Goal: Task Accomplishment & Management: Manage account settings

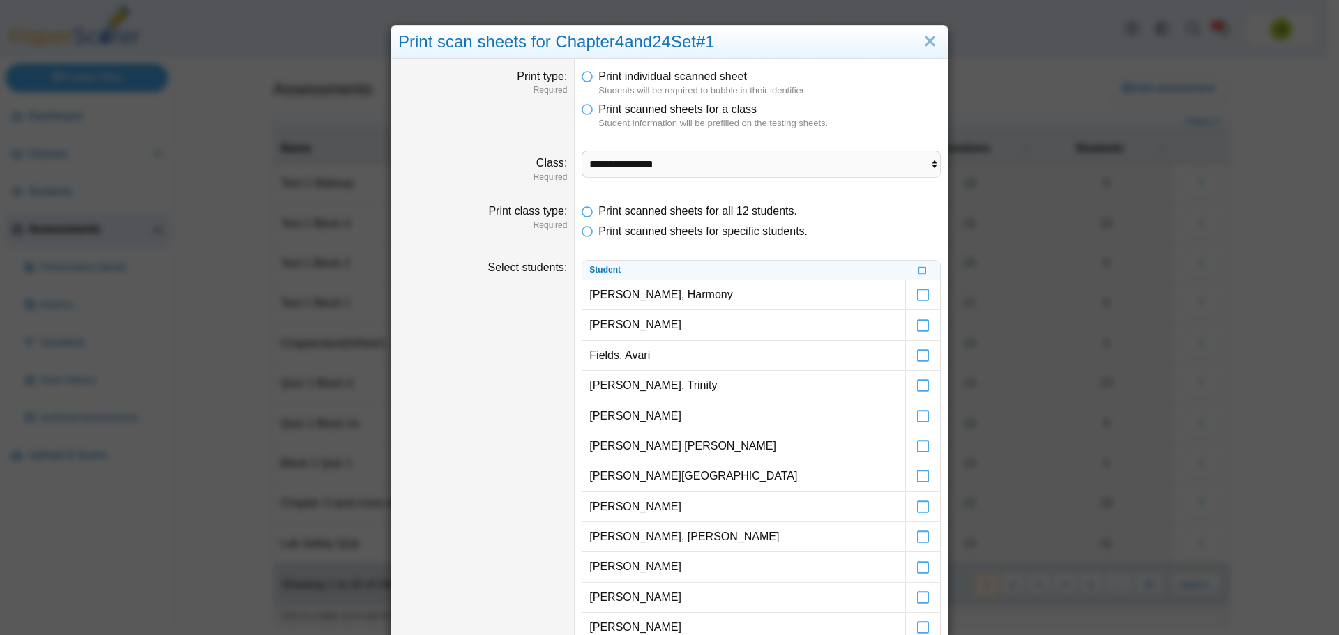
select select "**********"
click at [932, 41] on link "Close" at bounding box center [930, 42] width 22 height 24
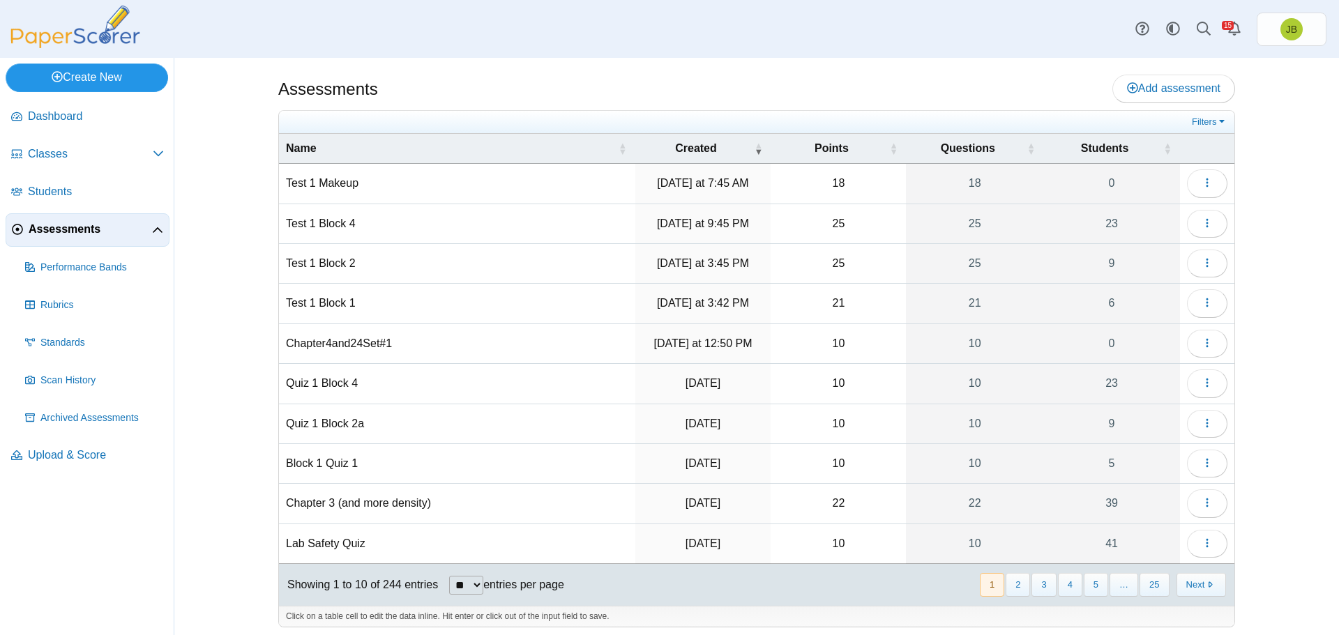
click at [82, 76] on link "Create New" at bounding box center [87, 77] width 162 height 28
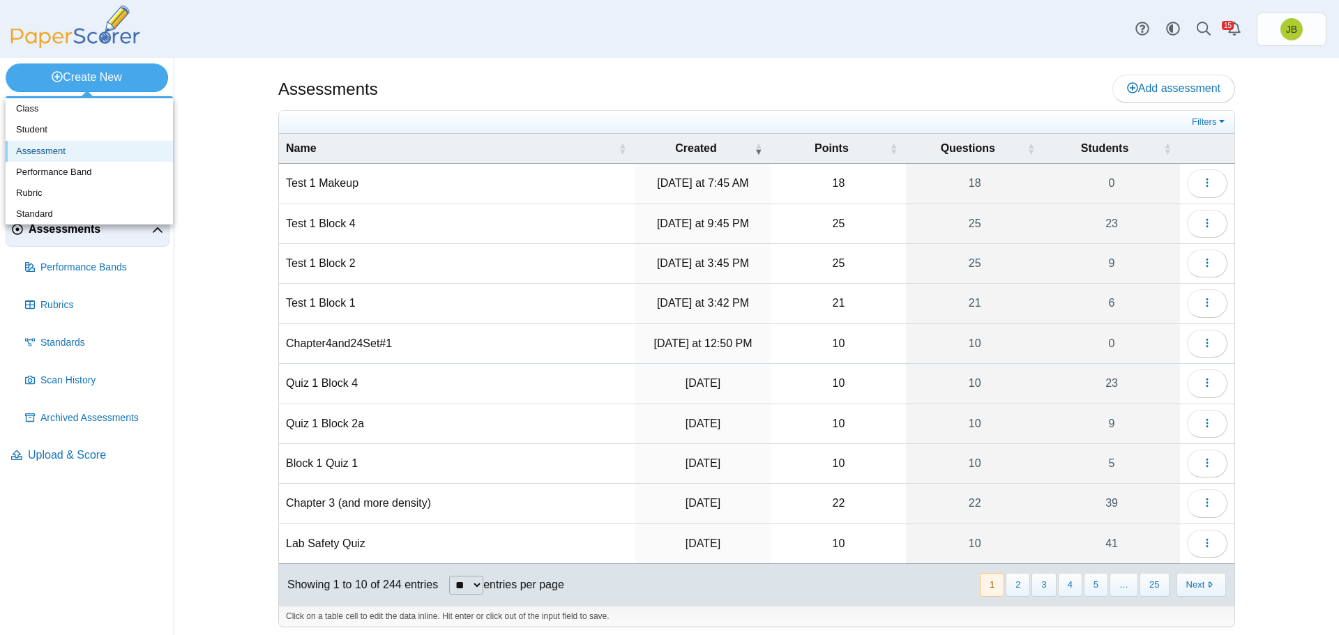
click at [54, 150] on link "Assessment" at bounding box center [89, 151] width 167 height 21
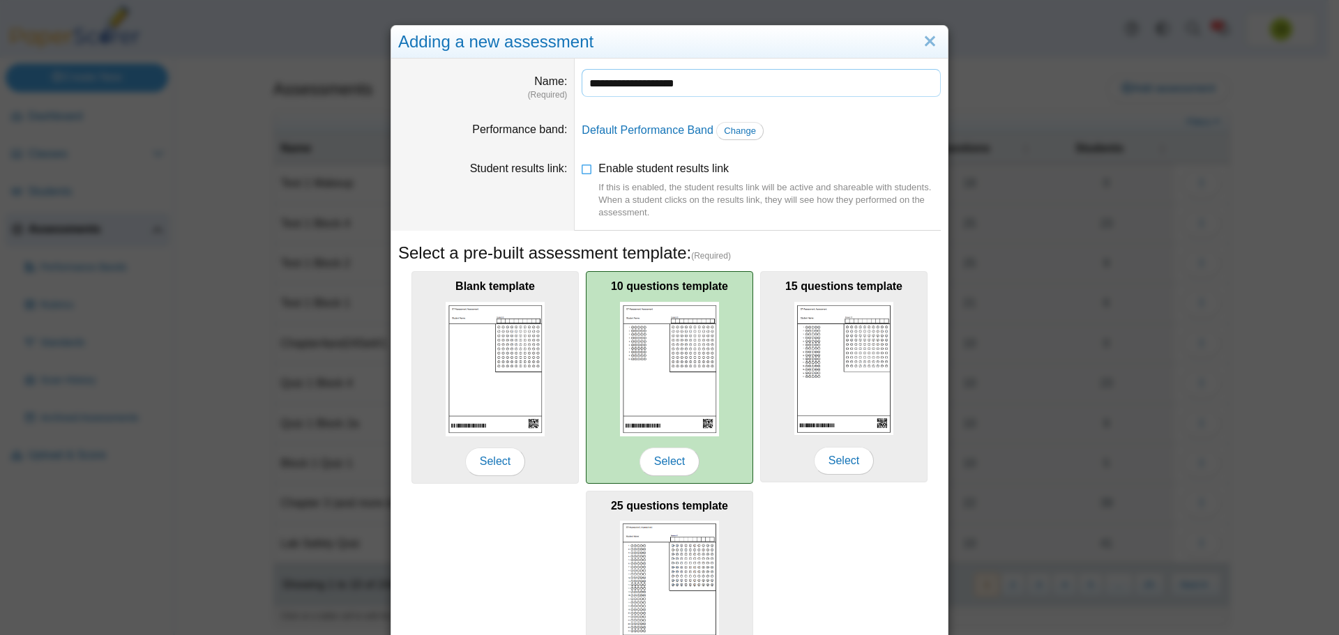
type input "**********"
drag, startPoint x: 640, startPoint y: 333, endPoint x: 679, endPoint y: 345, distance: 40.8
click at [640, 333] on img at bounding box center [669, 369] width 99 height 135
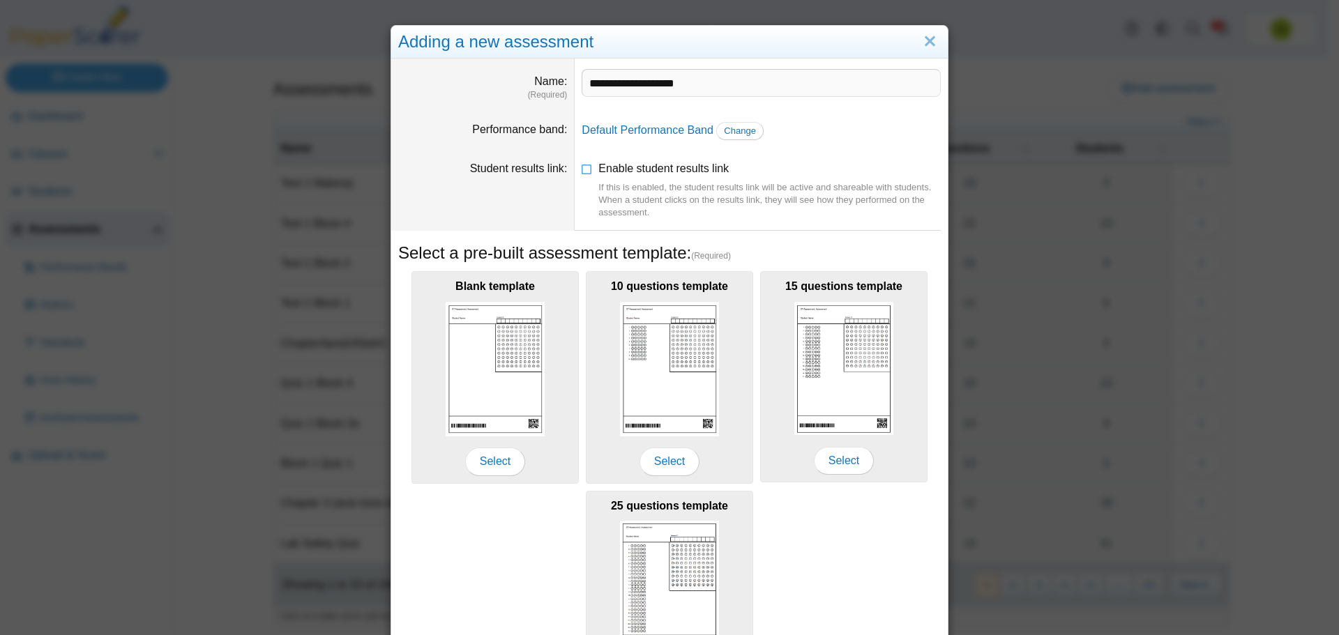
scroll to position [123, 0]
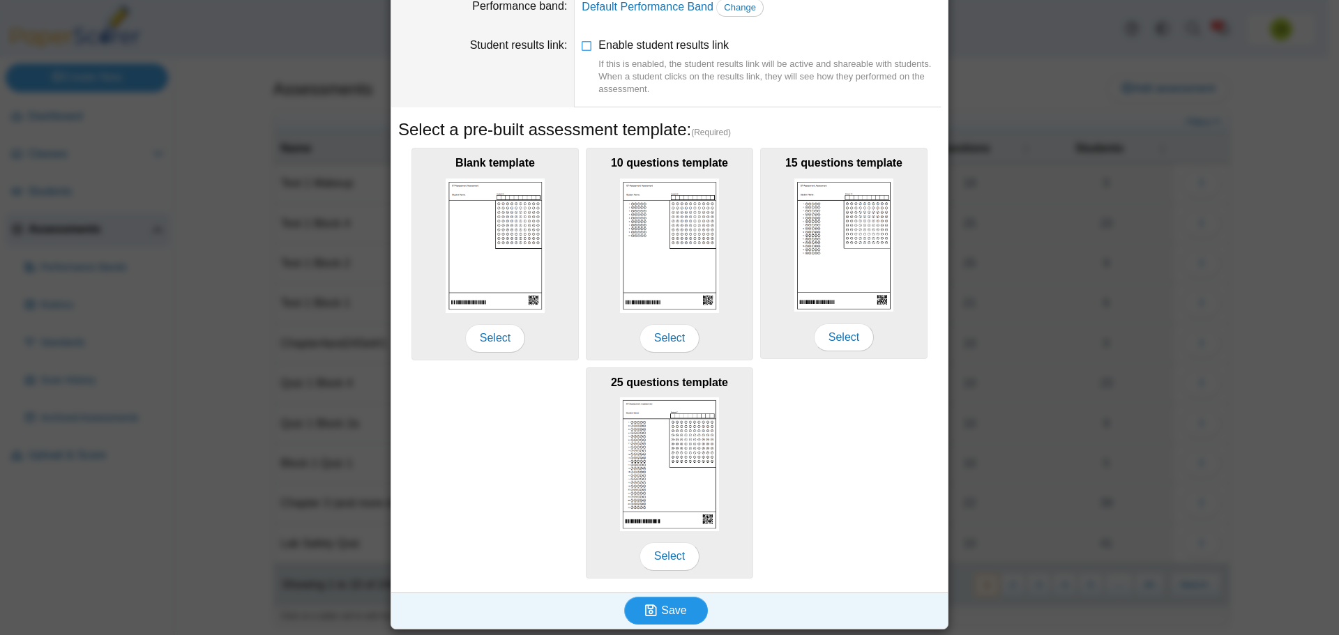
click at [653, 611] on icon "submit" at bounding box center [653, 610] width 16 height 15
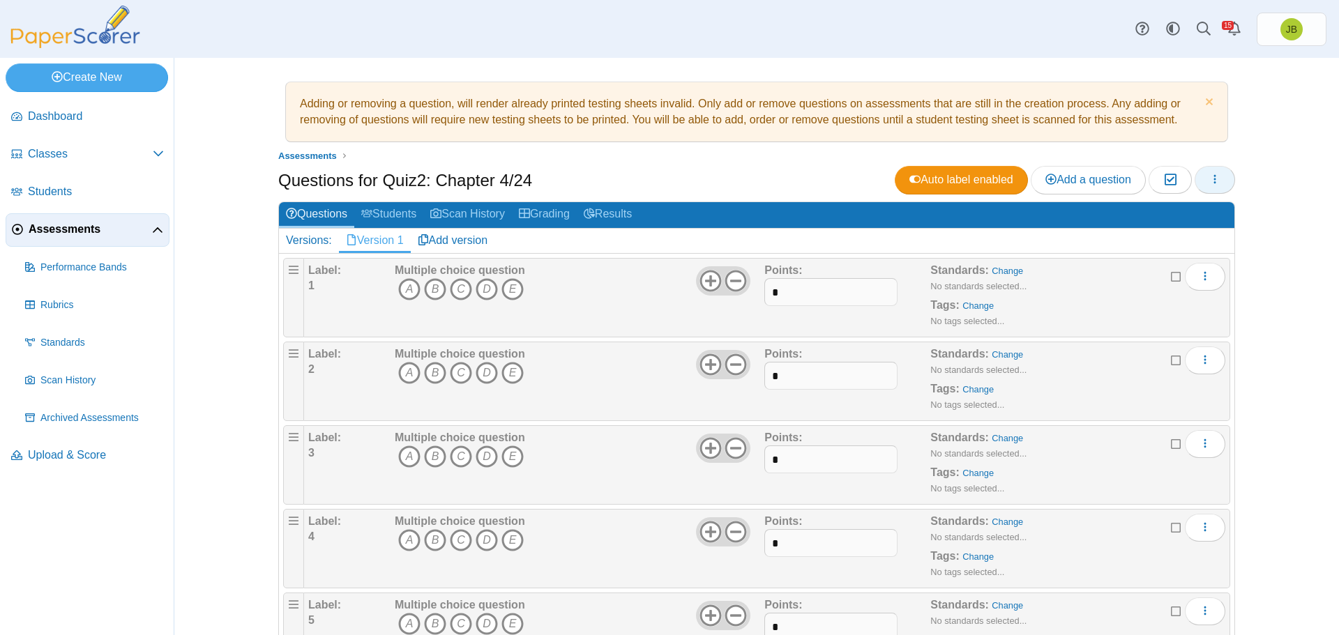
click at [1223, 181] on button "button" at bounding box center [1215, 180] width 40 height 28
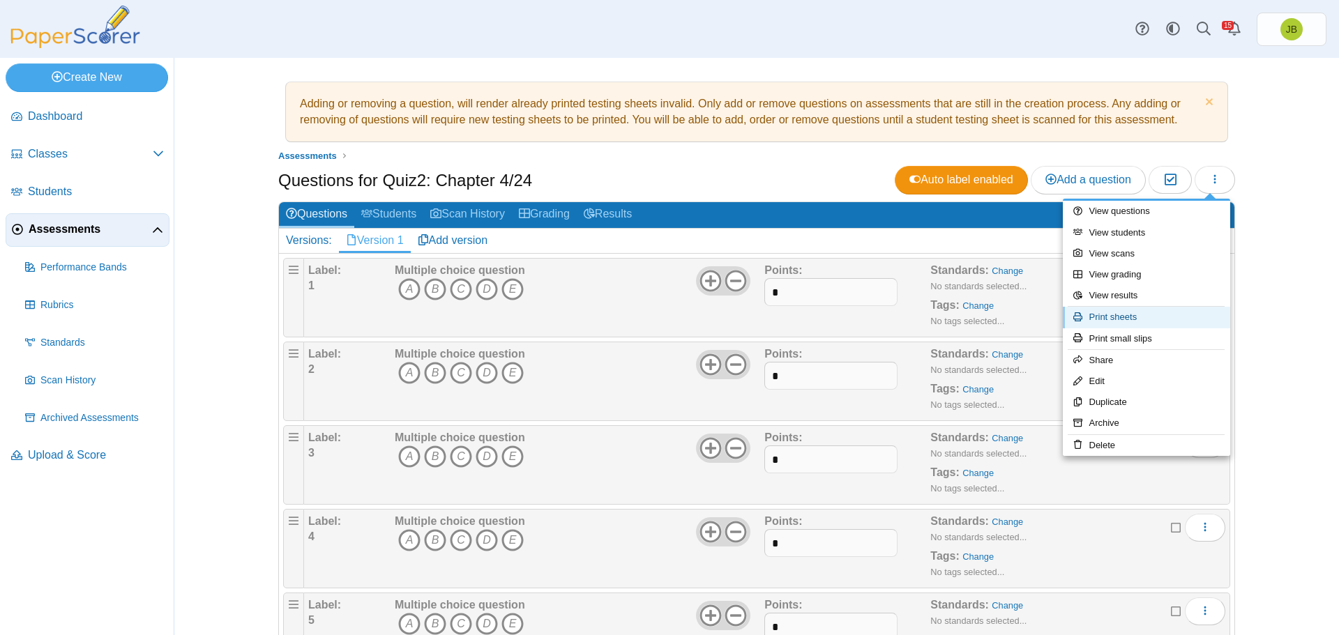
click at [1119, 317] on link "Print sheets" at bounding box center [1146, 317] width 167 height 21
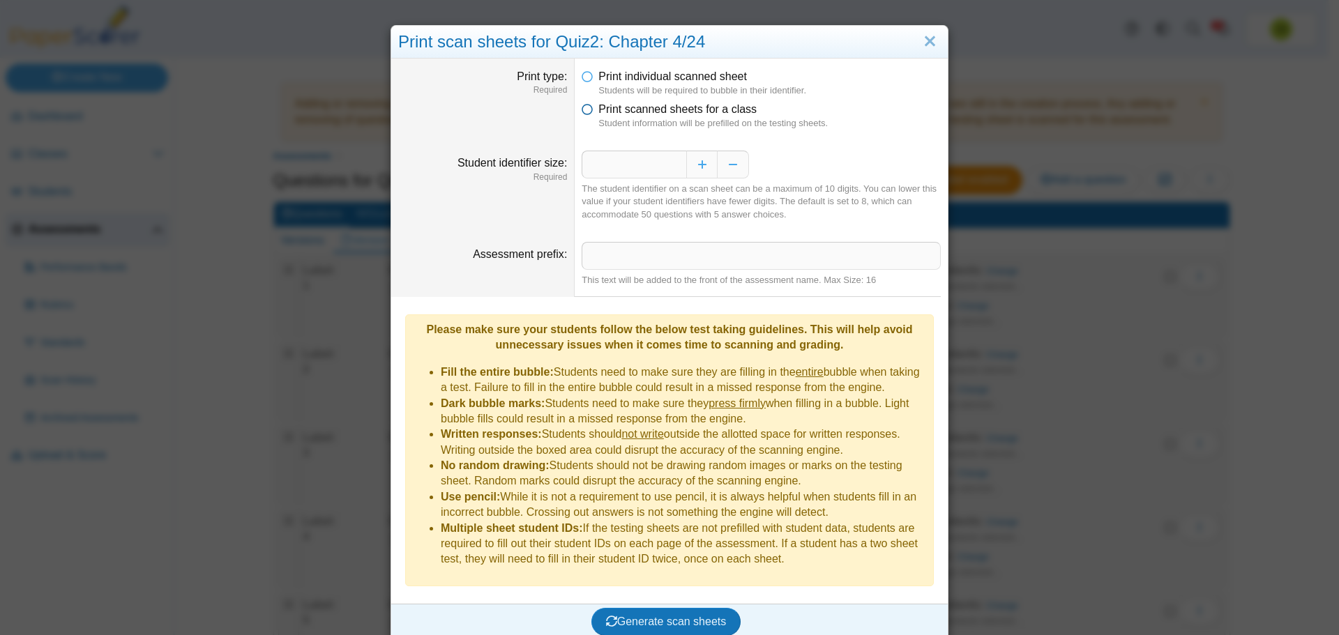
click at [583, 112] on icon at bounding box center [587, 107] width 11 height 10
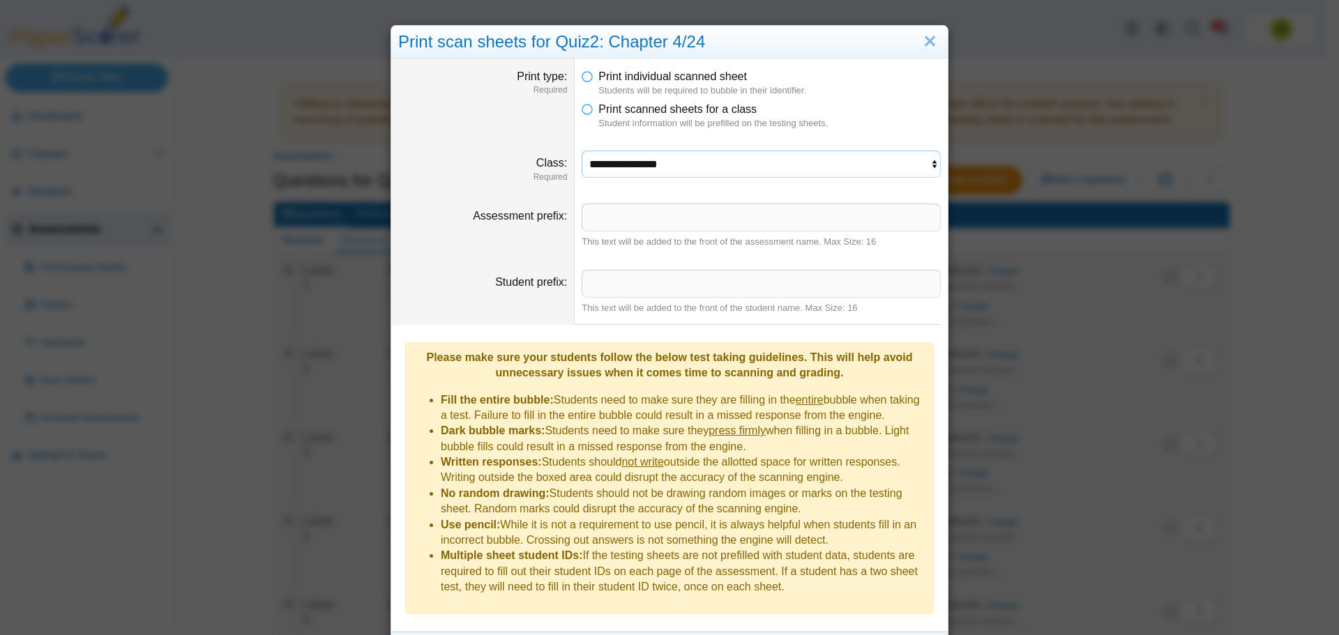
click at [727, 169] on select "**********" at bounding box center [761, 164] width 359 height 27
click at [582, 151] on select "**********" at bounding box center [761, 164] width 359 height 27
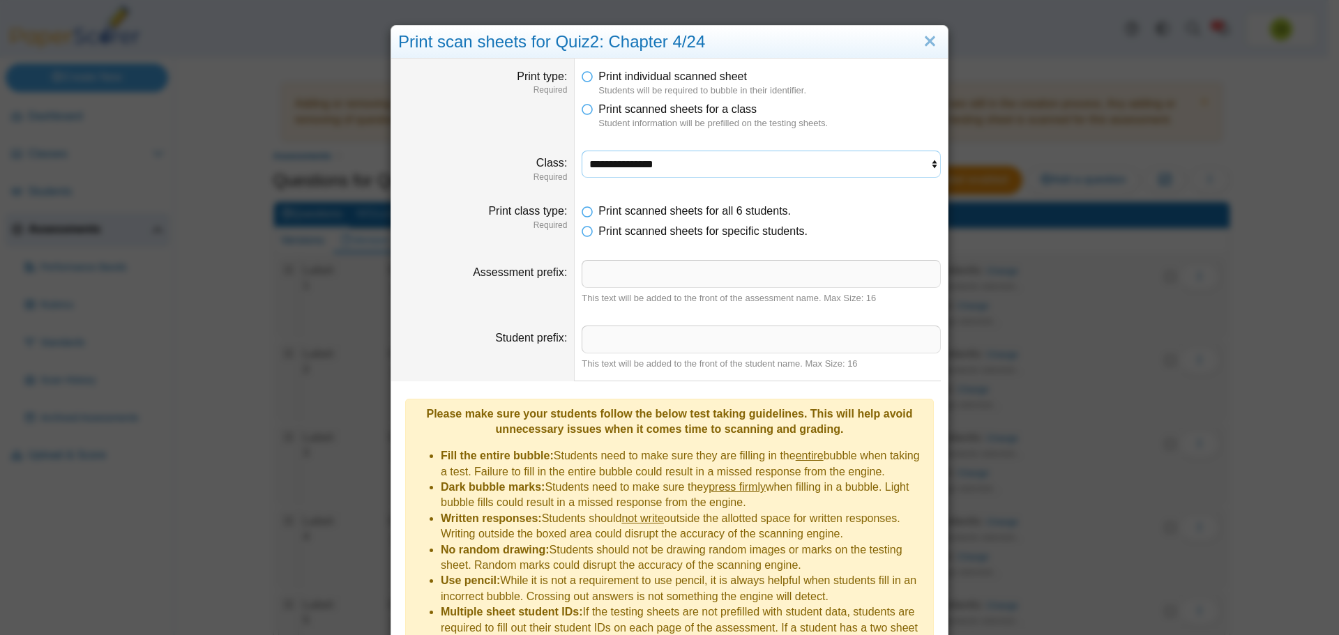
scroll to position [75, 0]
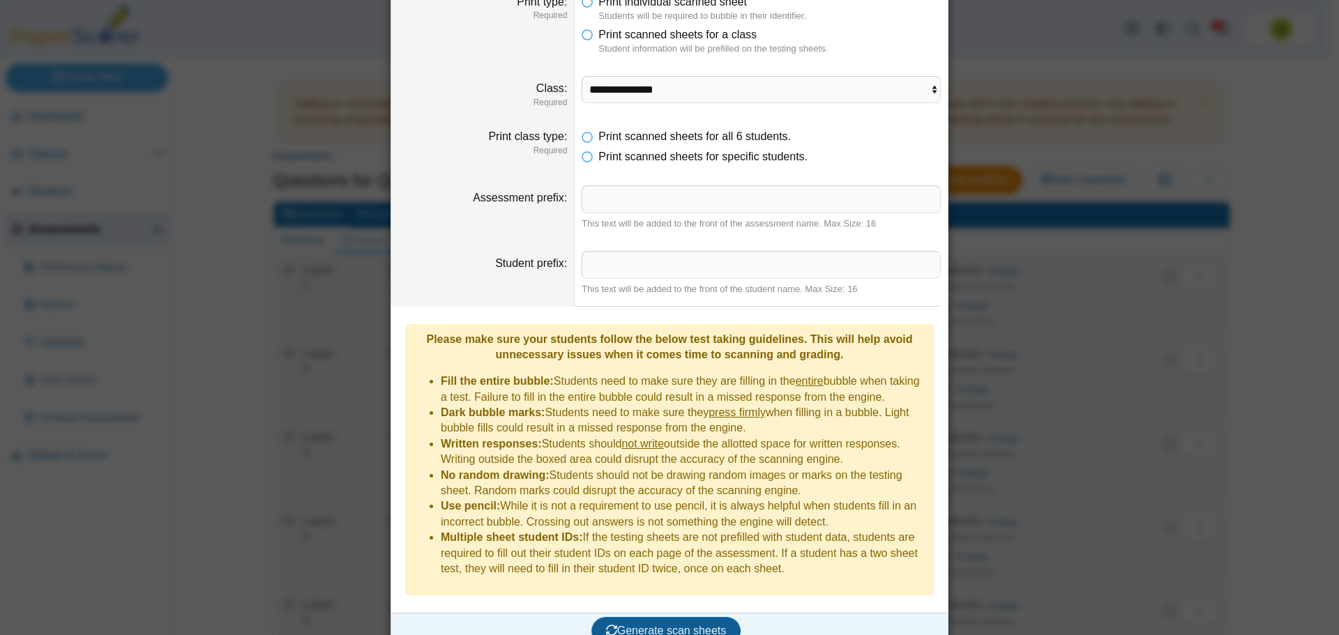
click at [644, 625] on span "Generate scan sheets" at bounding box center [666, 631] width 121 height 12
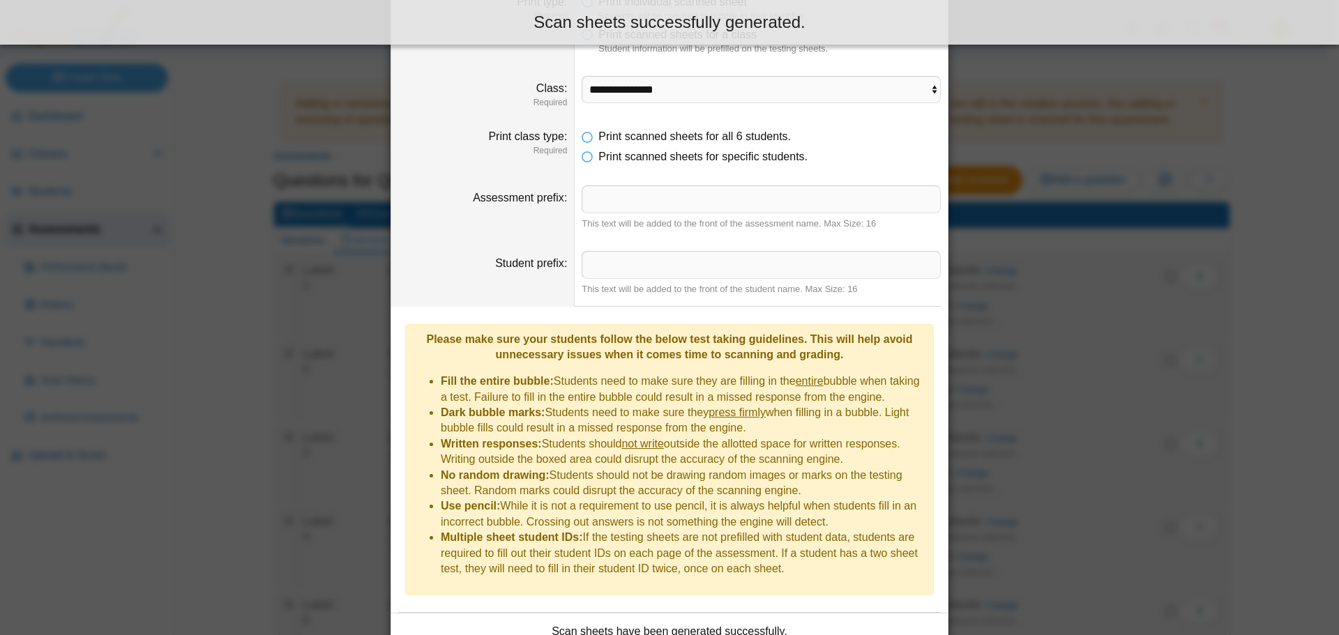
scroll to position [187, 0]
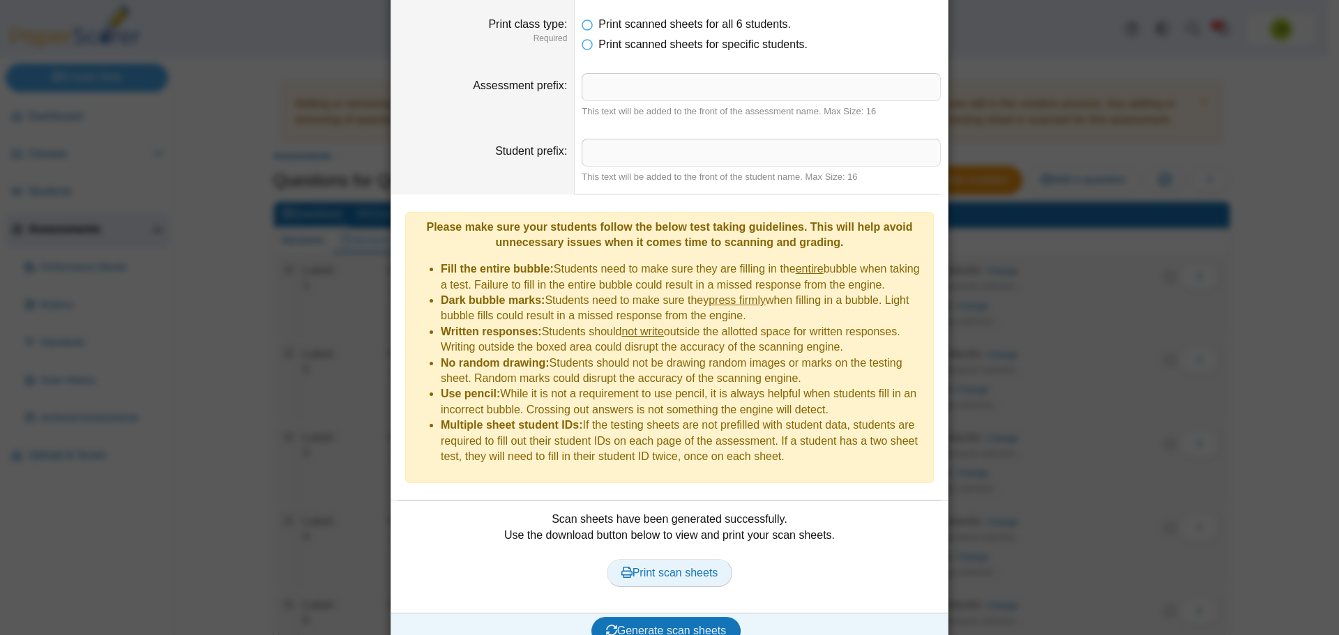
click at [686, 567] on span "Print scan sheets" at bounding box center [669, 573] width 97 height 12
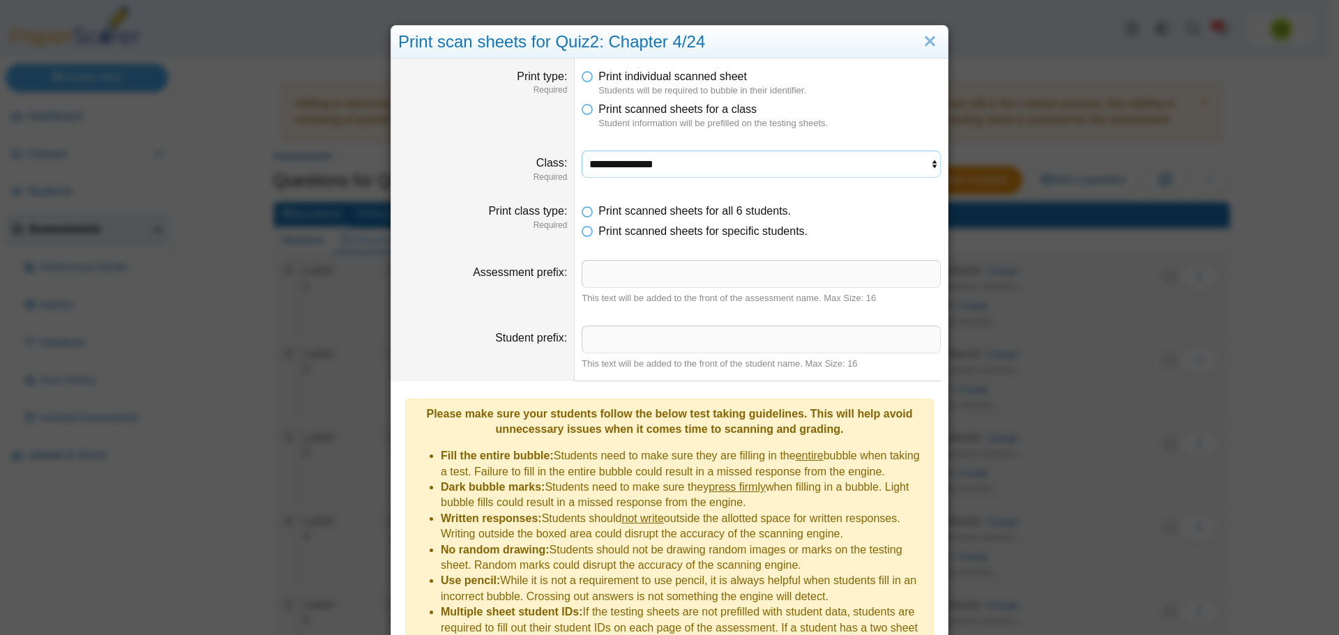
click at [661, 168] on select "**********" at bounding box center [761, 164] width 359 height 27
click at [582, 151] on select "**********" at bounding box center [761, 164] width 359 height 27
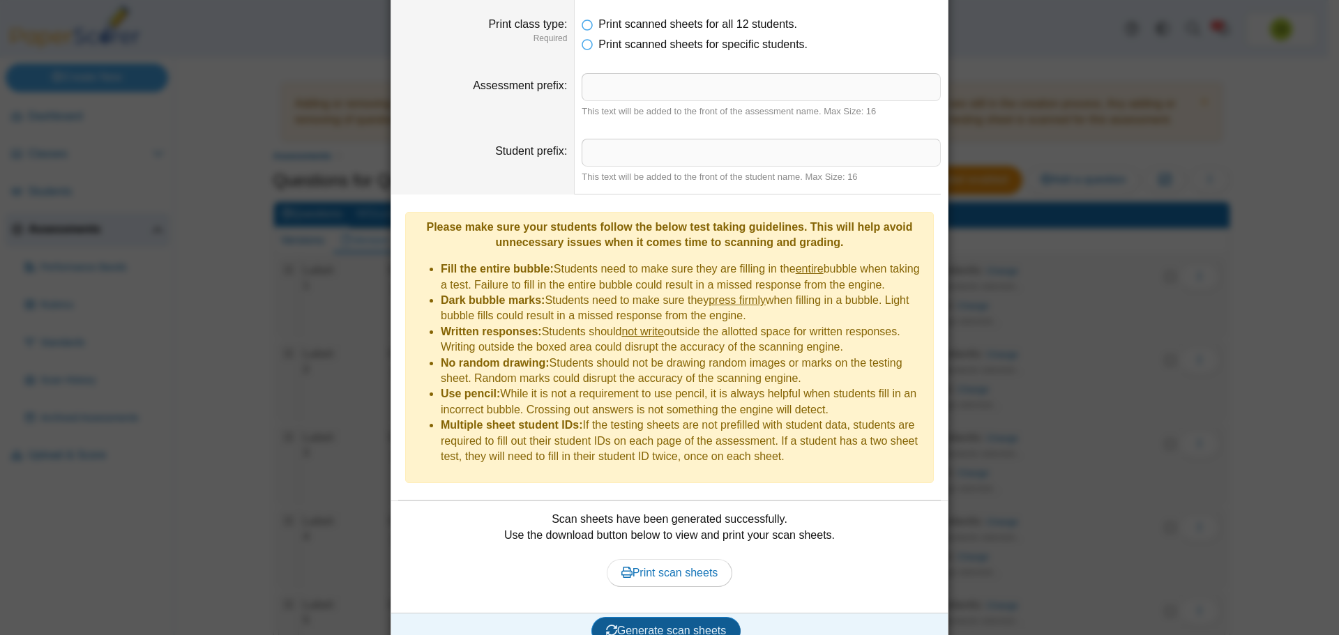
click at [674, 625] on span "Generate scan sheets" at bounding box center [666, 631] width 121 height 12
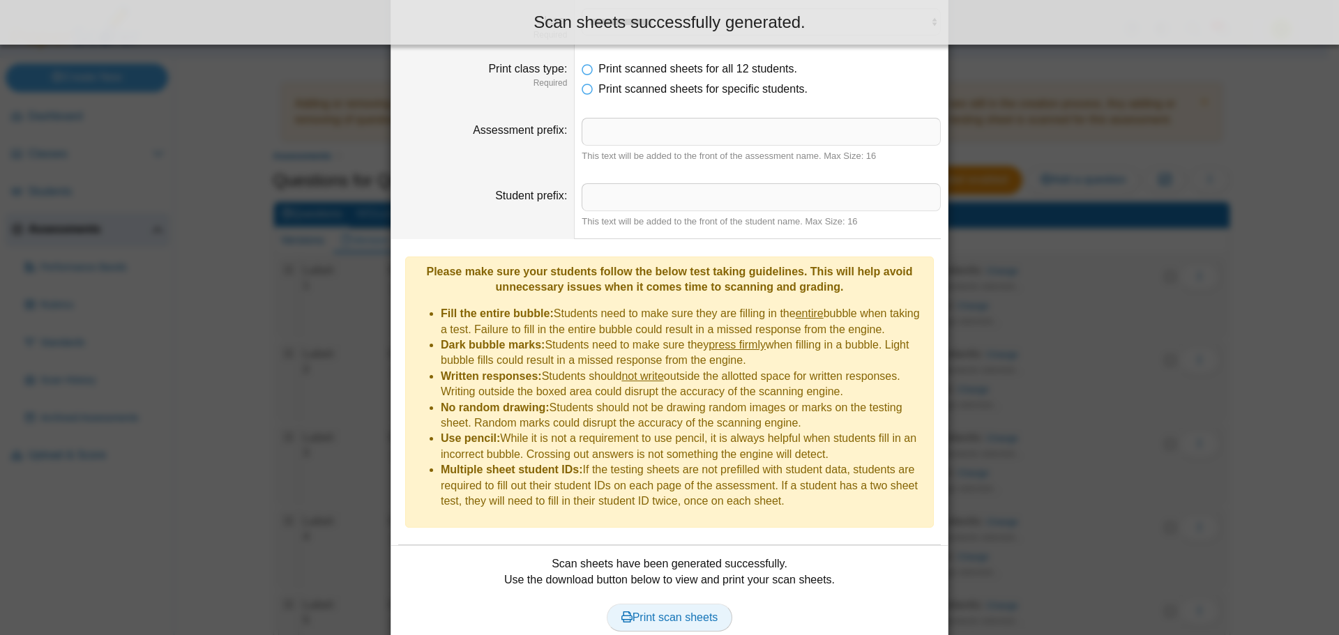
click at [673, 612] on span "Print scan sheets" at bounding box center [669, 618] width 97 height 12
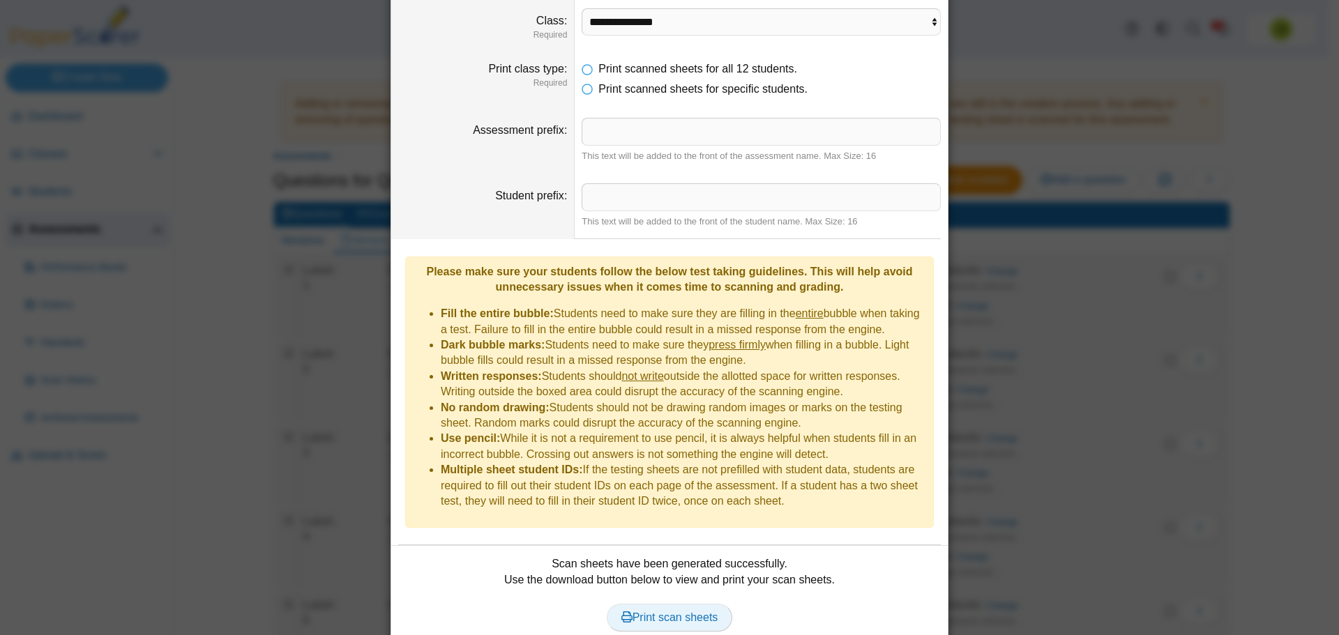
scroll to position [73, 0]
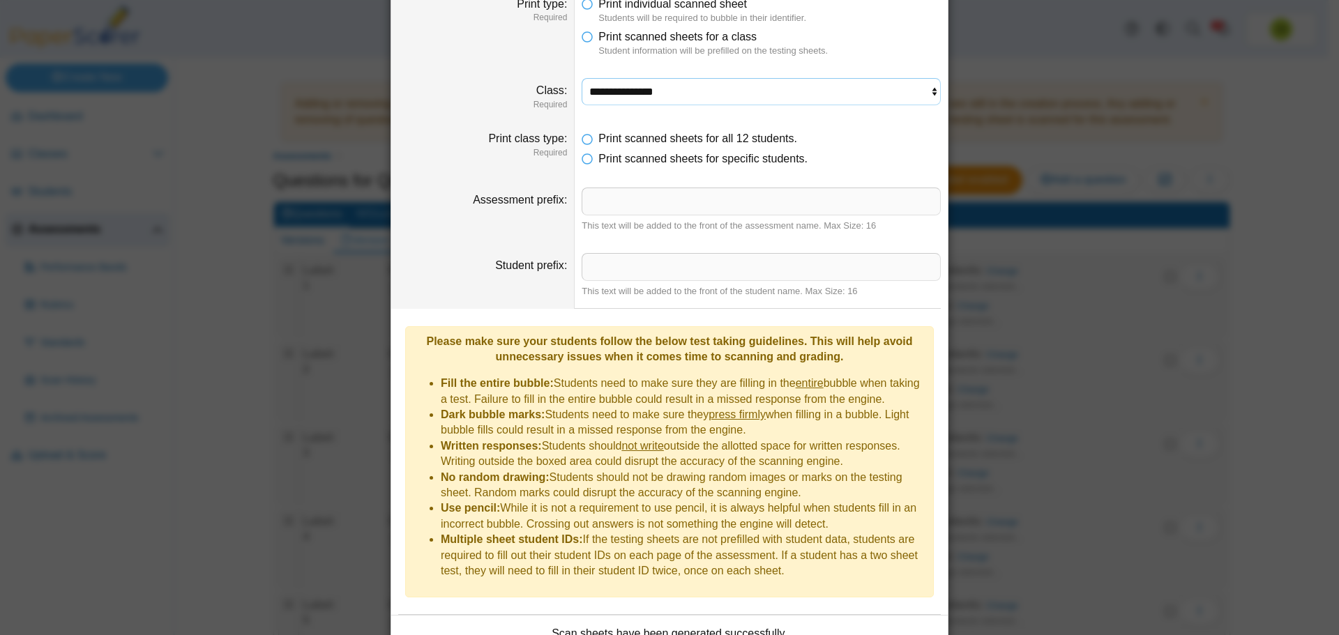
click at [679, 90] on select "**********" at bounding box center [761, 91] width 359 height 27
select select "**********"
click at [582, 78] on select "**********" at bounding box center [761, 91] width 359 height 27
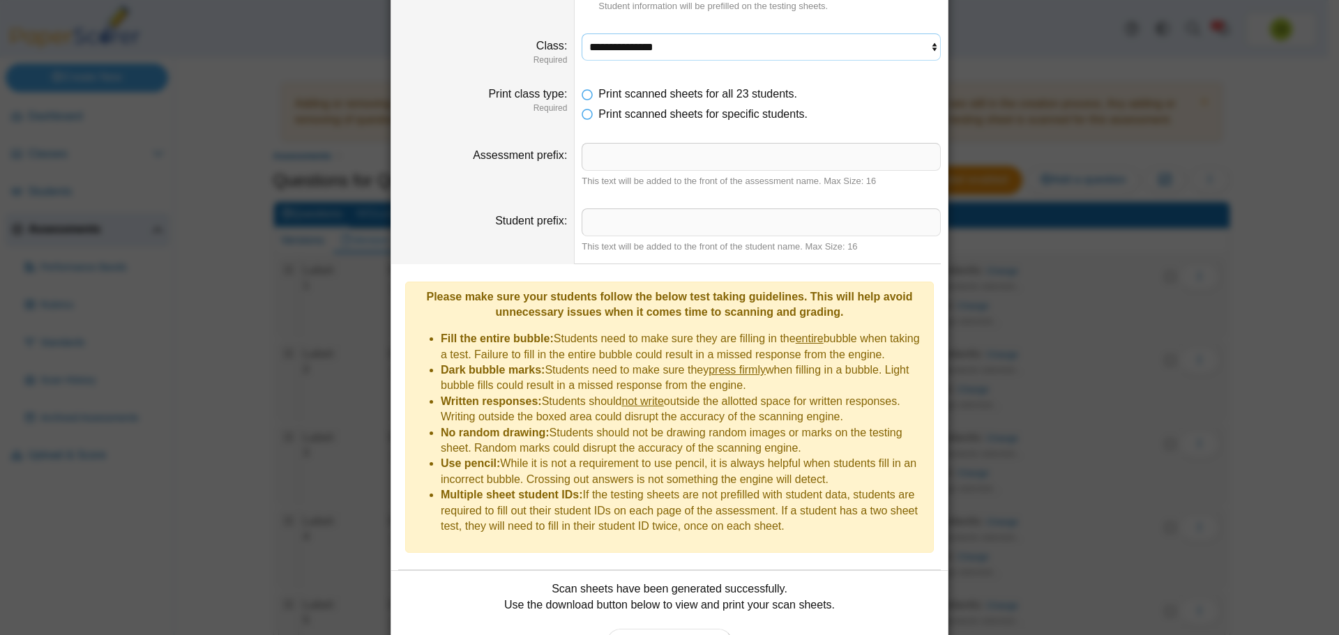
scroll to position [187, 0]
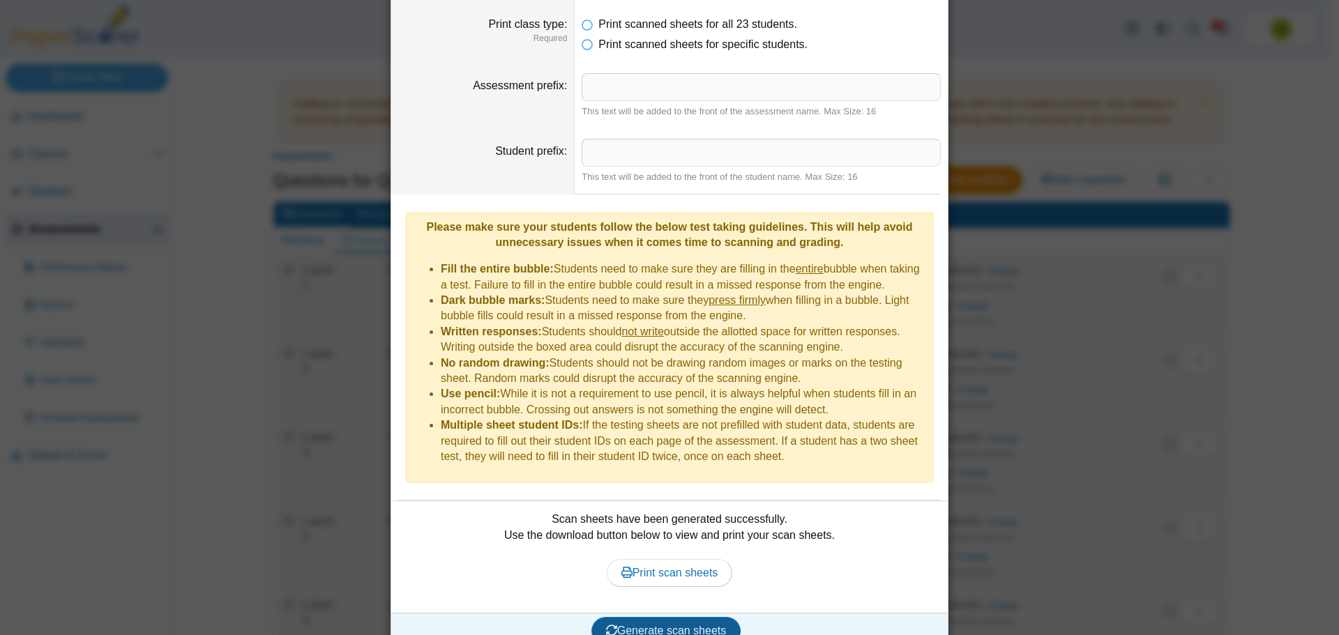
click at [695, 625] on span "Generate scan sheets" at bounding box center [666, 631] width 121 height 12
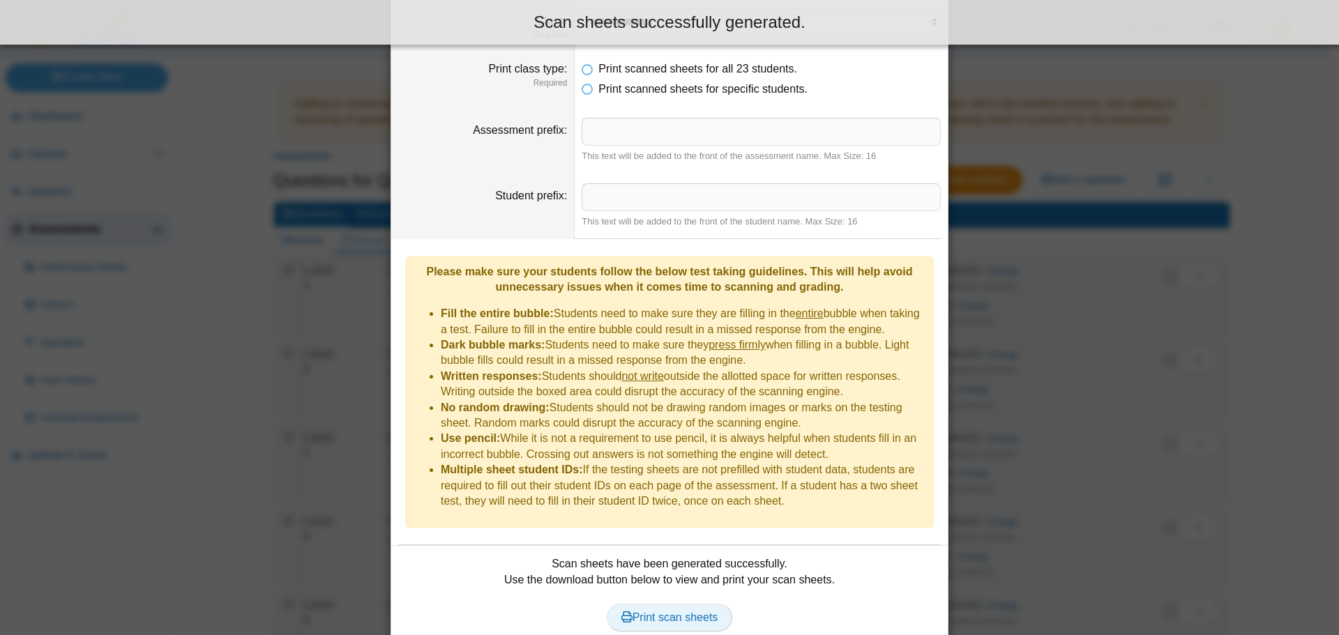
click at [669, 612] on span "Print scan sheets" at bounding box center [669, 618] width 97 height 12
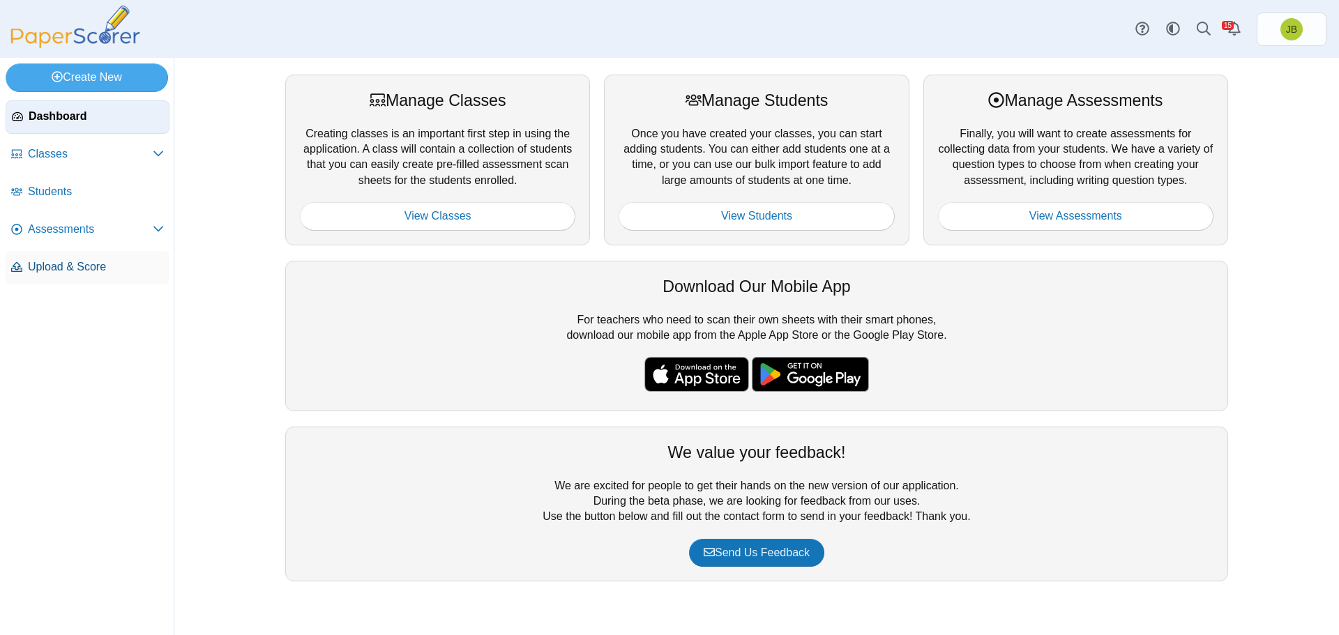
click at [106, 262] on span "Upload & Score" at bounding box center [96, 266] width 136 height 15
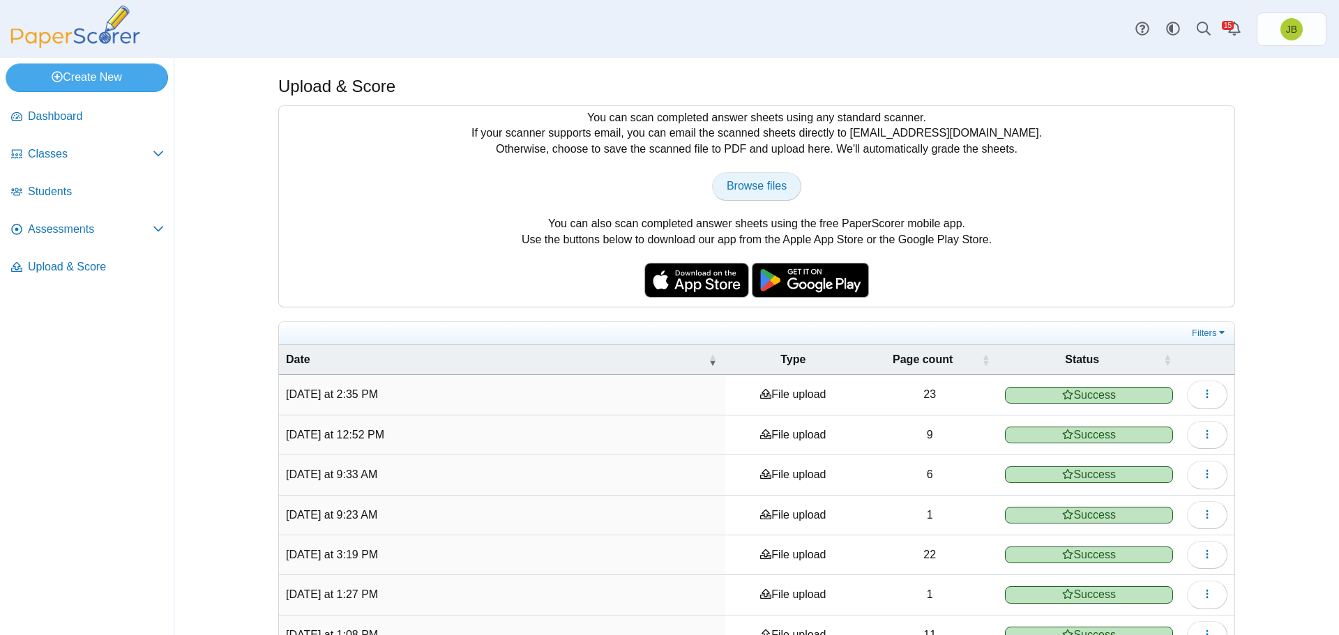
click at [749, 186] on span "Browse files" at bounding box center [757, 186] width 60 height 12
type input "**********"
click at [61, 230] on span "Assessments" at bounding box center [90, 229] width 125 height 15
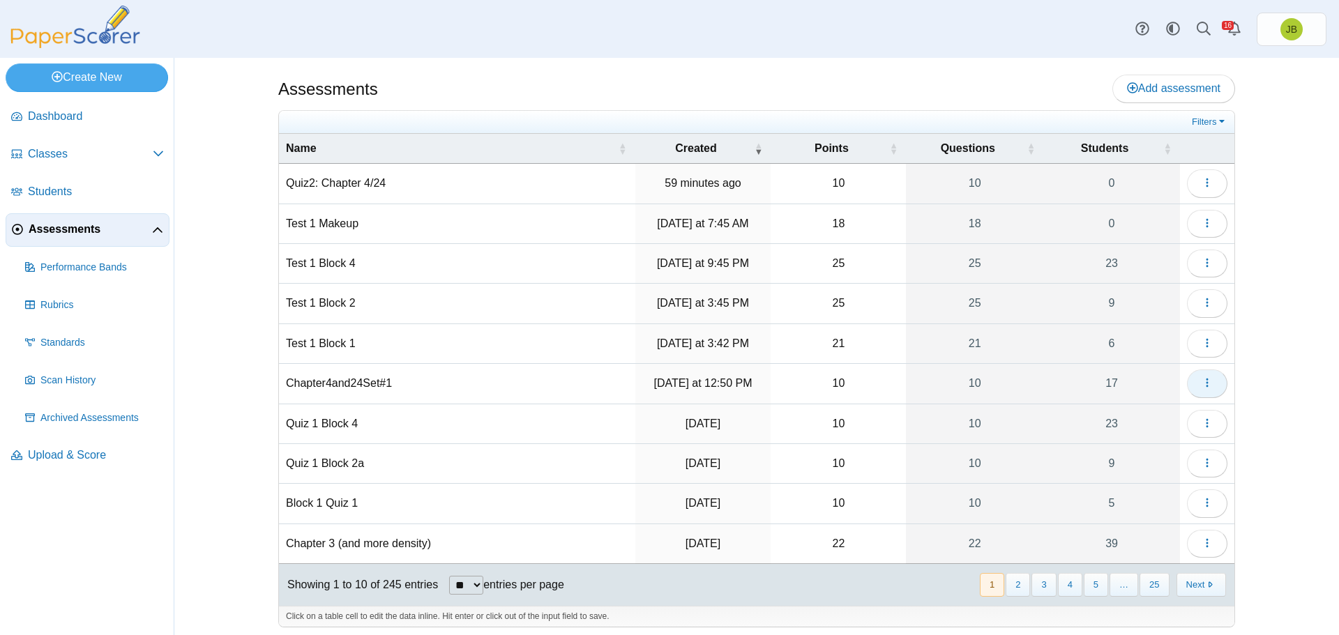
click at [1203, 391] on button "button" at bounding box center [1207, 384] width 40 height 28
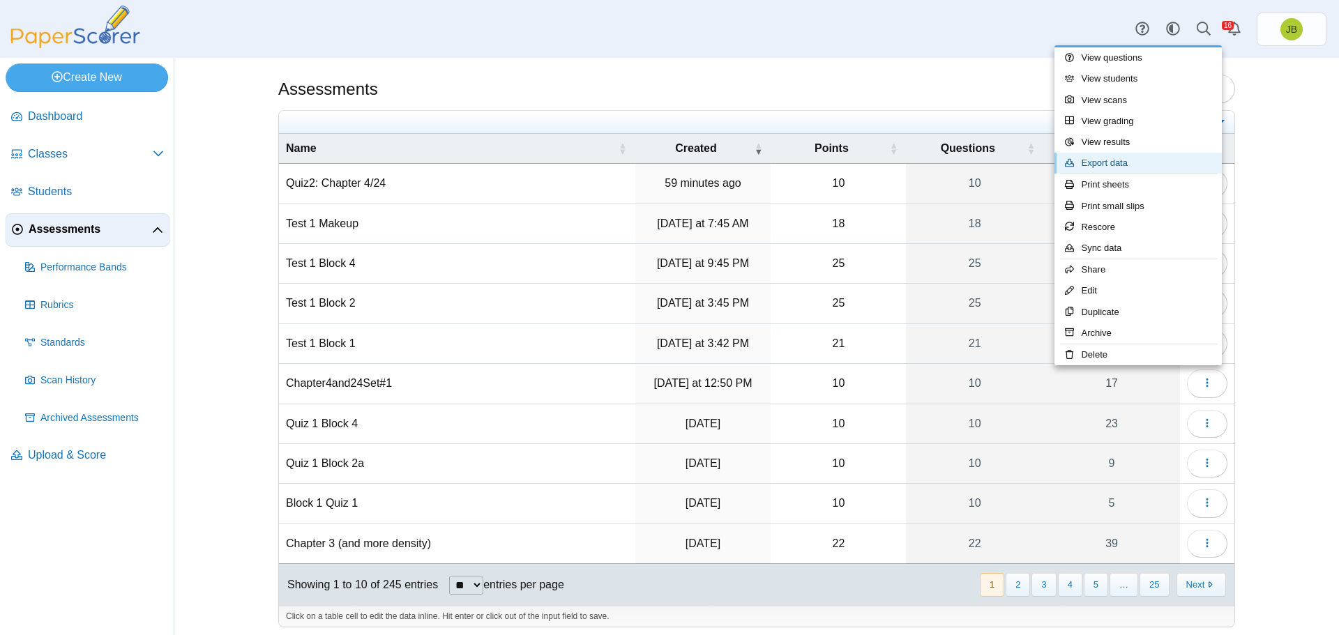
click at [1128, 161] on link "Export data" at bounding box center [1137, 163] width 167 height 21
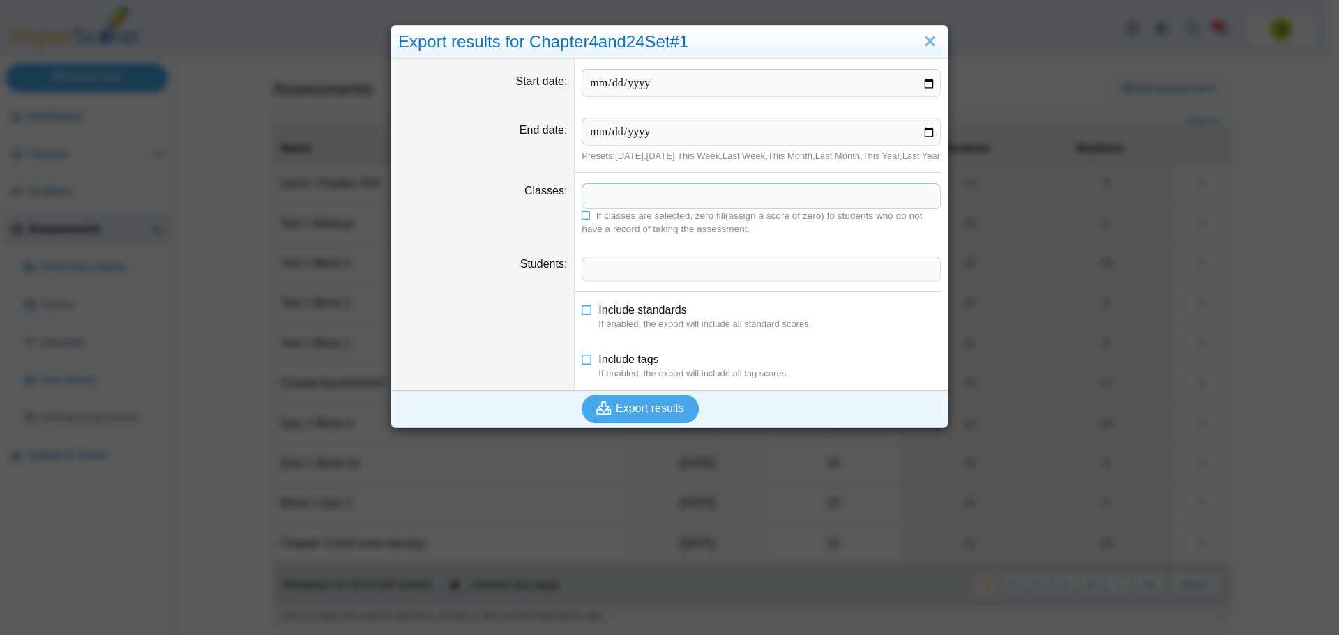
click at [635, 203] on span at bounding box center [761, 196] width 358 height 24
click at [643, 414] on span "Export results" at bounding box center [650, 408] width 68 height 12
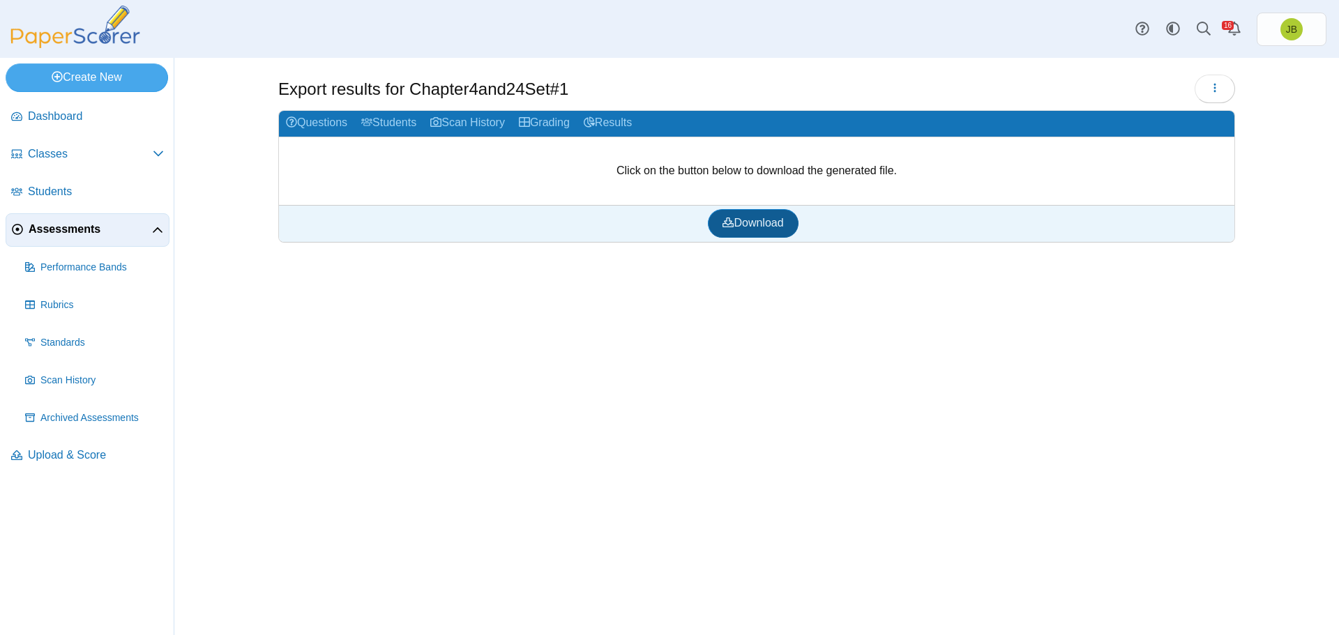
click at [750, 227] on span "Download" at bounding box center [753, 223] width 61 height 12
click at [127, 522] on nav "Dashboard Classes" at bounding box center [87, 365] width 174 height 540
click at [1226, 90] on button "button" at bounding box center [1215, 89] width 40 height 28
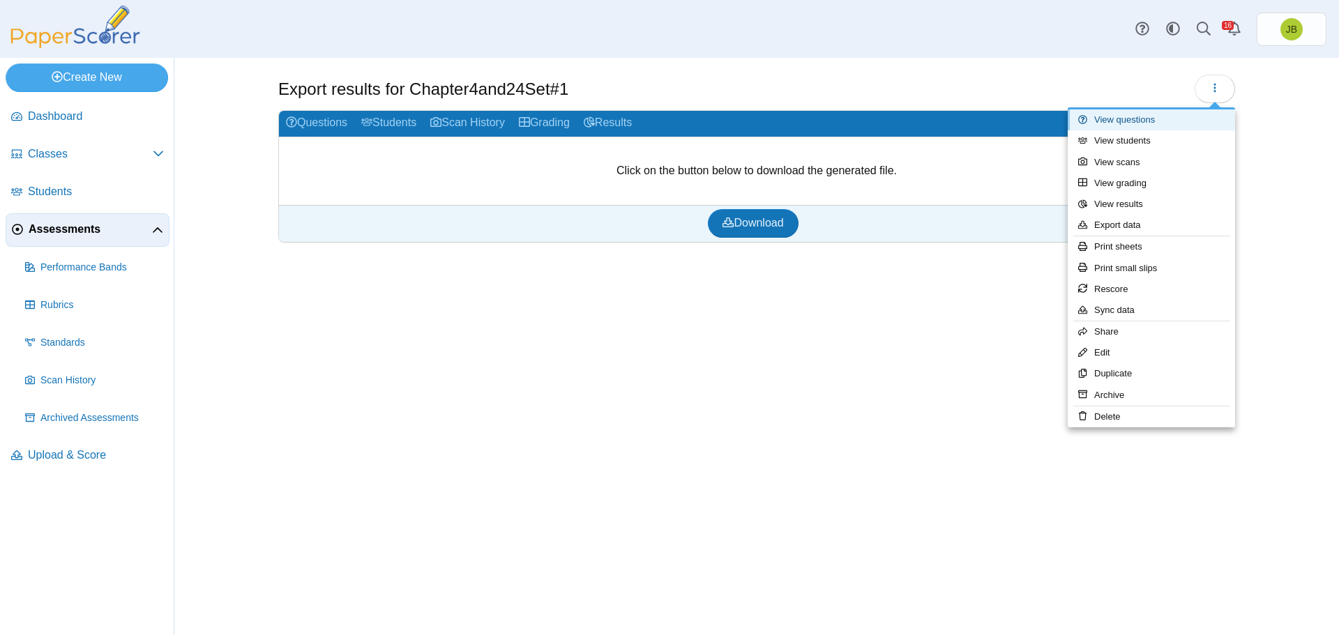
click at [1163, 124] on link "View questions" at bounding box center [1151, 119] width 167 height 21
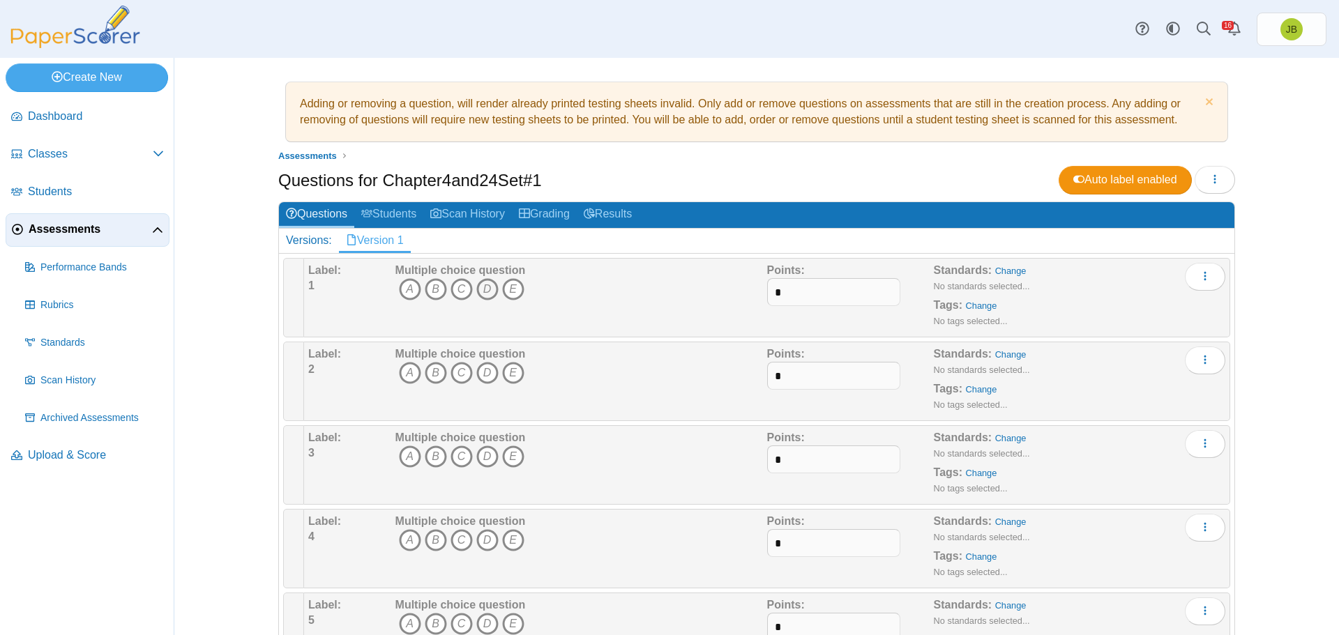
click at [479, 294] on icon "D" at bounding box center [487, 289] width 22 height 22
click at [429, 380] on icon "B" at bounding box center [436, 373] width 22 height 22
click at [461, 454] on icon "C" at bounding box center [462, 457] width 22 height 22
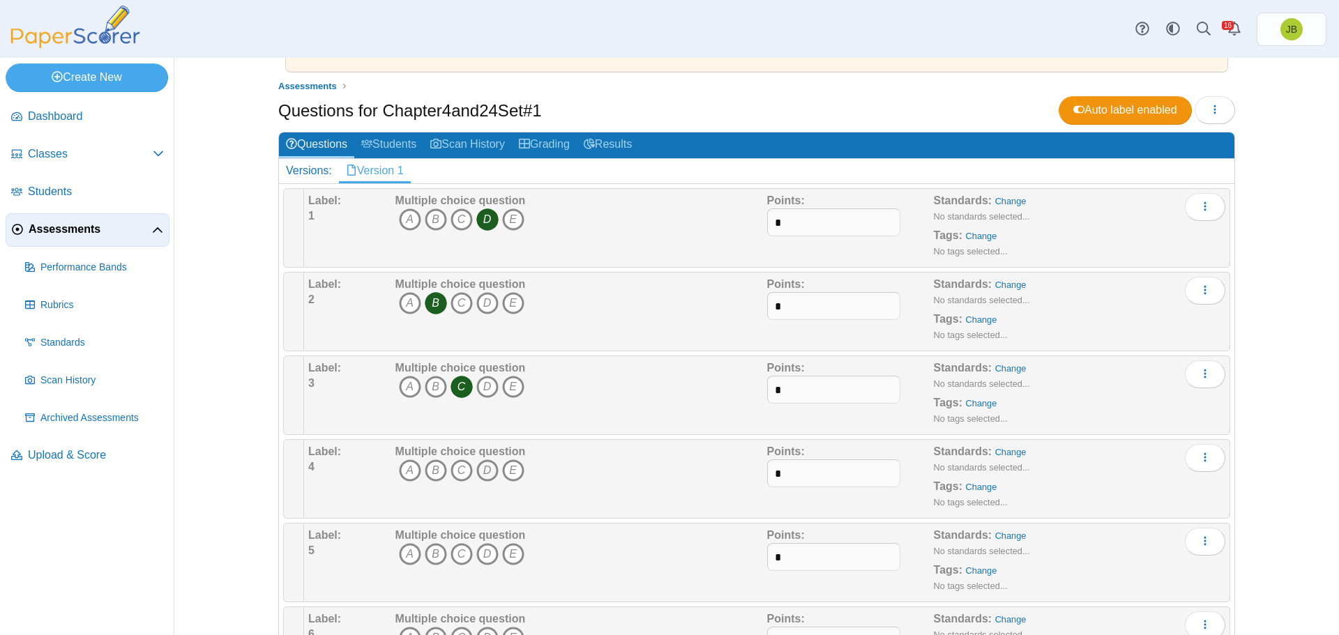
click at [487, 476] on icon "D" at bounding box center [487, 471] width 22 height 22
drag, startPoint x: 478, startPoint y: 557, endPoint x: 483, endPoint y: 581, distance: 24.8
click at [482, 571] on div "Multiple choice question A B C D E" at bounding box center [460, 563] width 130 height 70
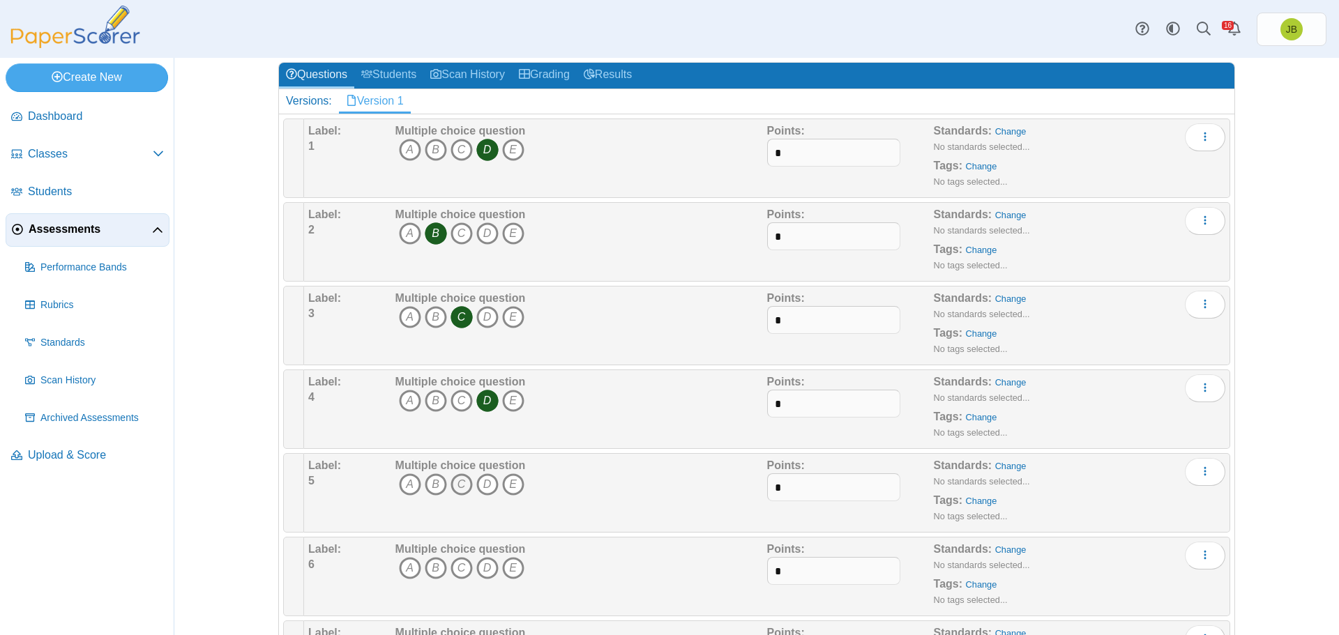
click at [460, 487] on icon "C" at bounding box center [462, 485] width 22 height 22
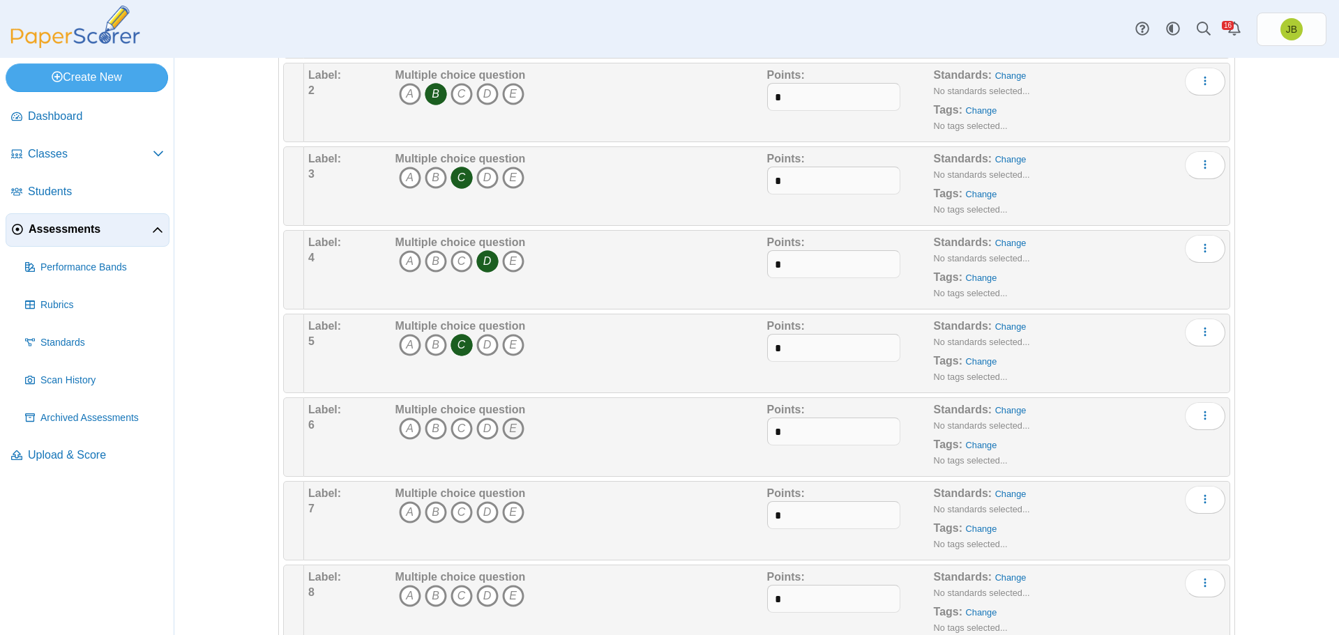
click at [508, 435] on icon "E" at bounding box center [513, 429] width 22 height 22
click at [407, 516] on icon "A" at bounding box center [410, 512] width 22 height 22
click at [478, 343] on icon "D" at bounding box center [487, 345] width 22 height 22
click at [455, 346] on icon "C" at bounding box center [462, 345] width 22 height 22
click at [456, 431] on icon "C" at bounding box center [462, 429] width 22 height 22
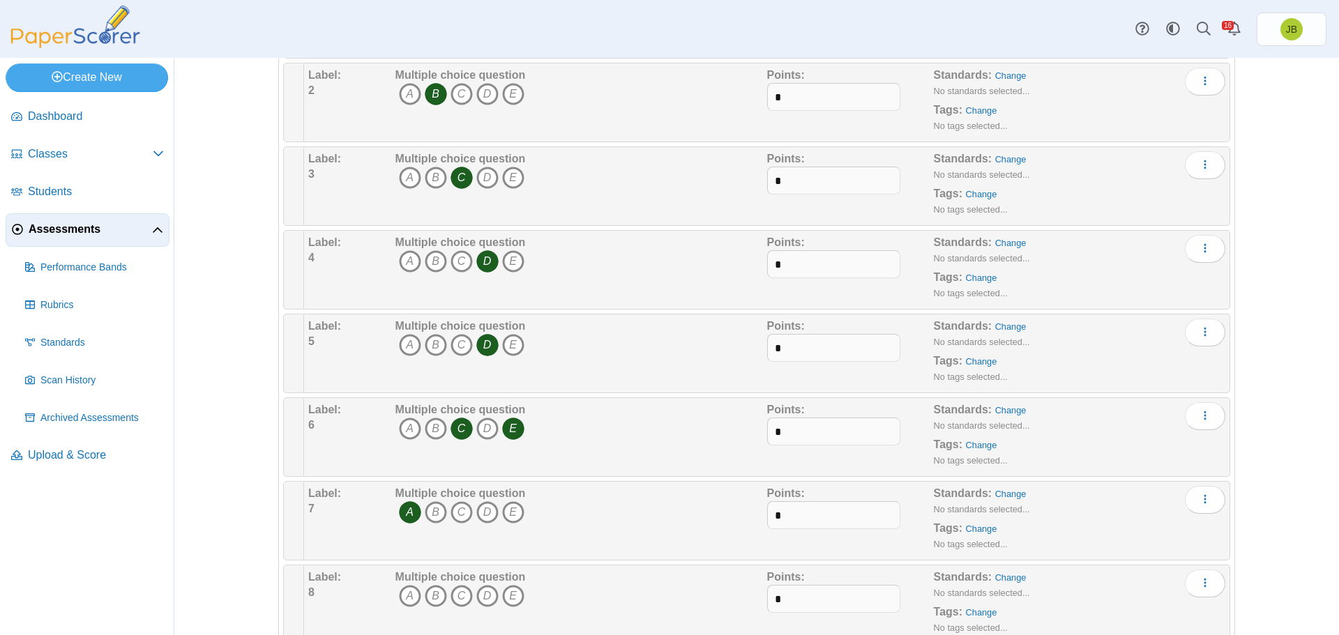
click at [505, 430] on icon "E" at bounding box center [513, 429] width 22 height 22
click at [509, 506] on icon "E" at bounding box center [513, 512] width 22 height 22
click at [409, 513] on icon "A" at bounding box center [410, 512] width 22 height 22
click at [406, 593] on icon "A" at bounding box center [410, 596] width 22 height 22
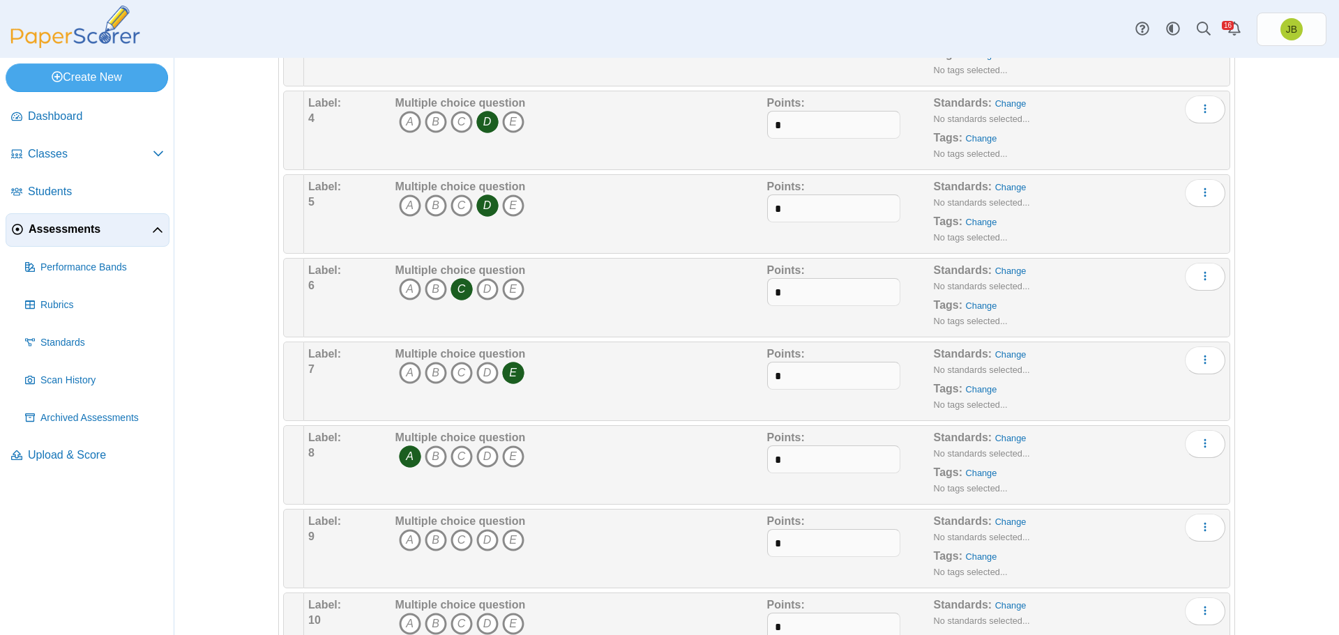
scroll to position [487, 0]
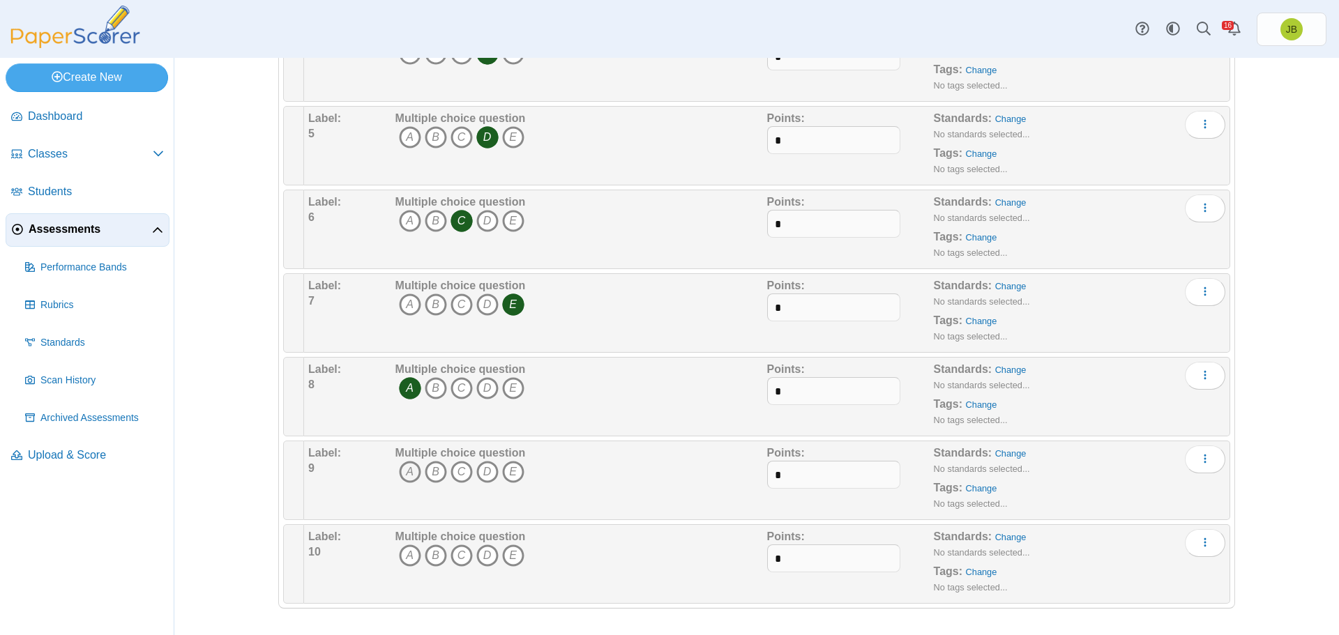
click at [407, 475] on icon "A" at bounding box center [410, 472] width 22 height 22
click at [404, 554] on icon "A" at bounding box center [410, 556] width 22 height 22
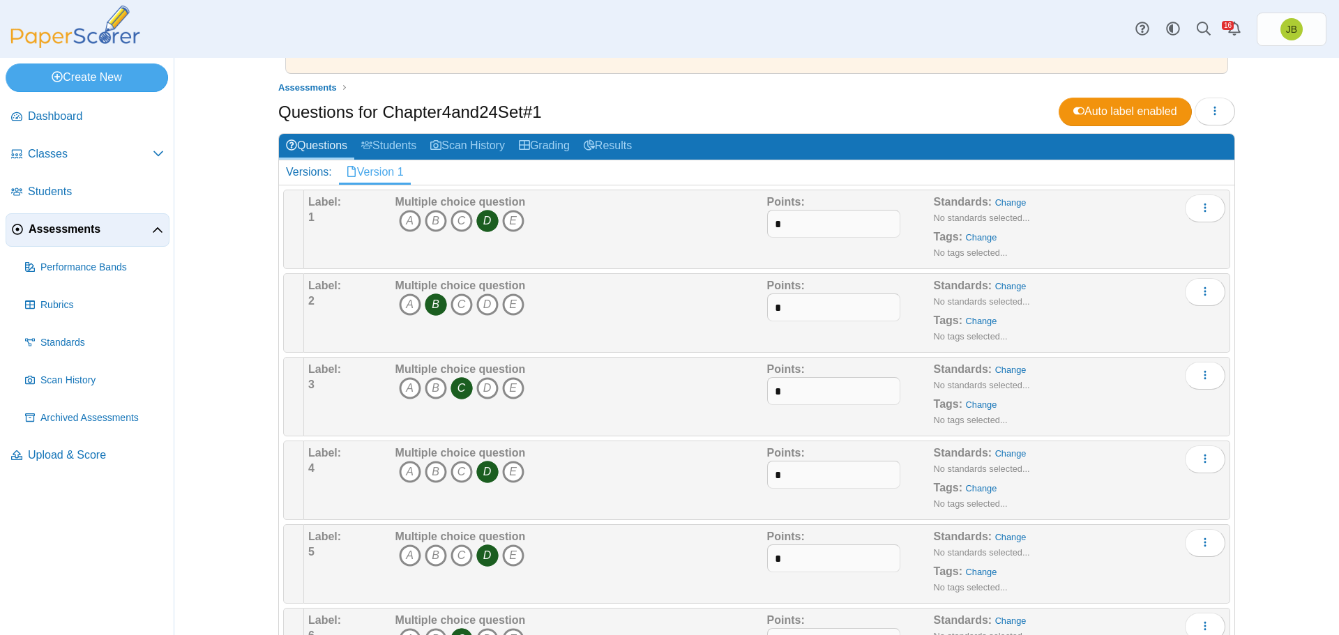
scroll to position [0, 0]
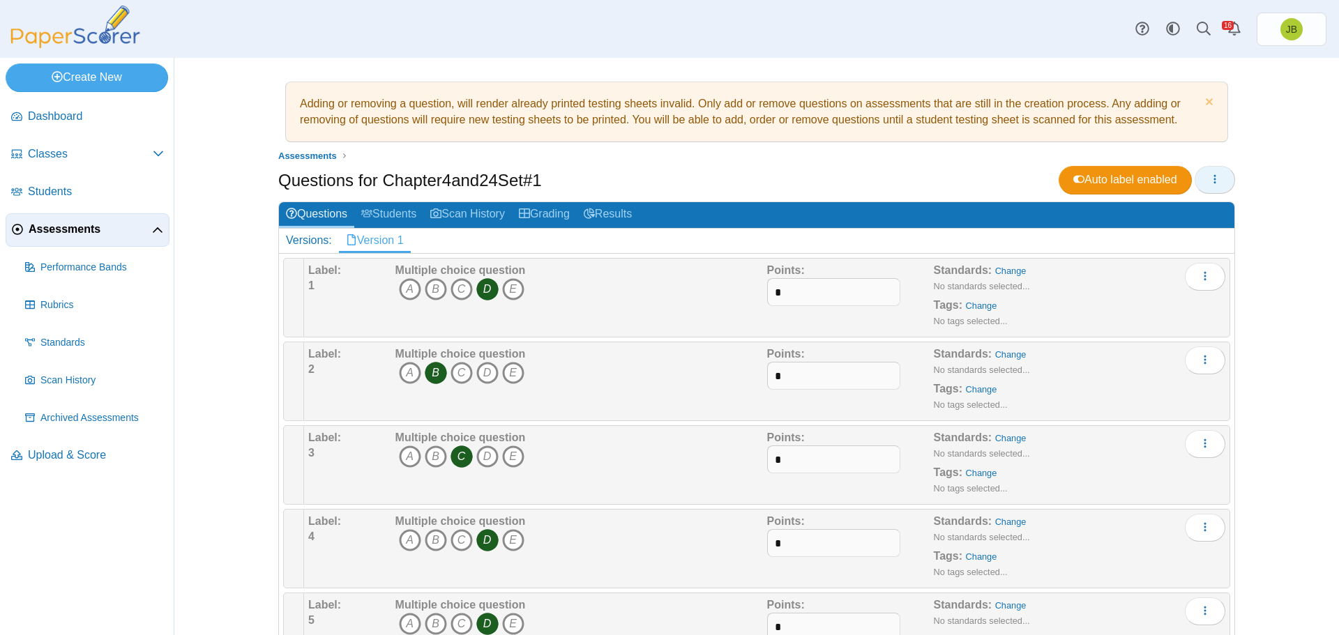
click at [1213, 182] on icon "button" at bounding box center [1214, 179] width 11 height 11
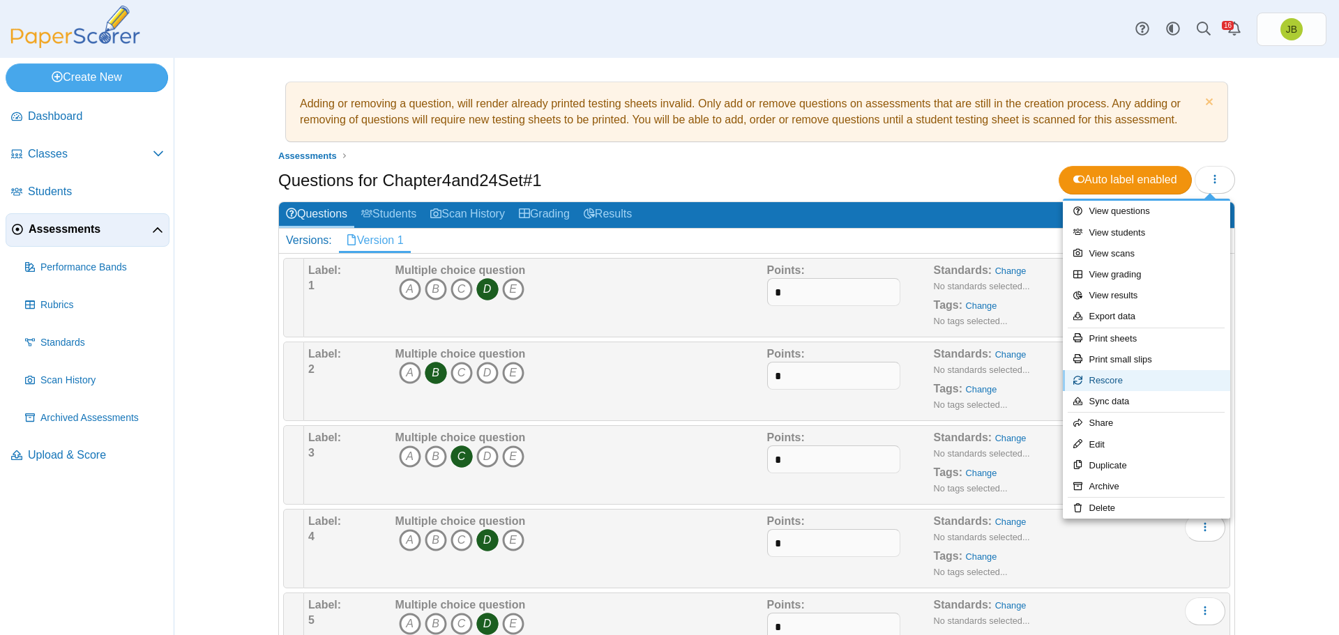
click at [1107, 381] on link "Rescore" at bounding box center [1146, 380] width 167 height 21
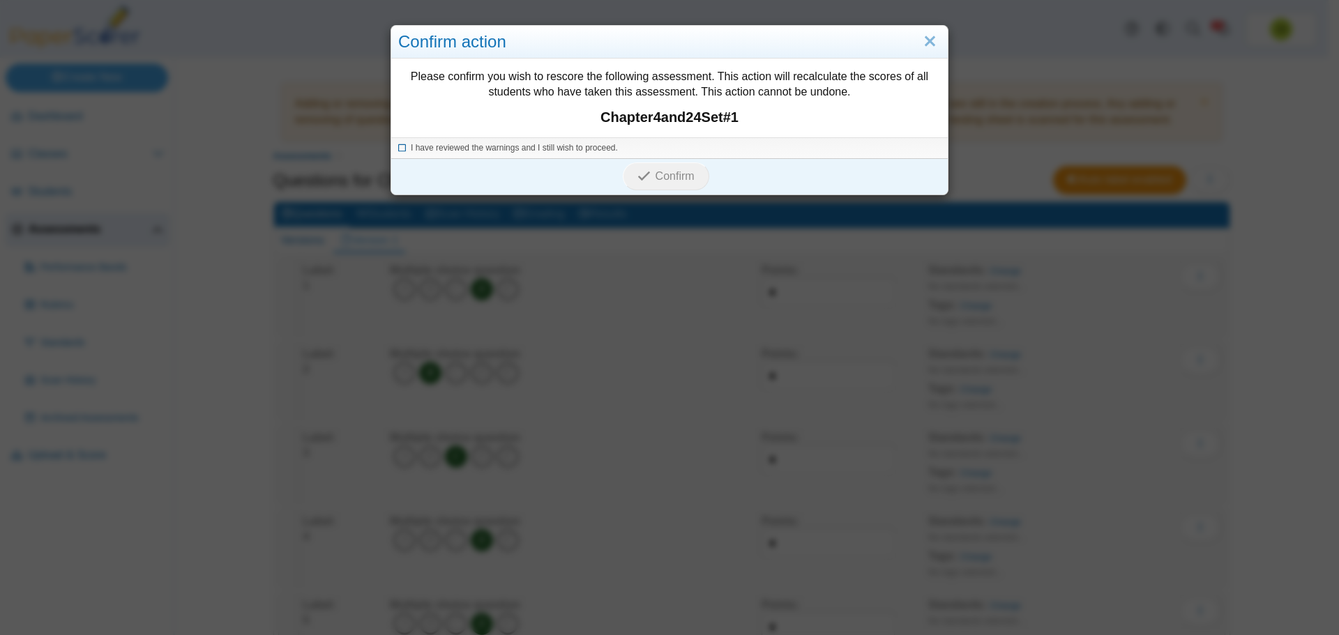
click at [398, 146] on icon at bounding box center [402, 146] width 8 height 8
click at [671, 179] on span "Confirm" at bounding box center [675, 176] width 39 height 12
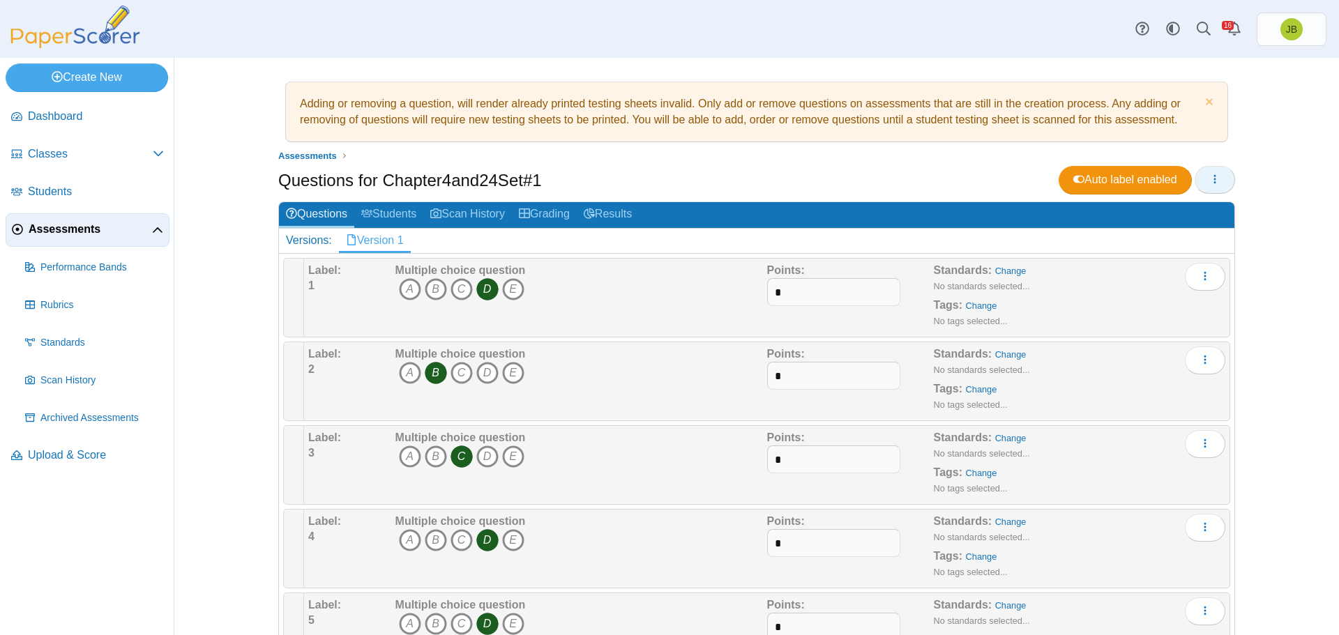
click at [1209, 176] on icon "button" at bounding box center [1214, 179] width 11 height 11
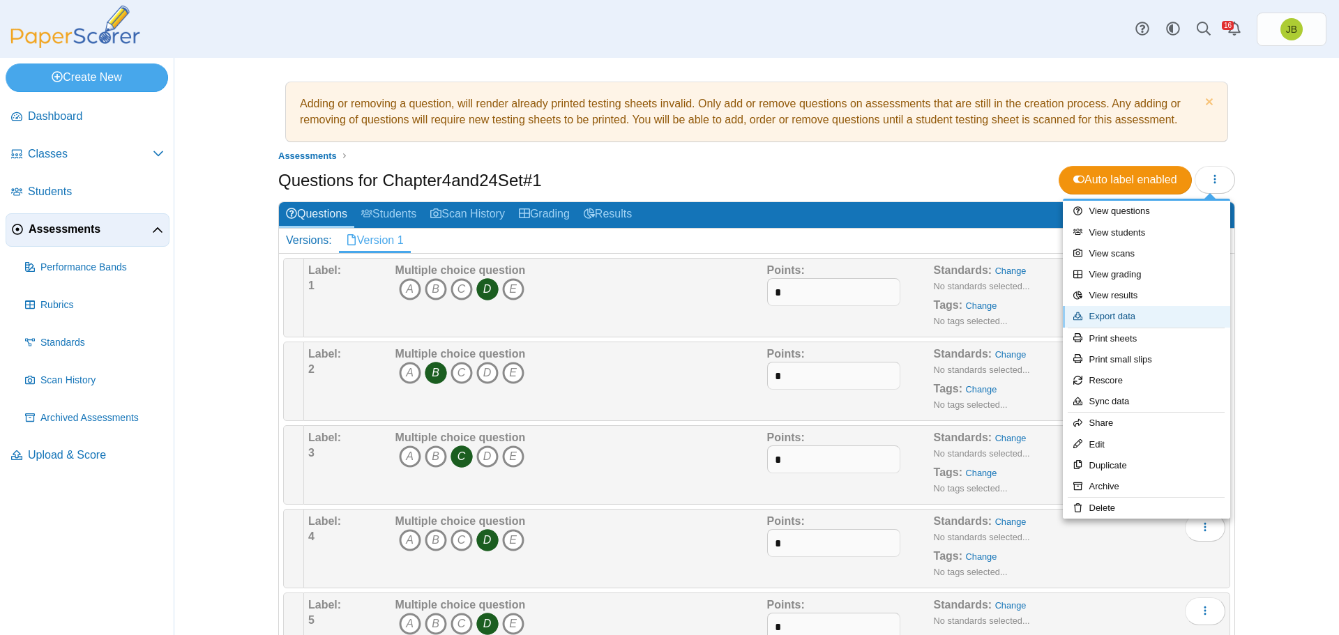
click at [1130, 321] on link "Export data" at bounding box center [1146, 316] width 167 height 21
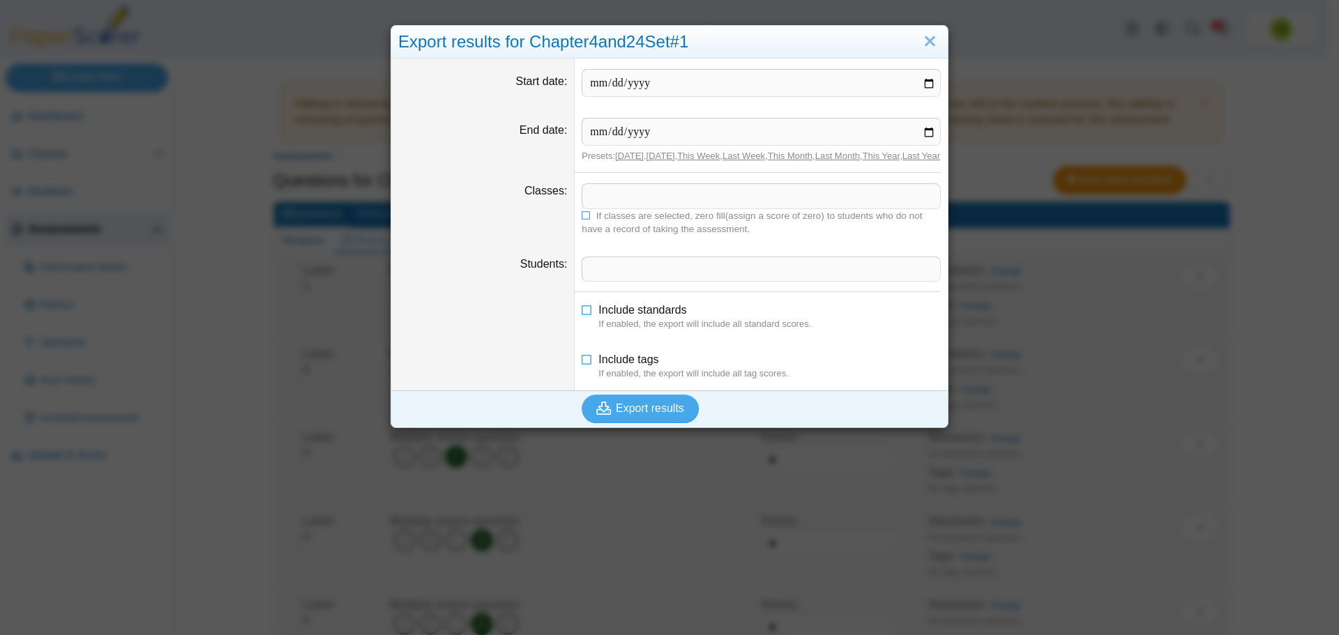
click at [602, 208] on span at bounding box center [761, 196] width 358 height 24
click at [651, 414] on span "Export results" at bounding box center [650, 408] width 68 height 12
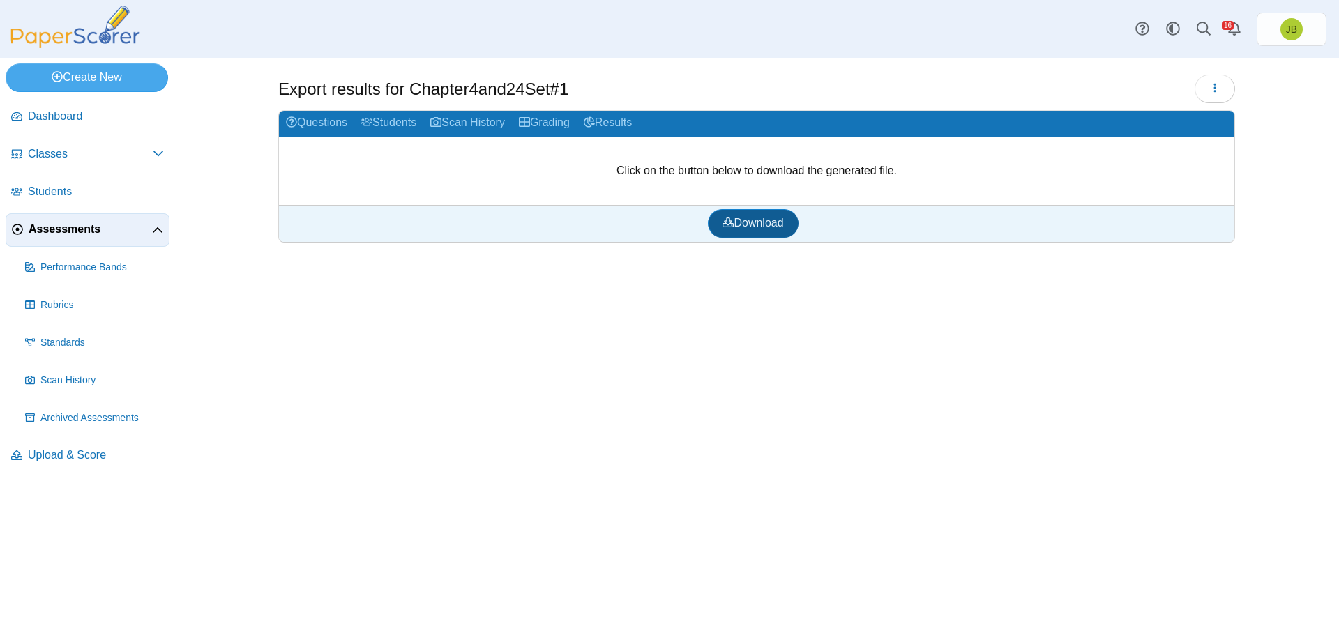
click at [745, 231] on link "Download" at bounding box center [753, 223] width 90 height 28
click at [135, 559] on nav "Dashboard Classes" at bounding box center [87, 365] width 174 height 540
click at [1213, 82] on span "button" at bounding box center [1214, 88] width 11 height 12
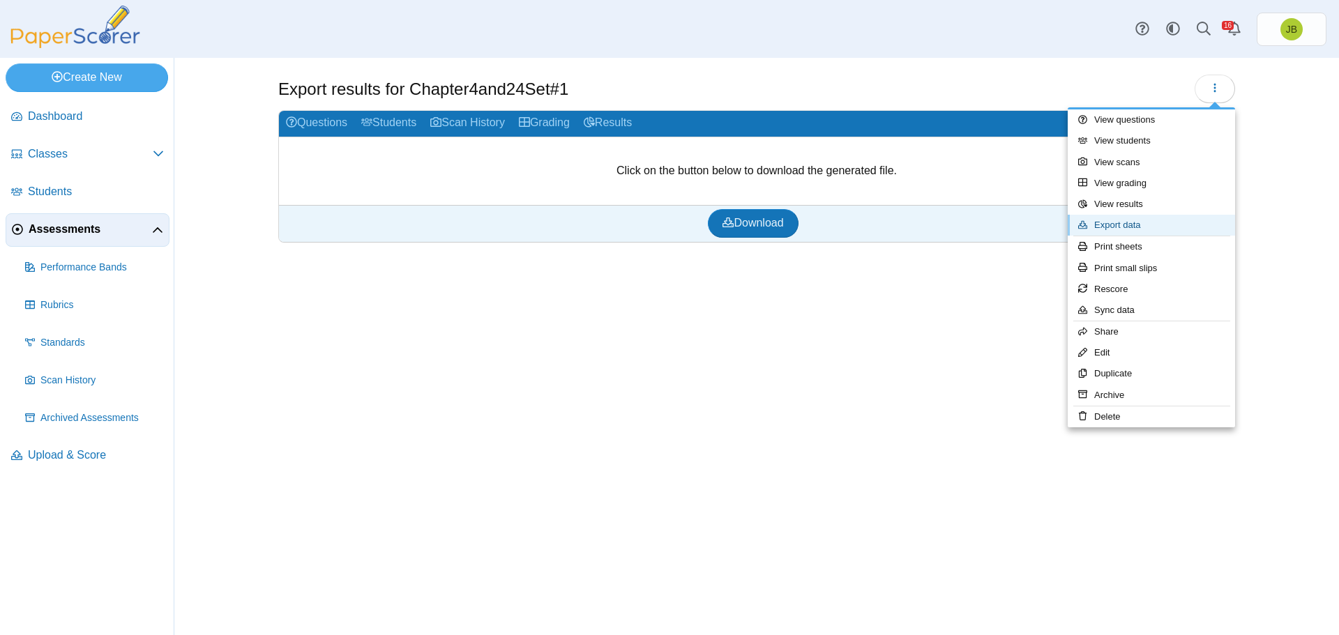
click at [1132, 223] on link "Export data" at bounding box center [1151, 225] width 167 height 21
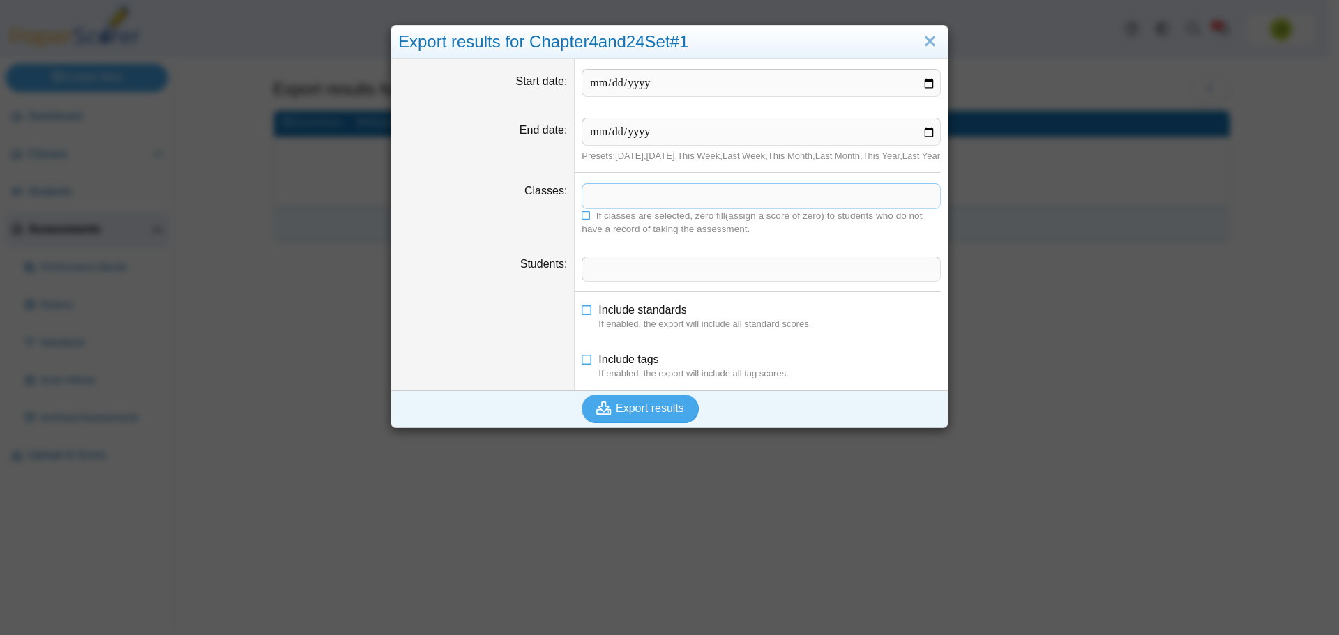
click at [605, 201] on span at bounding box center [761, 196] width 358 height 24
click at [634, 414] on span "Export results" at bounding box center [650, 408] width 68 height 12
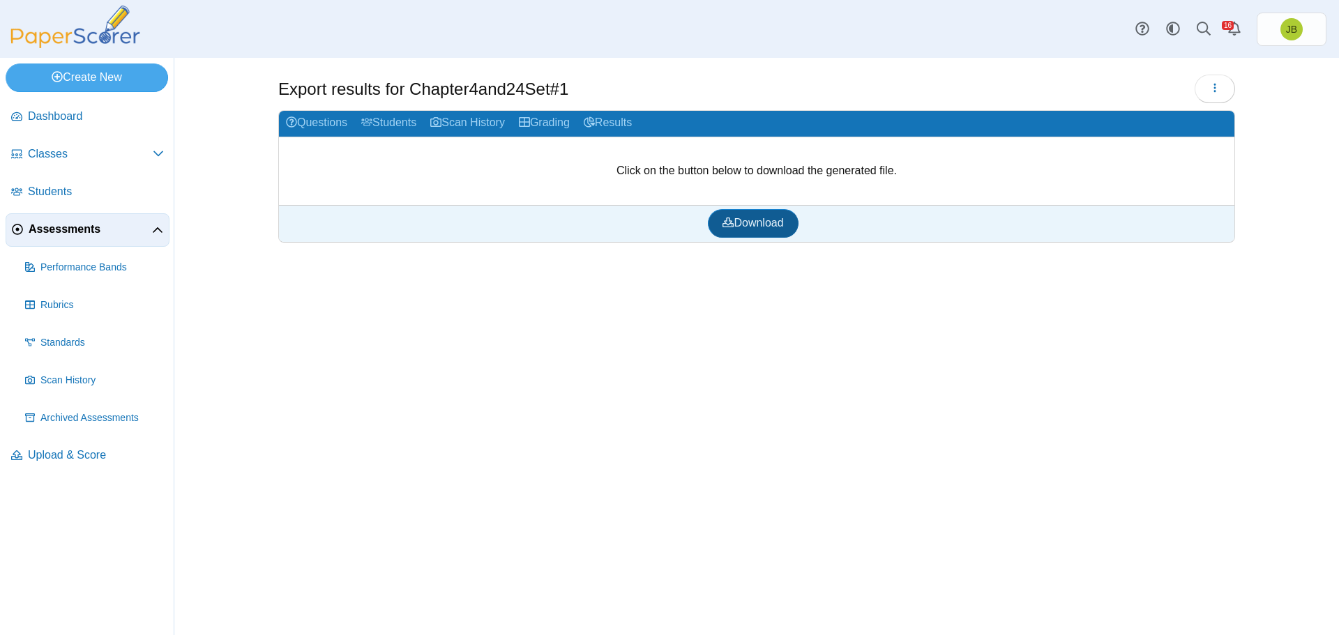
click at [777, 228] on span "Download" at bounding box center [753, 223] width 61 height 12
click at [65, 75] on link "Create New" at bounding box center [87, 77] width 162 height 28
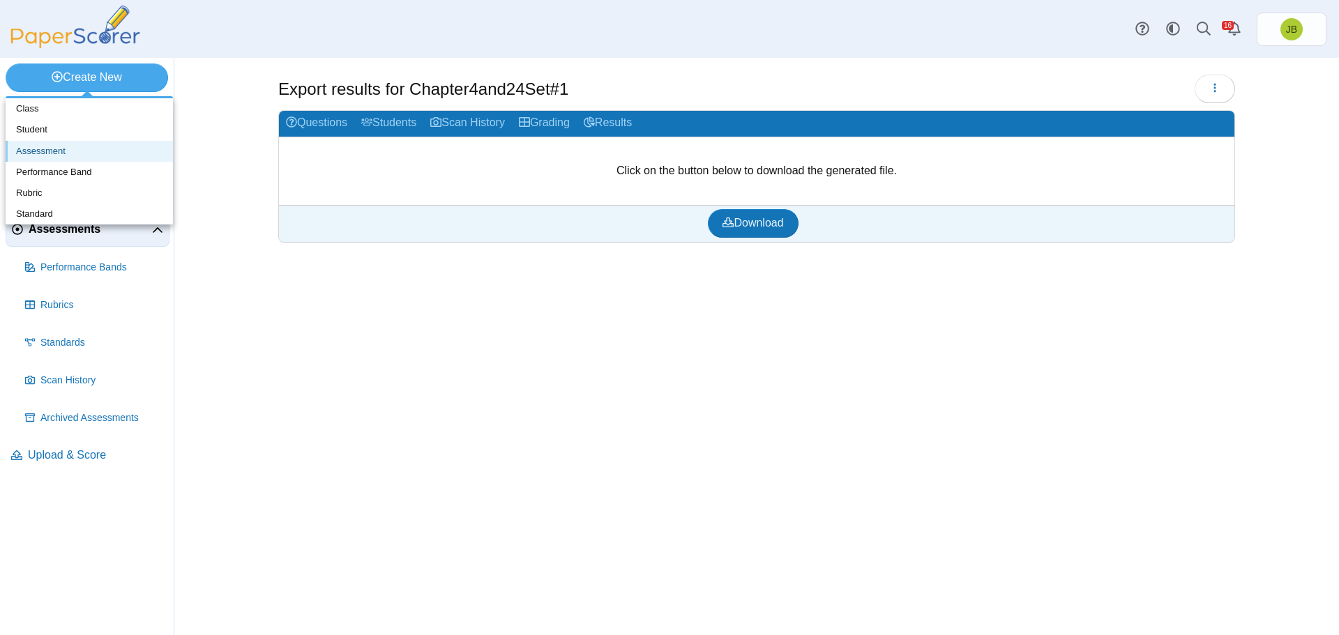
click at [54, 154] on link "Assessment" at bounding box center [89, 151] width 167 height 21
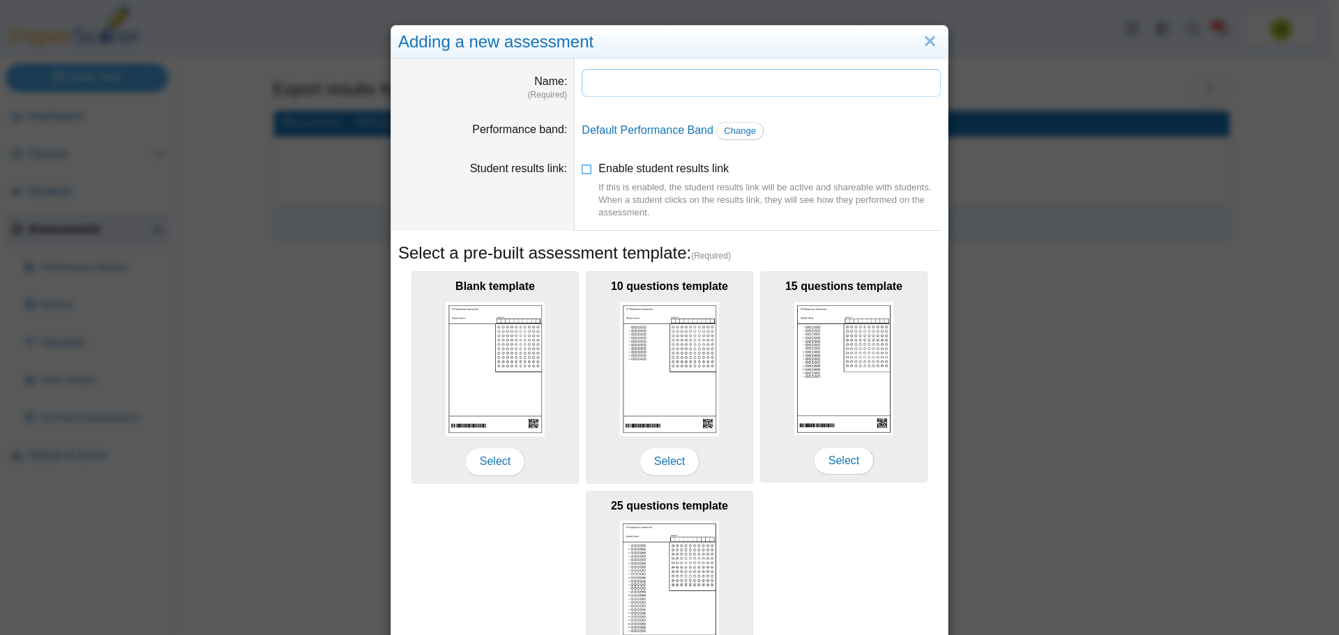
click at [645, 80] on input "Name" at bounding box center [761, 83] width 359 height 28
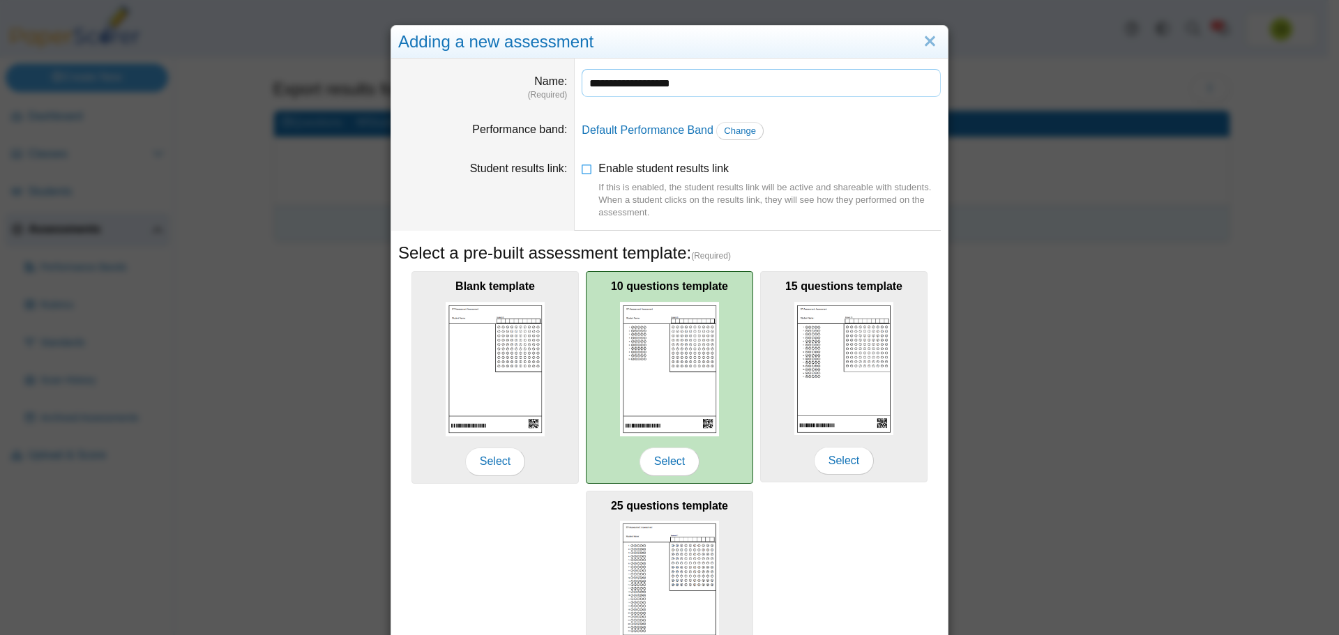
type input "**********"
click at [651, 315] on img at bounding box center [669, 369] width 99 height 135
click at [679, 427] on img at bounding box center [669, 369] width 99 height 135
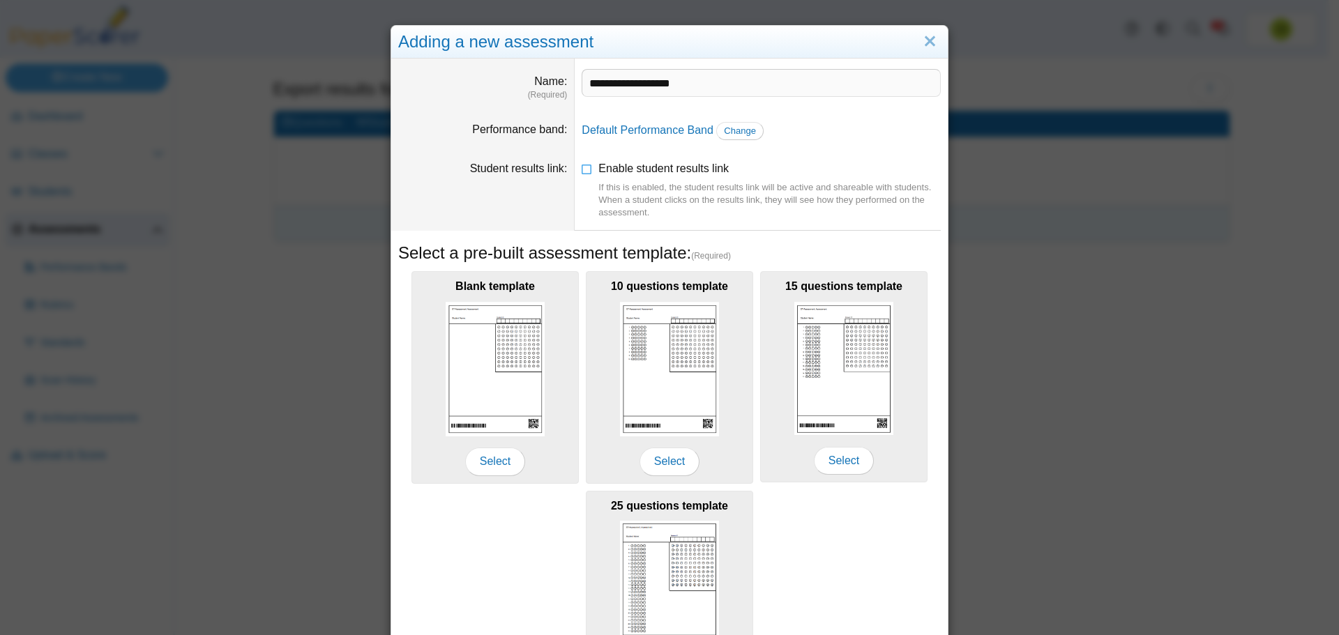
scroll to position [123, 0]
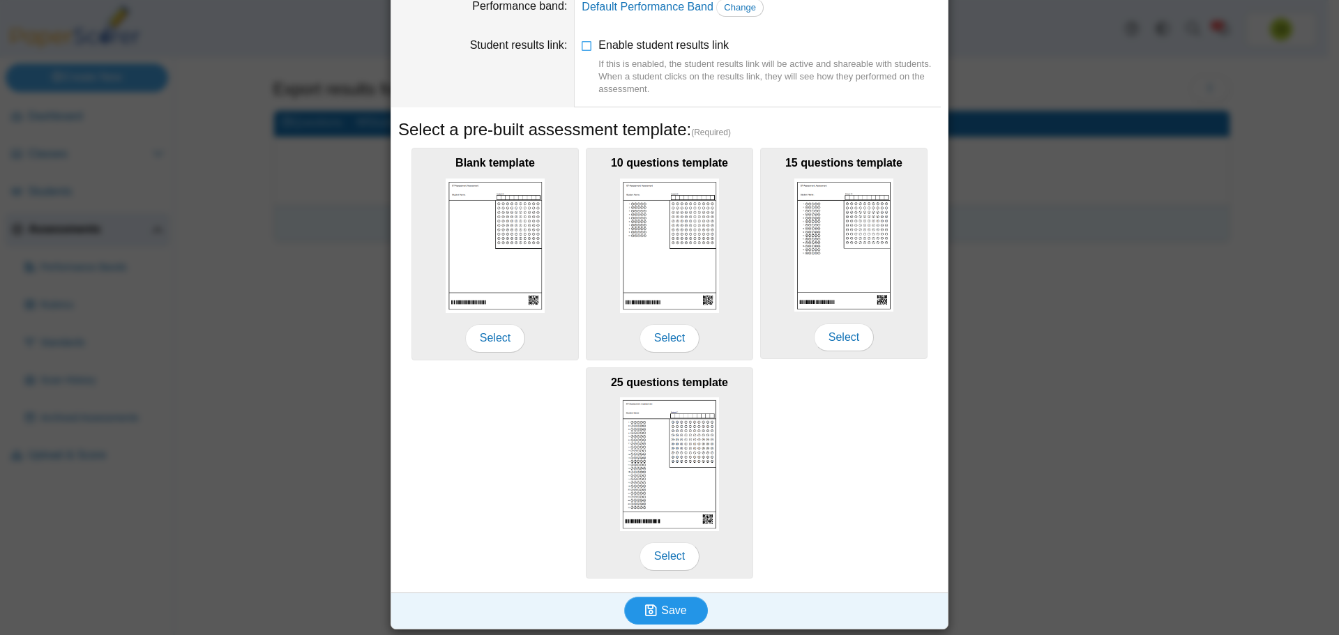
click at [673, 605] on span "Save" at bounding box center [673, 611] width 25 height 12
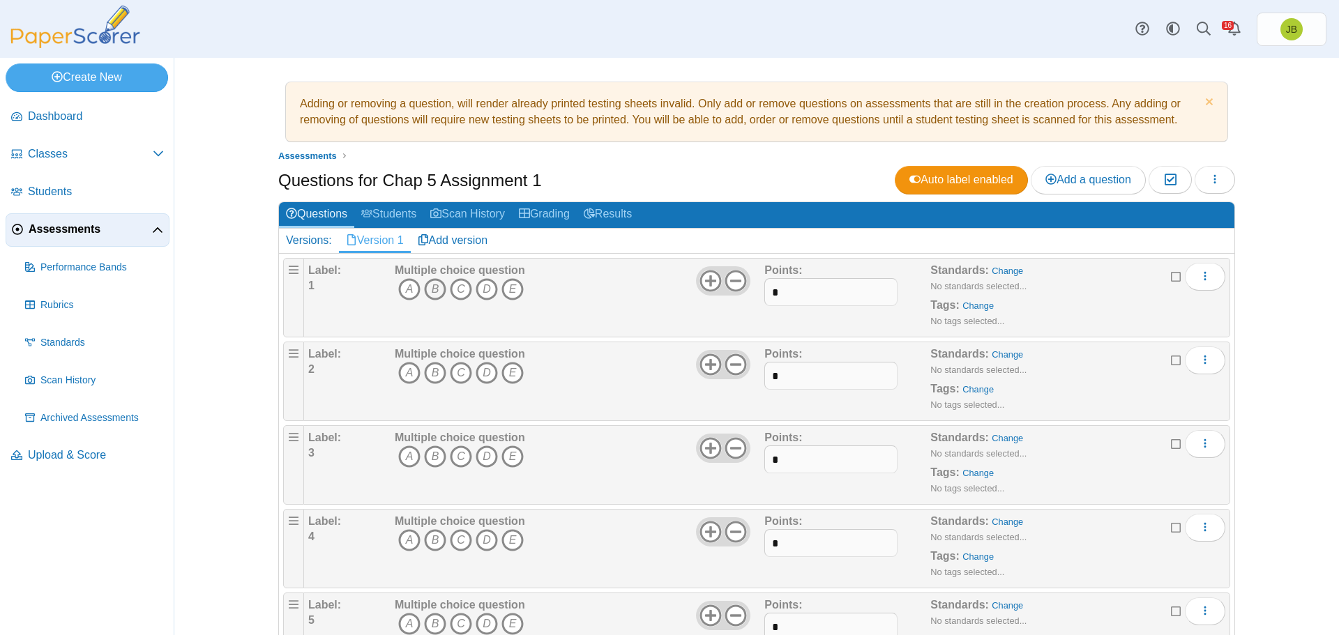
click at [433, 293] on icon "B" at bounding box center [435, 289] width 22 height 22
click at [404, 372] on icon "A" at bounding box center [409, 373] width 22 height 22
click at [437, 455] on icon "B" at bounding box center [435, 457] width 22 height 22
click at [428, 536] on icon "B" at bounding box center [435, 540] width 22 height 22
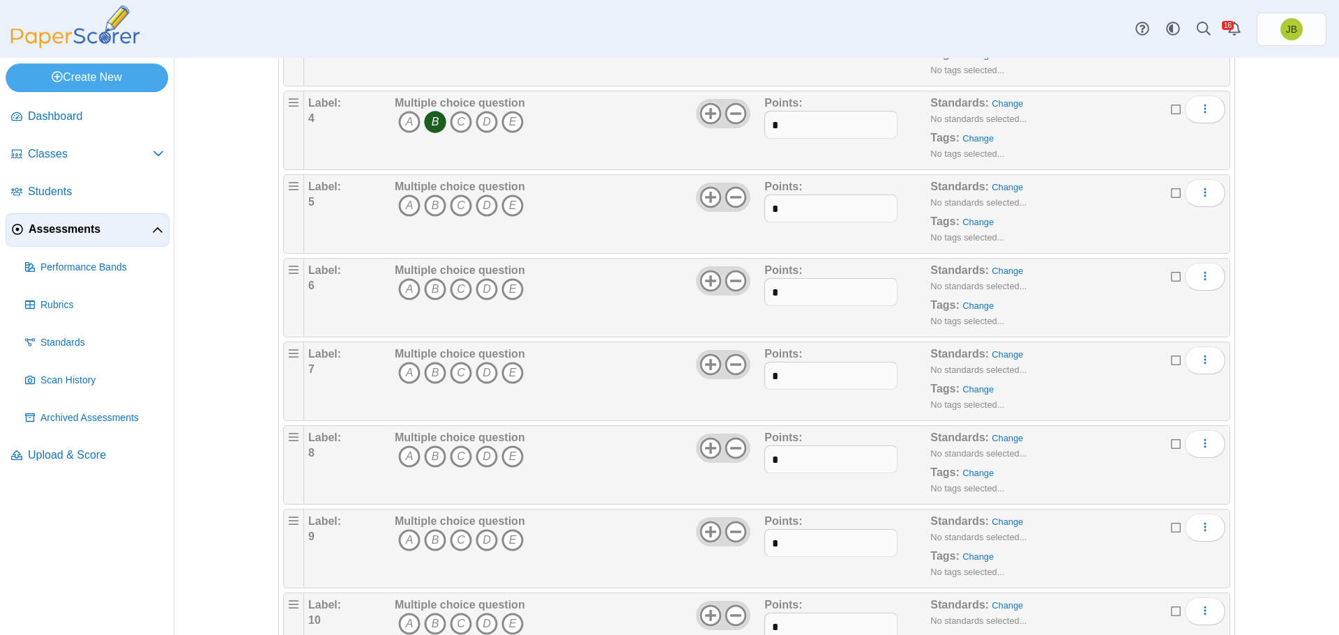
scroll to position [487, 0]
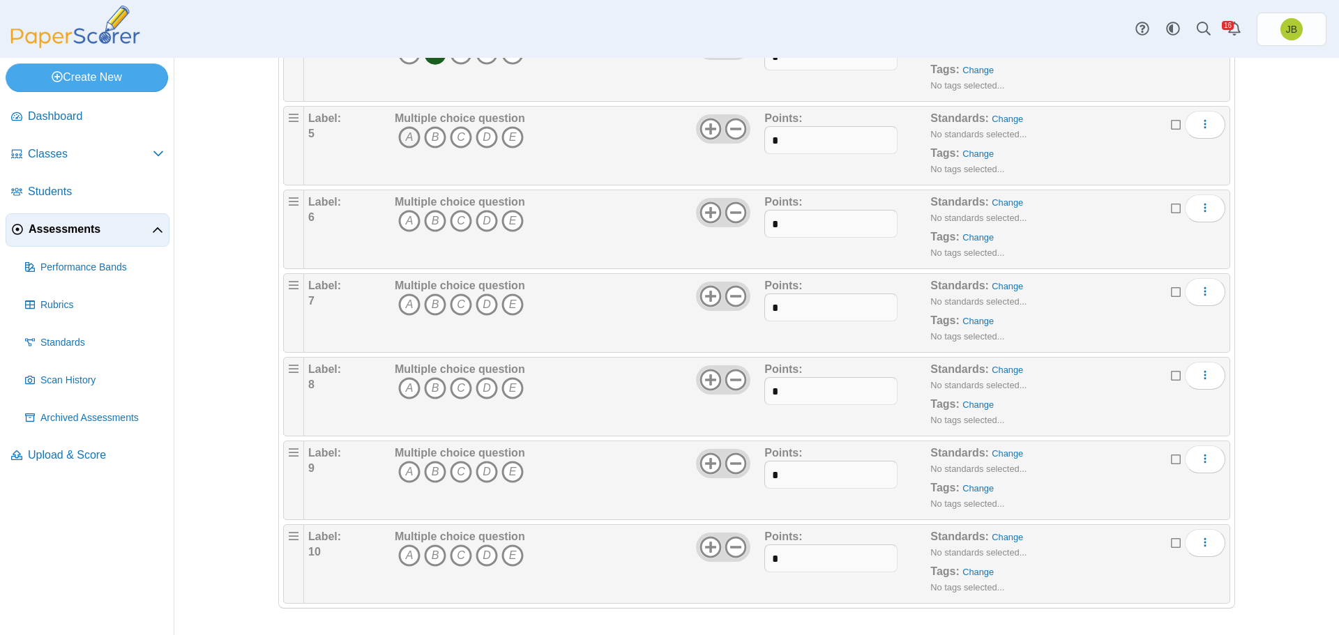
click at [406, 138] on icon "A" at bounding box center [409, 137] width 22 height 22
click at [434, 221] on icon "B" at bounding box center [435, 221] width 22 height 22
click at [403, 305] on icon "A" at bounding box center [409, 305] width 22 height 22
click at [478, 388] on icon "D" at bounding box center [487, 388] width 22 height 22
click at [451, 477] on icon "C" at bounding box center [461, 472] width 22 height 22
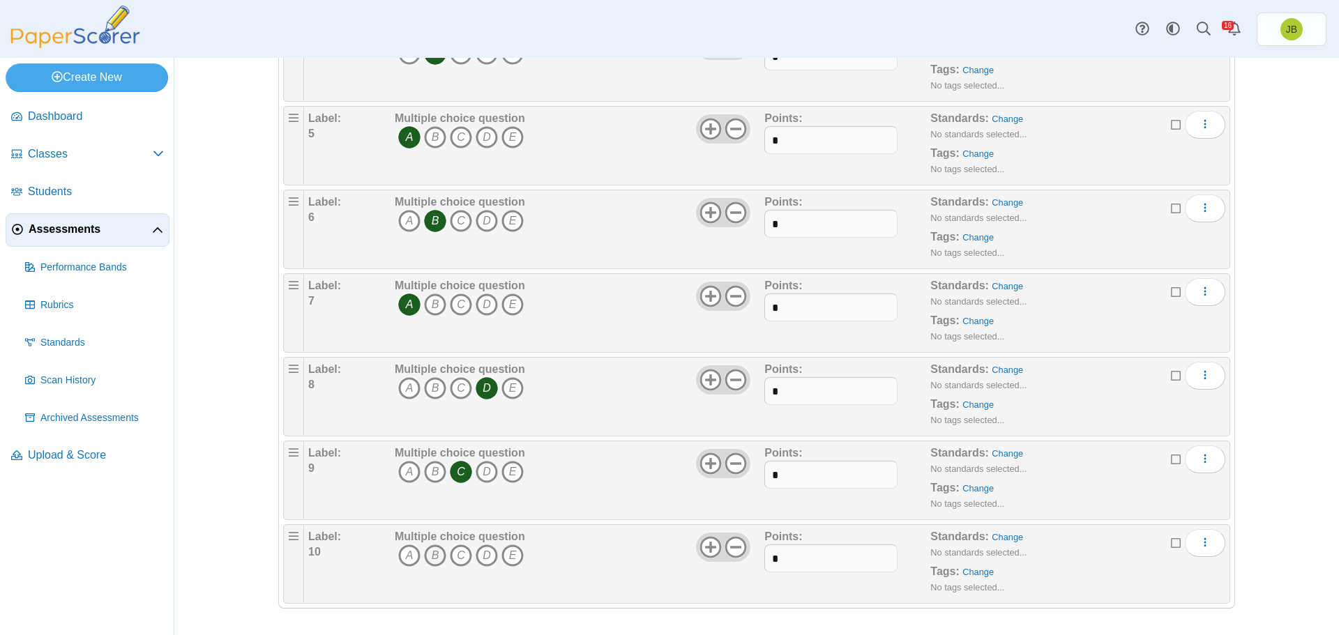
click at [430, 554] on icon "B" at bounding box center [435, 556] width 22 height 22
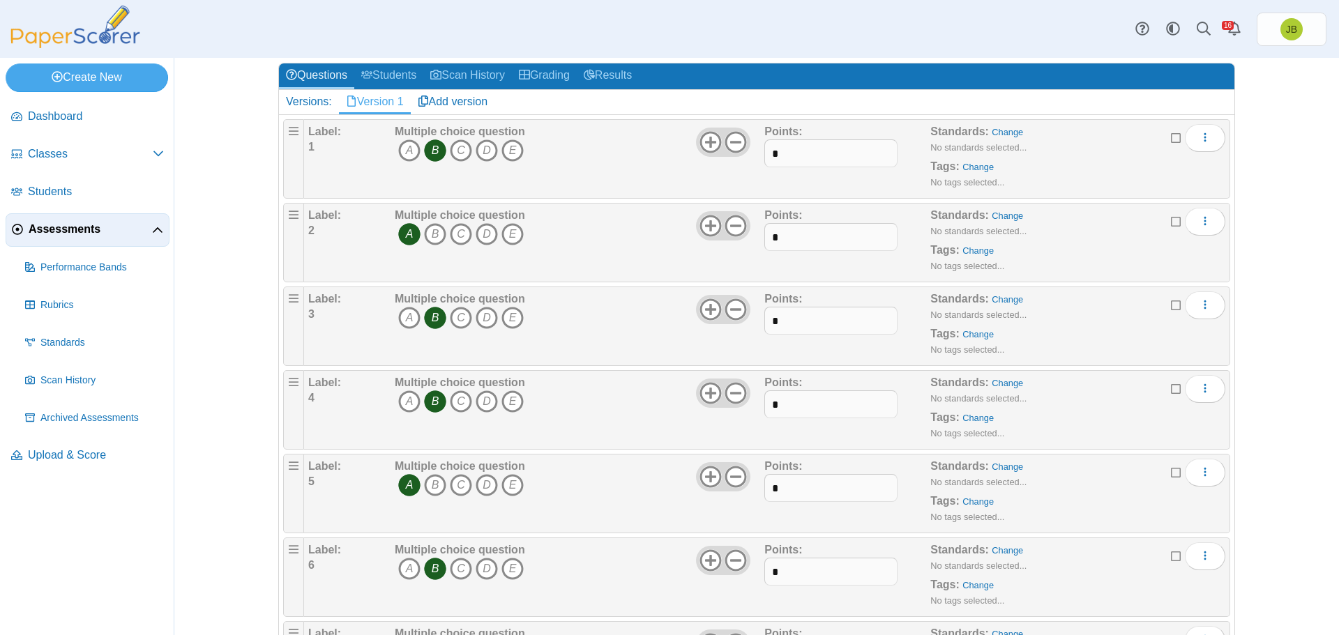
scroll to position [0, 0]
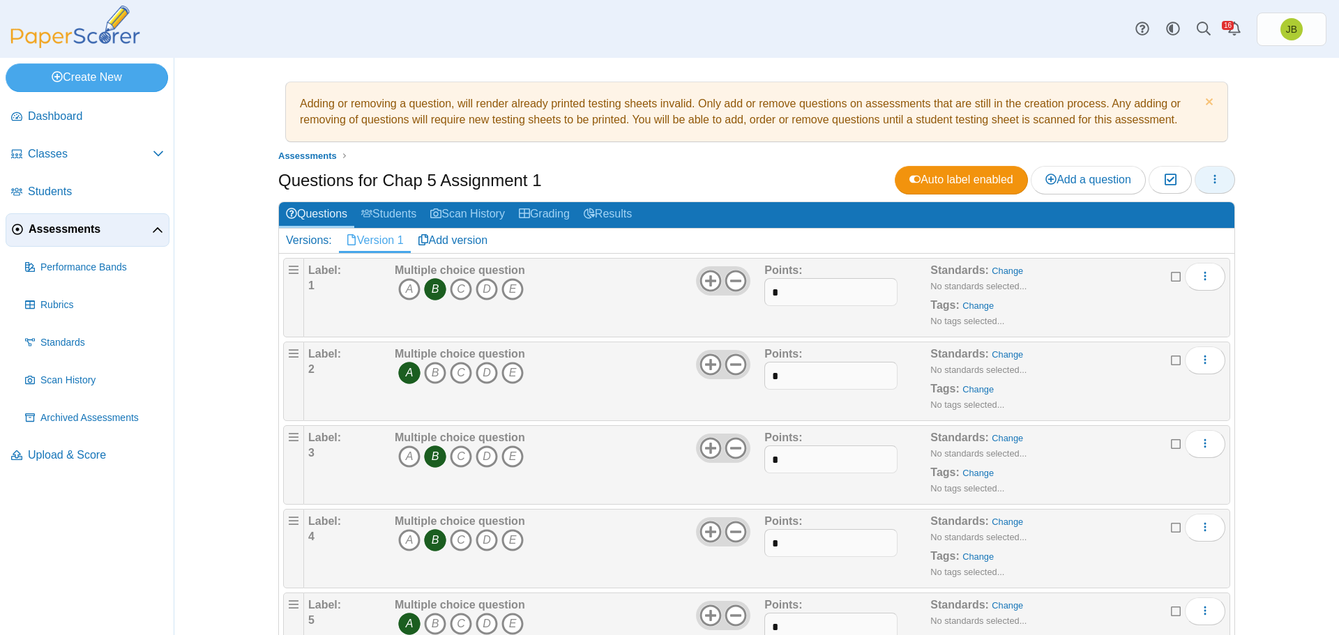
click at [1209, 174] on span "button" at bounding box center [1214, 180] width 11 height 12
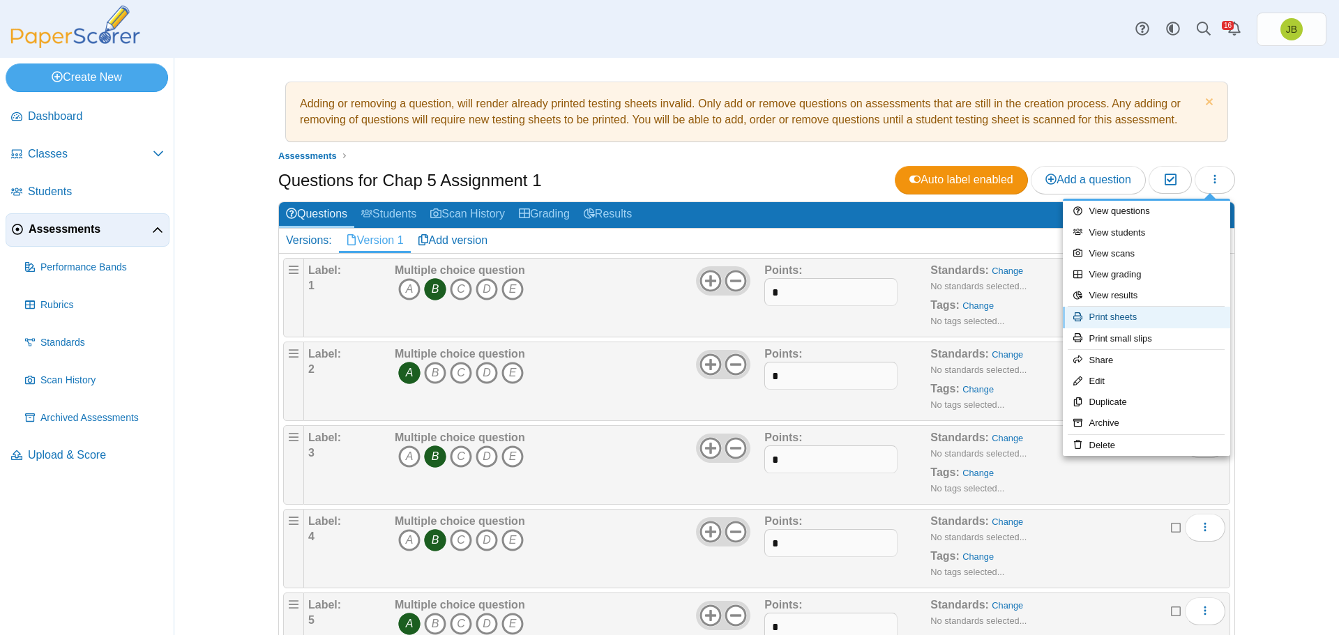
click at [1125, 318] on link "Print sheets" at bounding box center [1146, 317] width 167 height 21
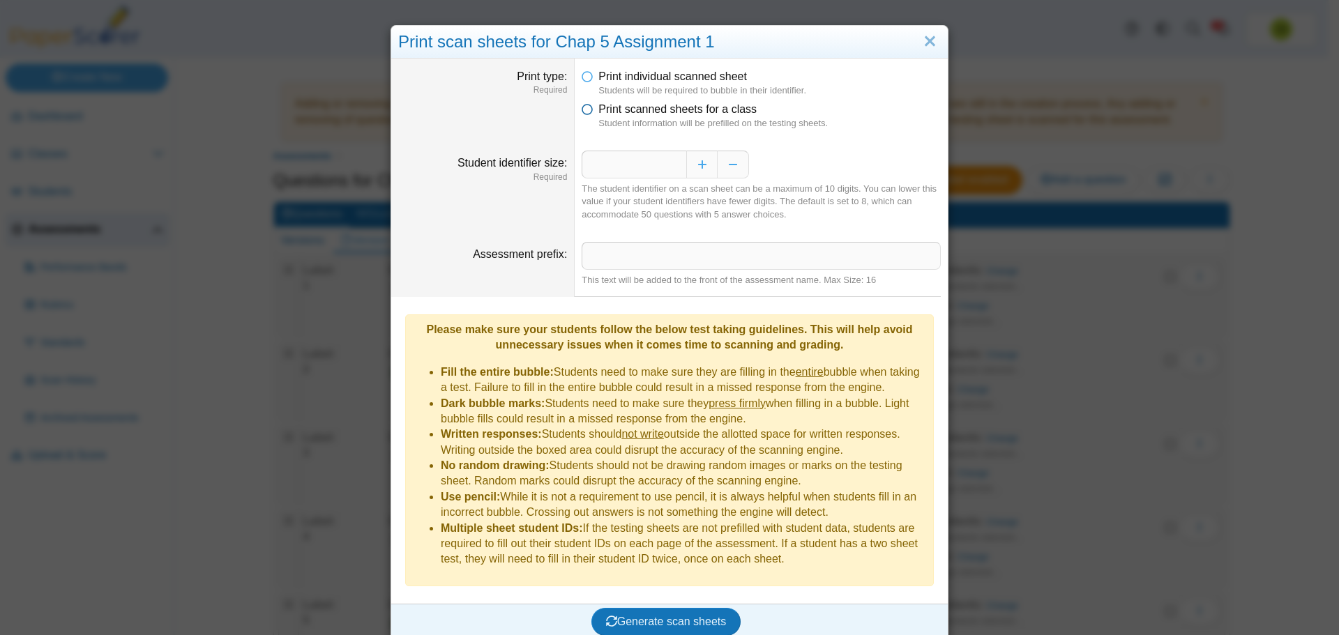
click at [584, 112] on icon at bounding box center [587, 107] width 11 height 10
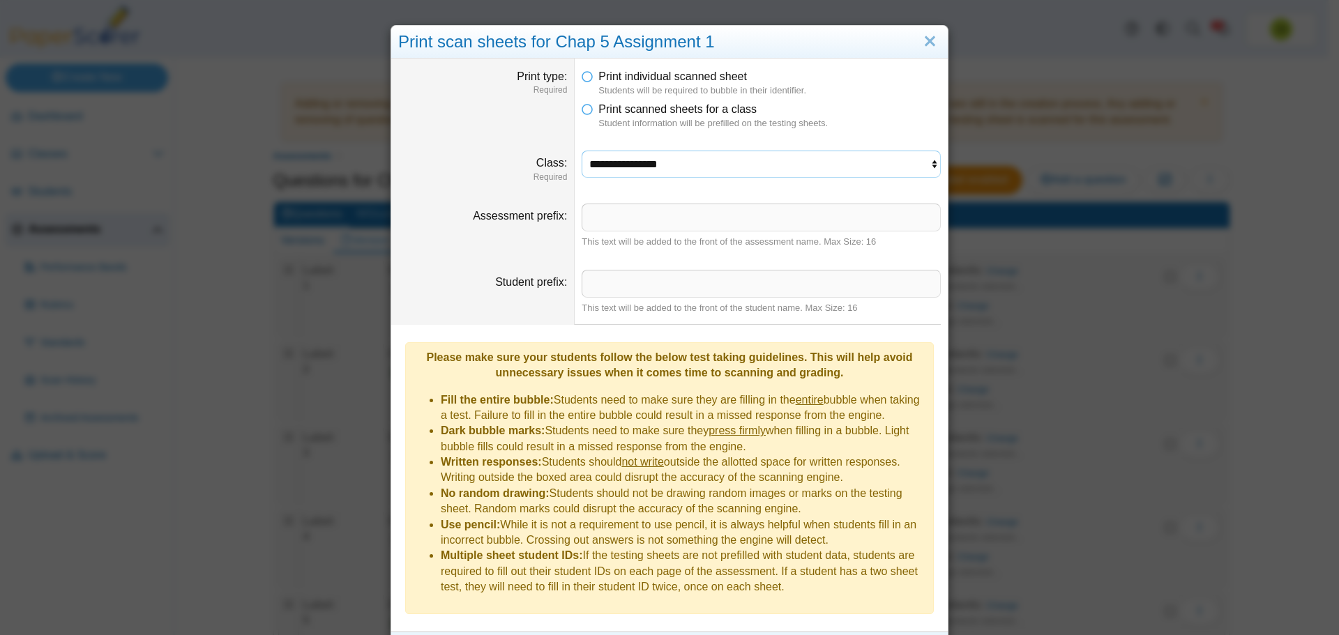
drag, startPoint x: 725, startPoint y: 168, endPoint x: 717, endPoint y: 173, distance: 9.7
click at [725, 168] on select "**********" at bounding box center [761, 164] width 359 height 27
click at [582, 151] on select "**********" at bounding box center [761, 164] width 359 height 27
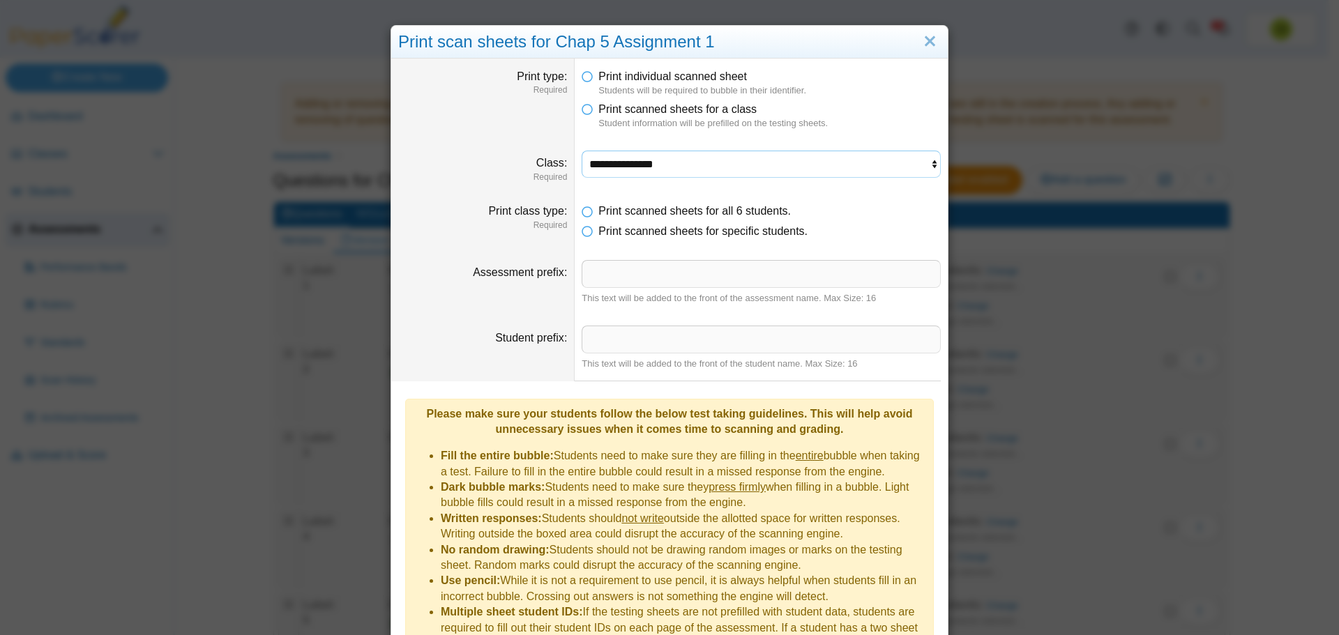
scroll to position [75, 0]
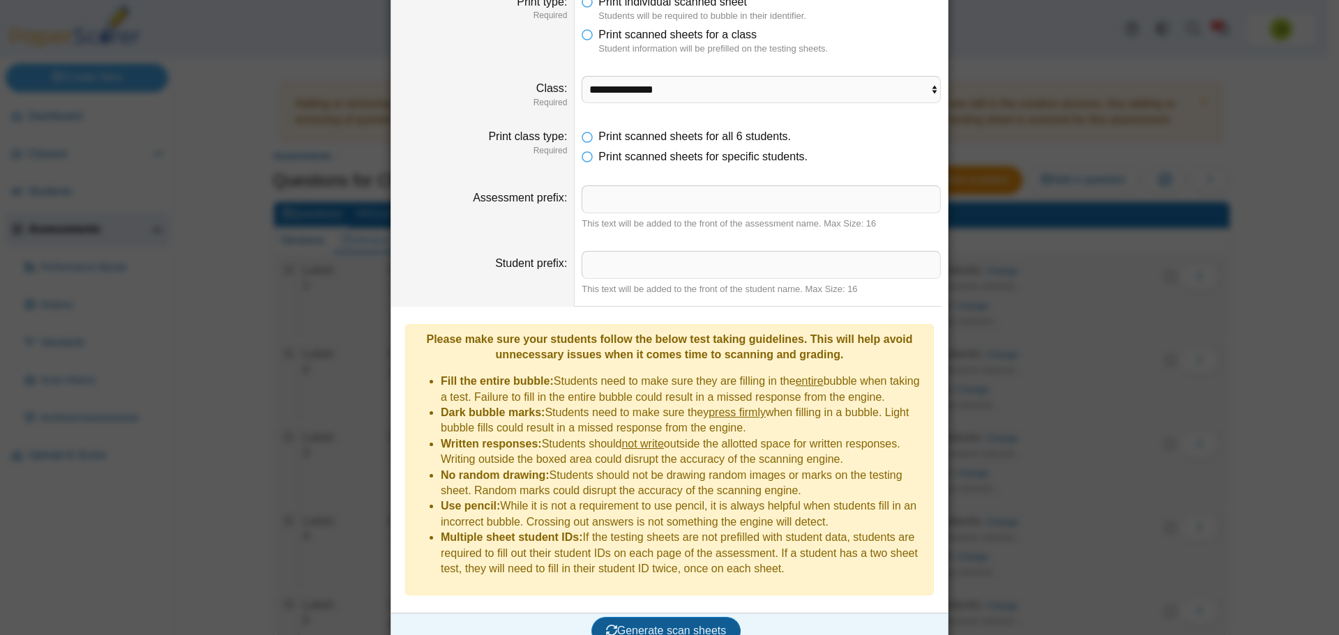
click at [672, 622] on button "Generate scan sheets" at bounding box center [666, 631] width 150 height 28
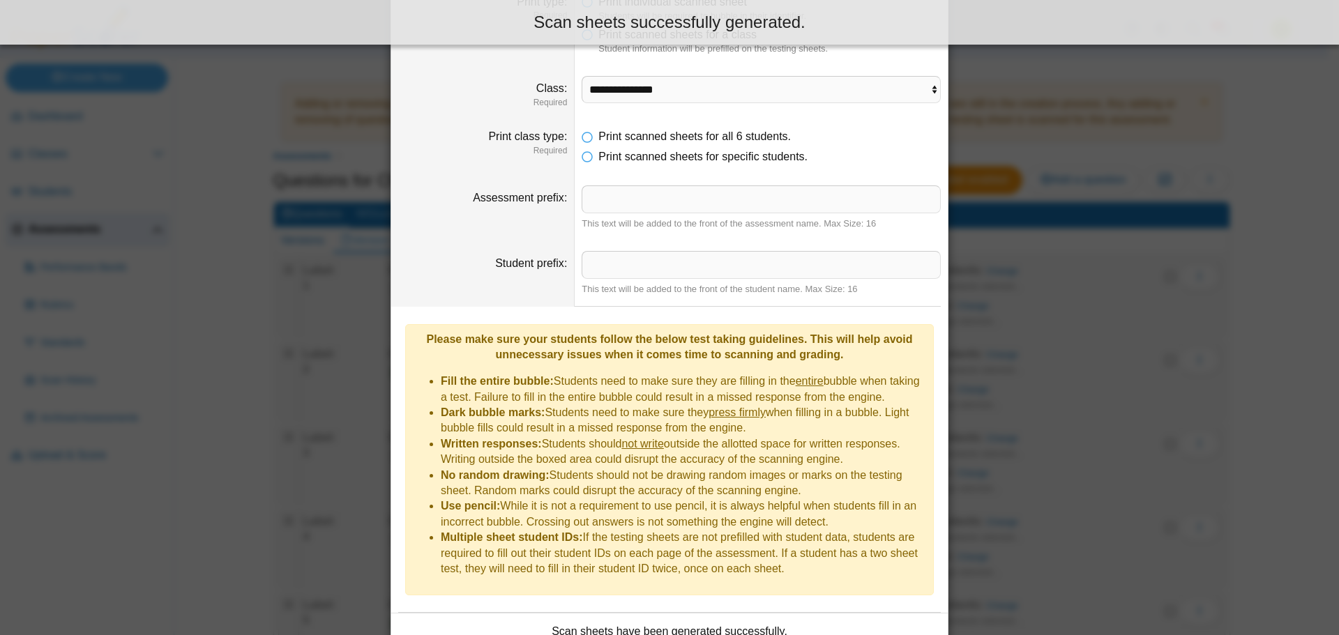
scroll to position [187, 0]
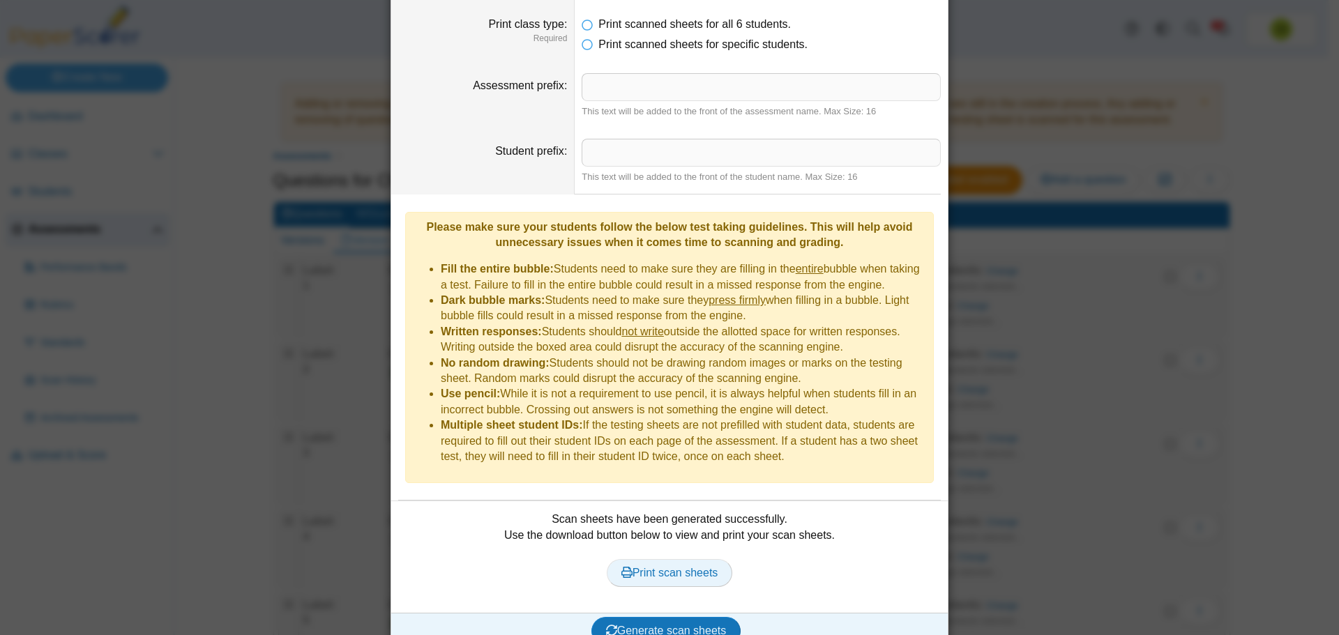
click at [667, 567] on span "Print scan sheets" at bounding box center [669, 573] width 97 height 12
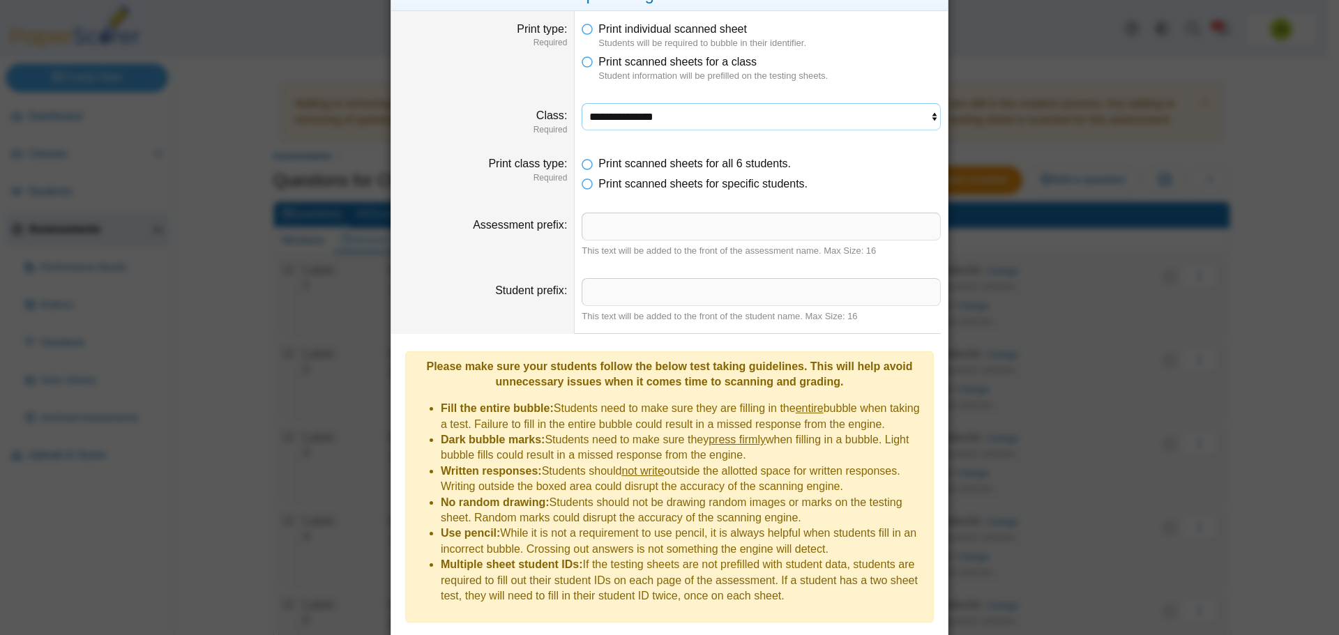
click at [640, 115] on select "**********" at bounding box center [761, 116] width 359 height 27
click at [582, 103] on select "**********" at bounding box center [761, 116] width 359 height 27
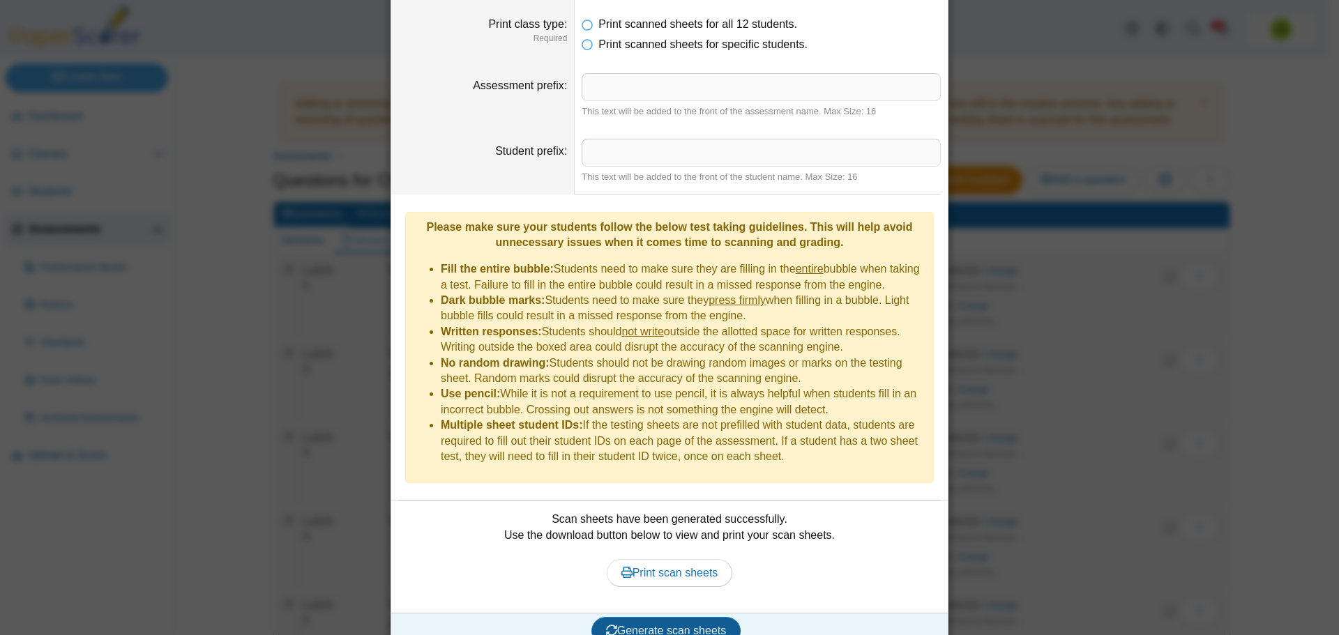
click at [691, 625] on span "Generate scan sheets" at bounding box center [666, 631] width 121 height 12
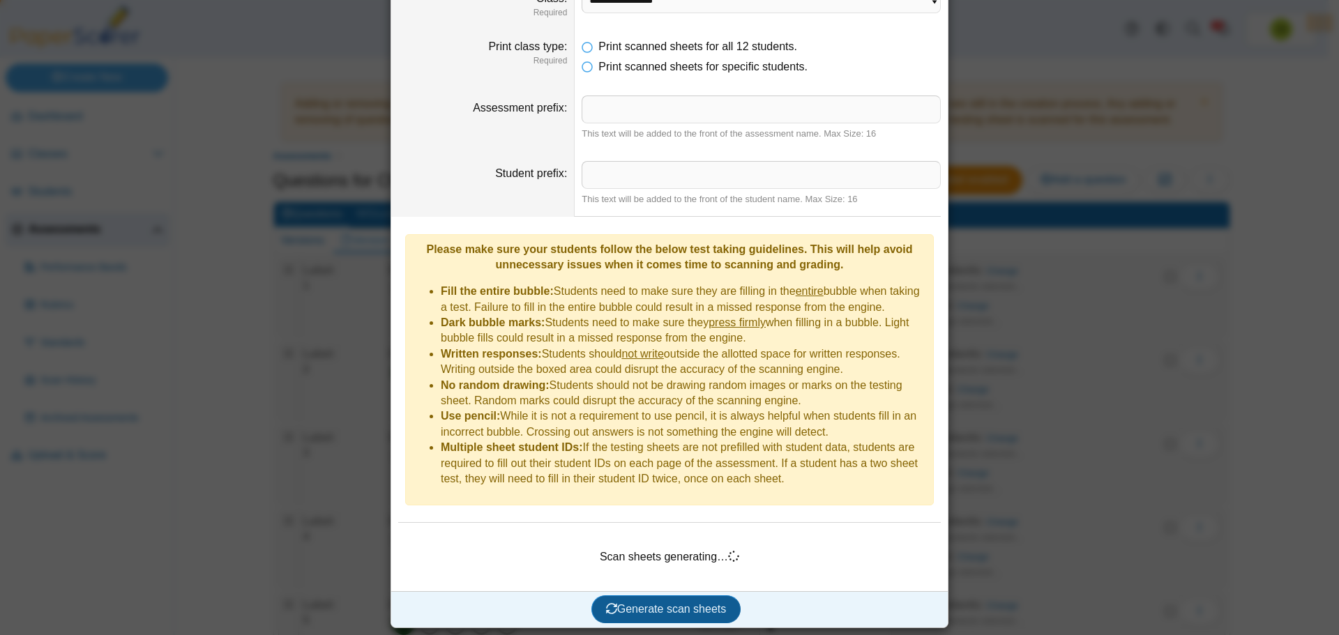
scroll to position [142, 0]
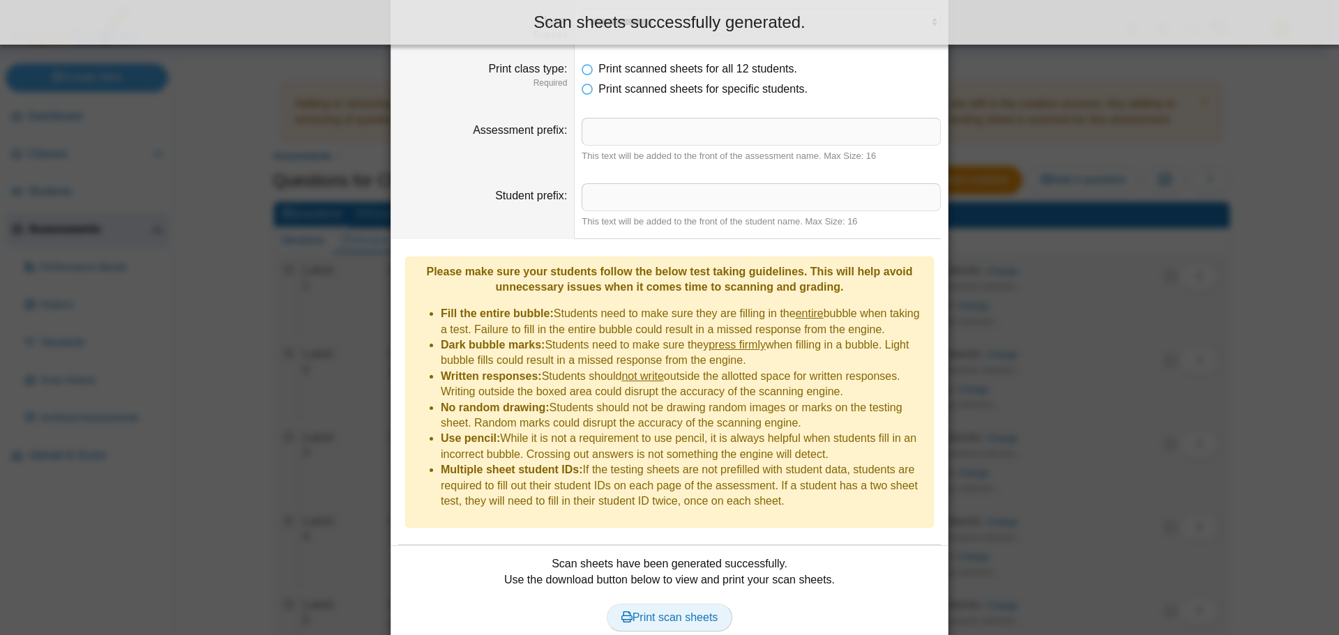
click at [670, 612] on span "Print scan sheets" at bounding box center [669, 618] width 97 height 12
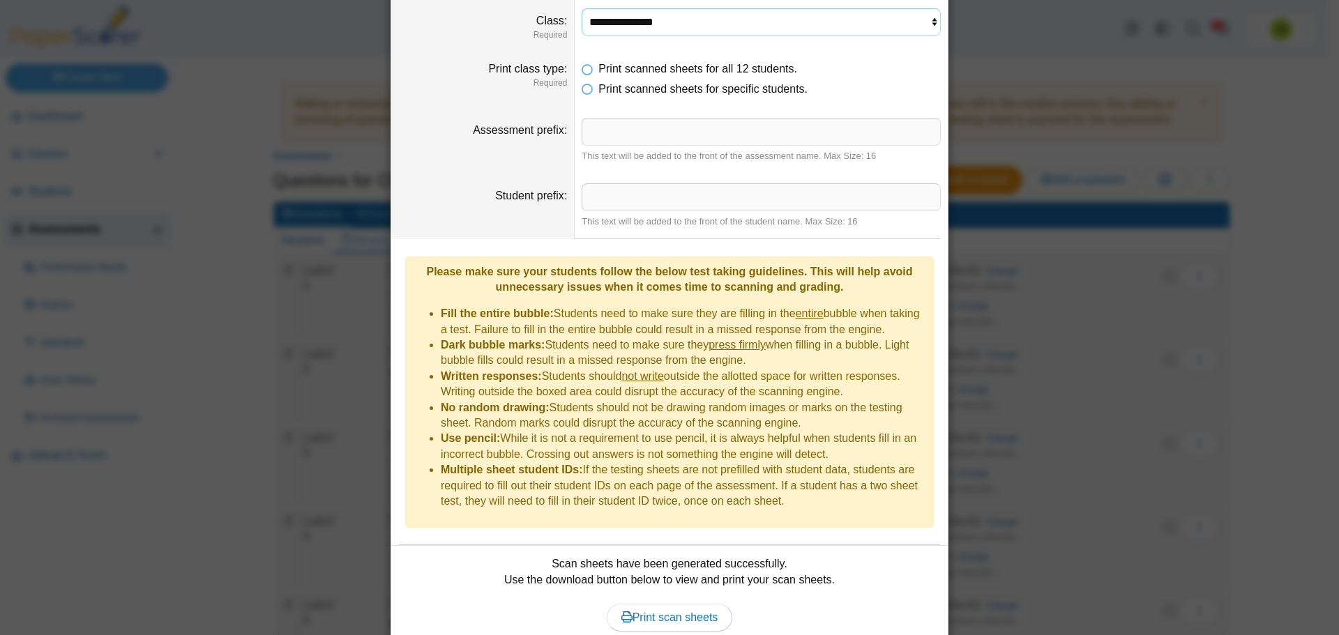
click at [656, 27] on select "**********" at bounding box center [761, 21] width 359 height 27
select select "**********"
click at [582, 8] on select "**********" at bounding box center [761, 21] width 359 height 27
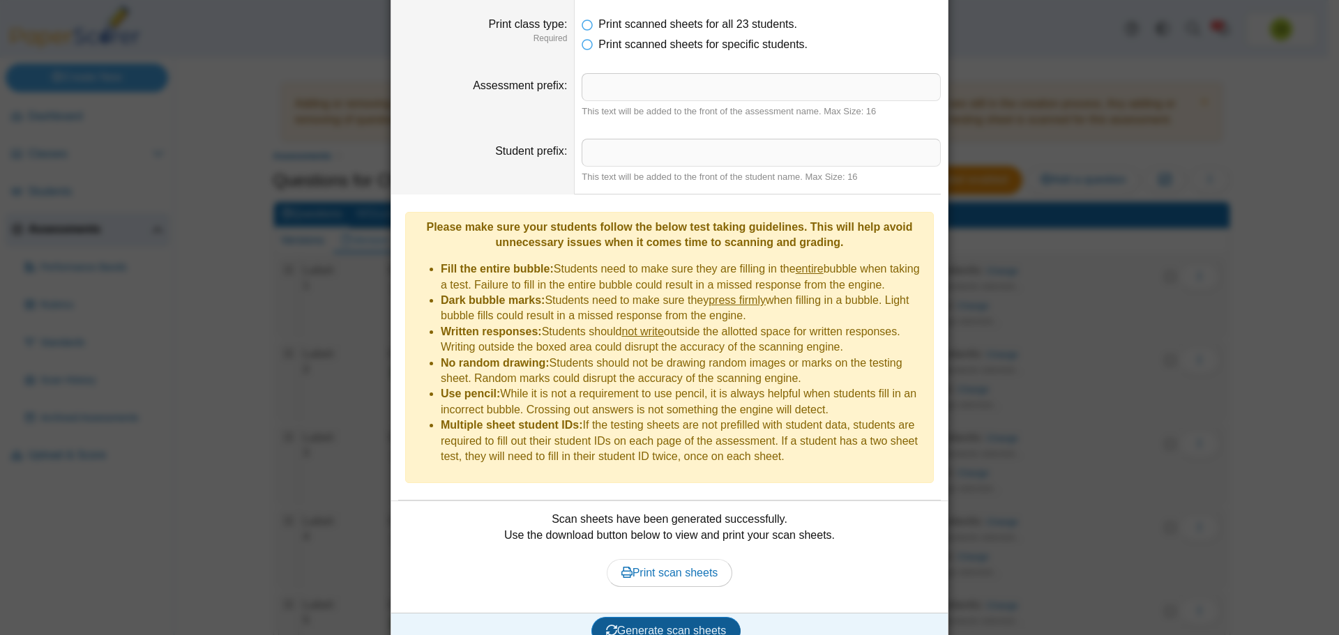
click at [663, 625] on span "Generate scan sheets" at bounding box center [666, 631] width 121 height 12
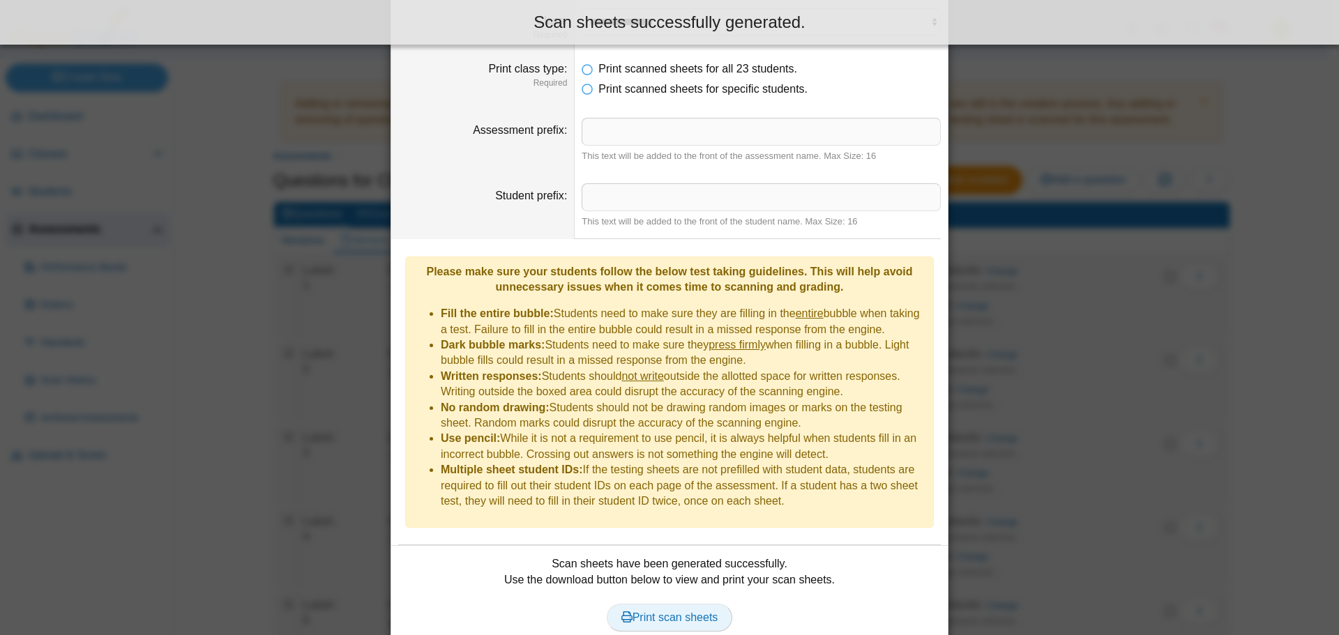
click at [676, 612] on span "Print scan sheets" at bounding box center [669, 618] width 97 height 12
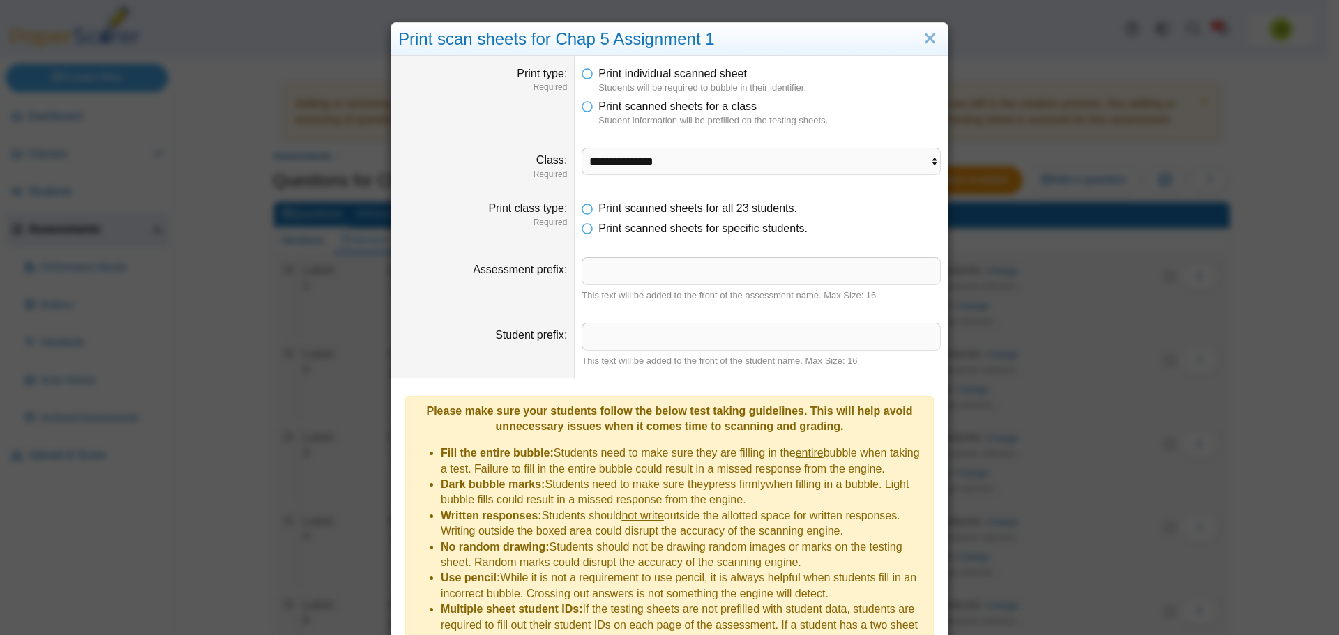
scroll to position [0, 0]
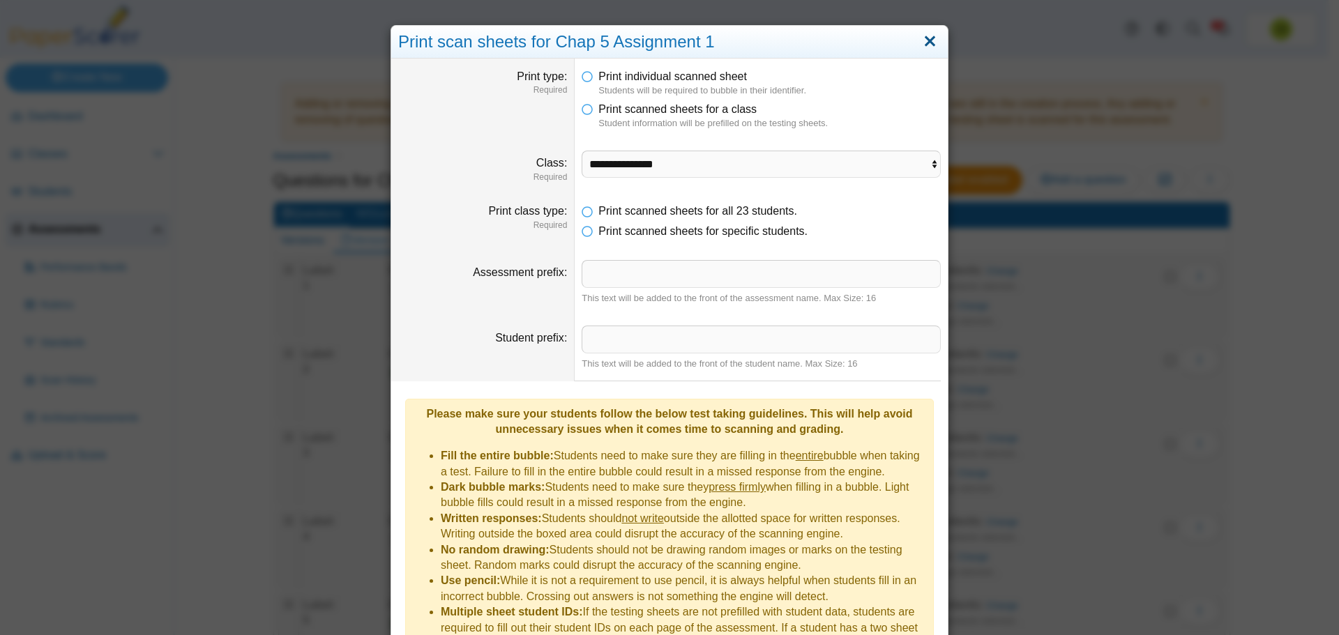
click at [928, 43] on link "Close" at bounding box center [930, 42] width 22 height 24
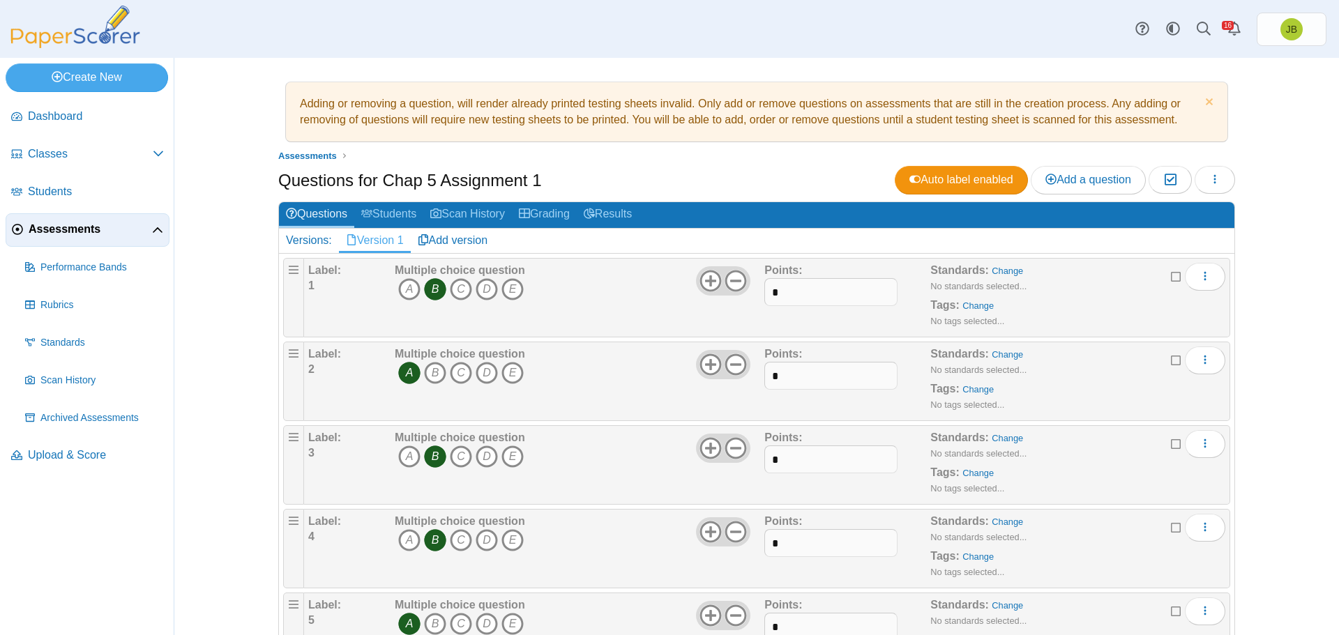
click at [66, 236] on span "Assessments" at bounding box center [90, 229] width 123 height 15
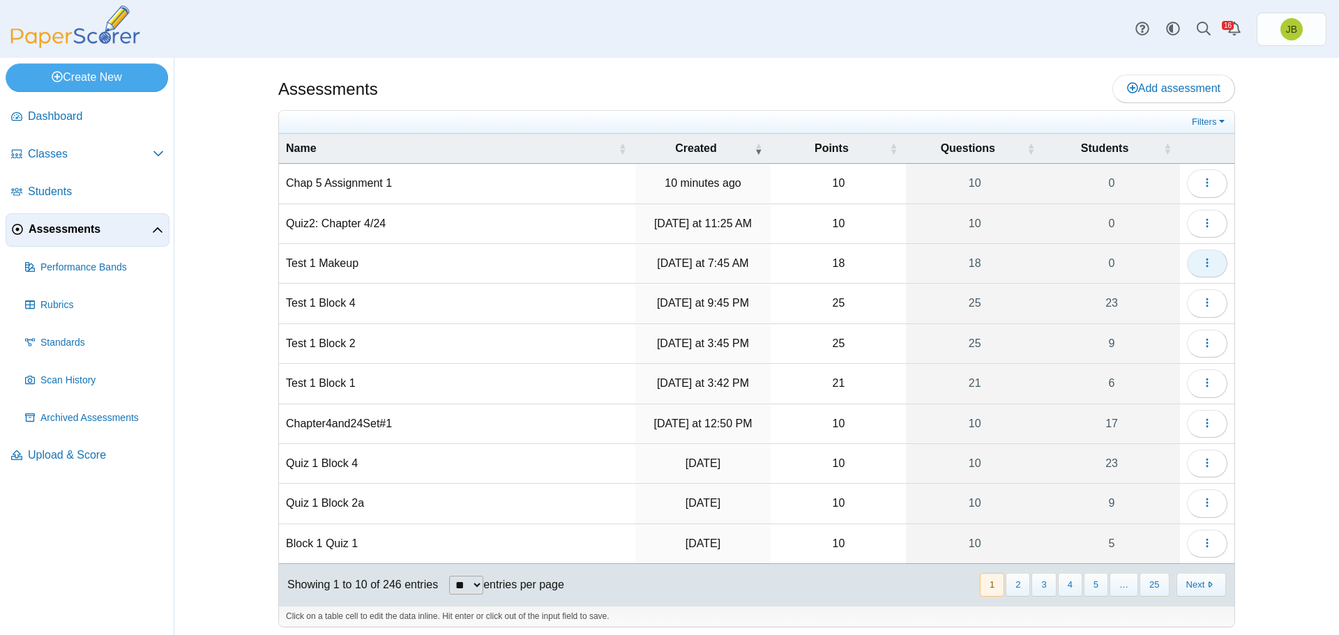
click at [1203, 262] on icon "button" at bounding box center [1207, 262] width 11 height 11
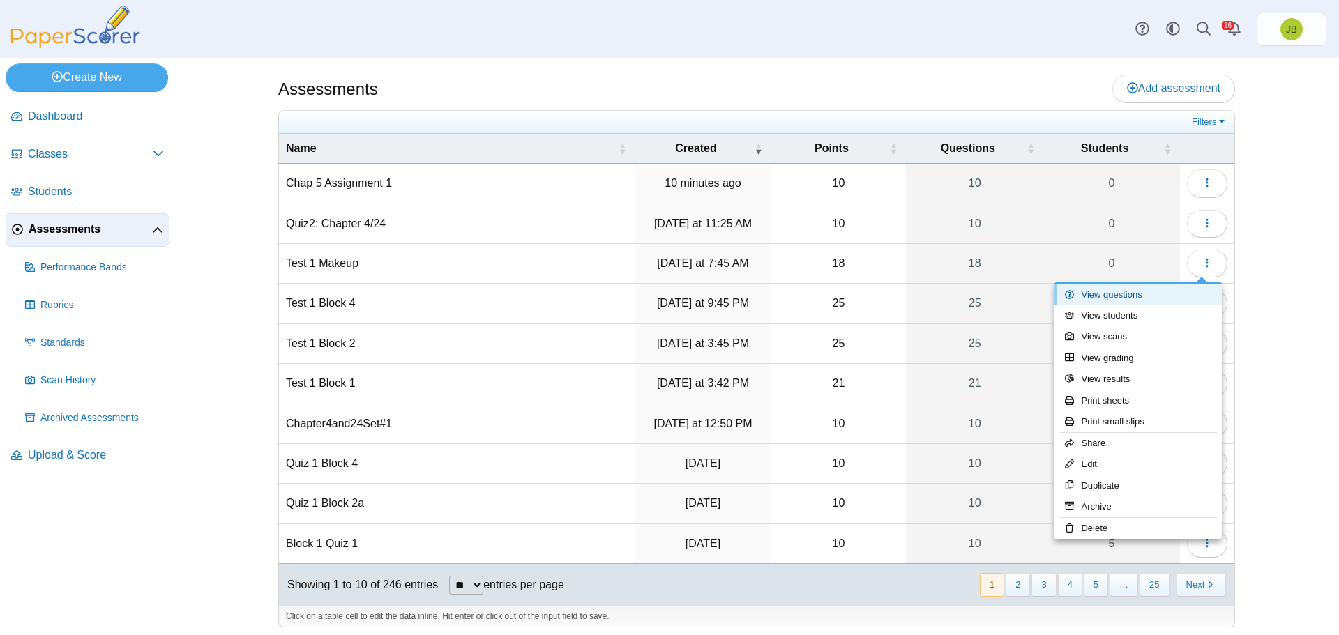
click at [1131, 300] on link "View questions" at bounding box center [1137, 295] width 167 height 21
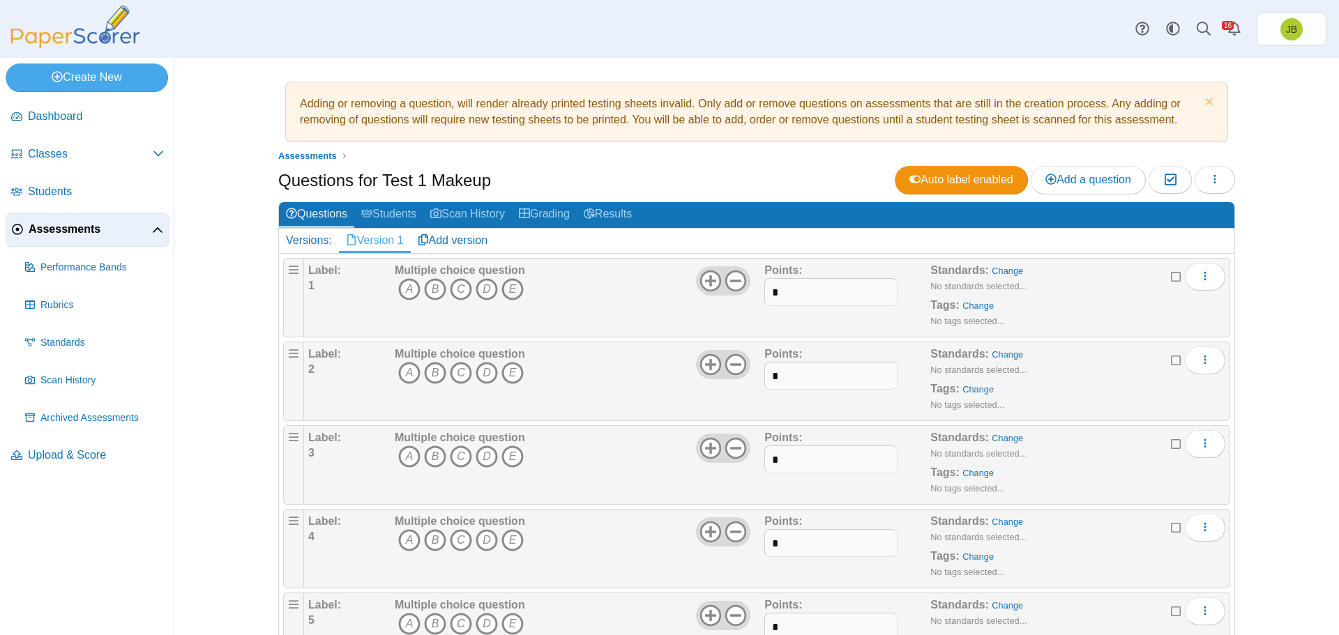
click at [512, 294] on icon "E" at bounding box center [512, 289] width 22 height 22
click at [400, 370] on icon "A" at bounding box center [409, 373] width 22 height 22
click at [478, 453] on icon "D" at bounding box center [487, 457] width 22 height 22
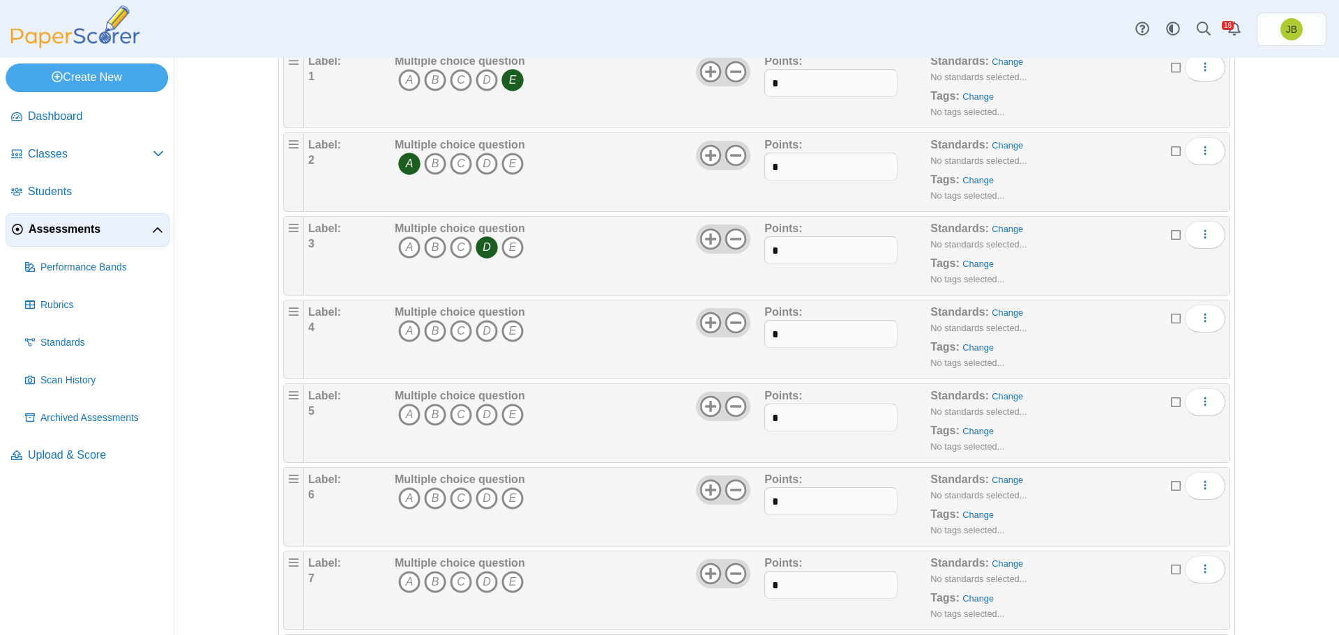
scroll to position [279, 0]
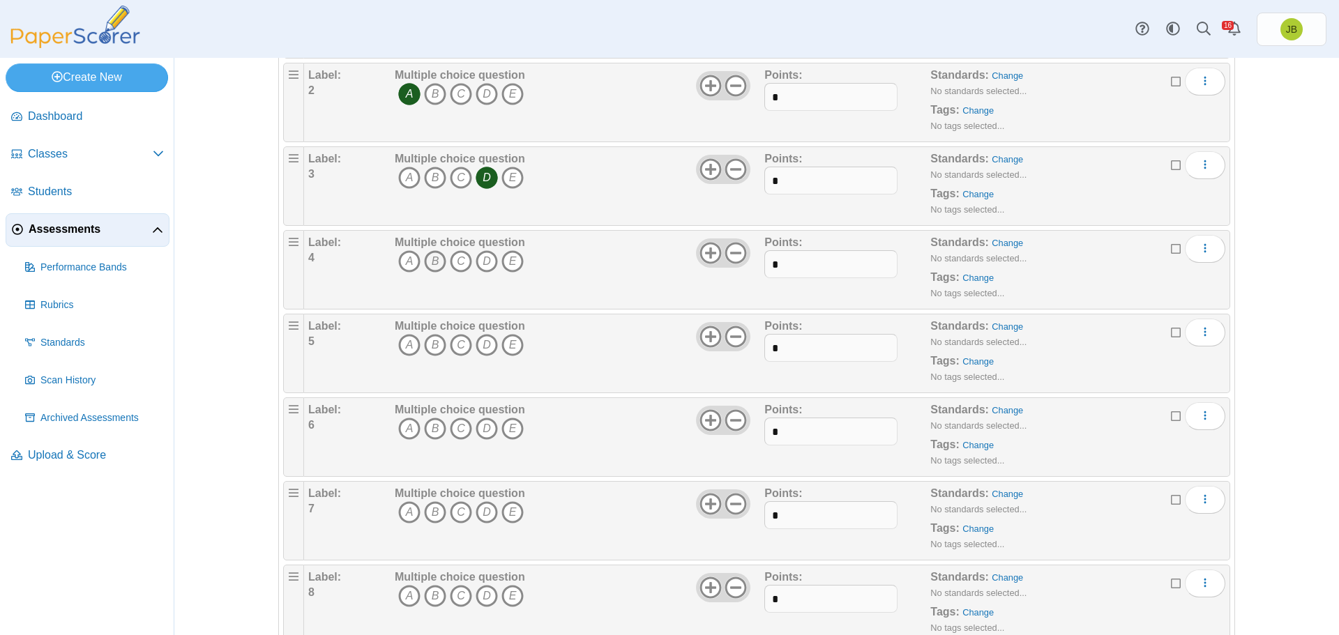
click at [428, 259] on icon "B" at bounding box center [435, 261] width 22 height 22
click at [476, 343] on icon "D" at bounding box center [487, 345] width 22 height 22
click at [453, 424] on icon "C" at bounding box center [461, 429] width 22 height 22
click at [402, 508] on icon "A" at bounding box center [409, 512] width 22 height 22
click at [407, 598] on icon "A" at bounding box center [409, 596] width 22 height 22
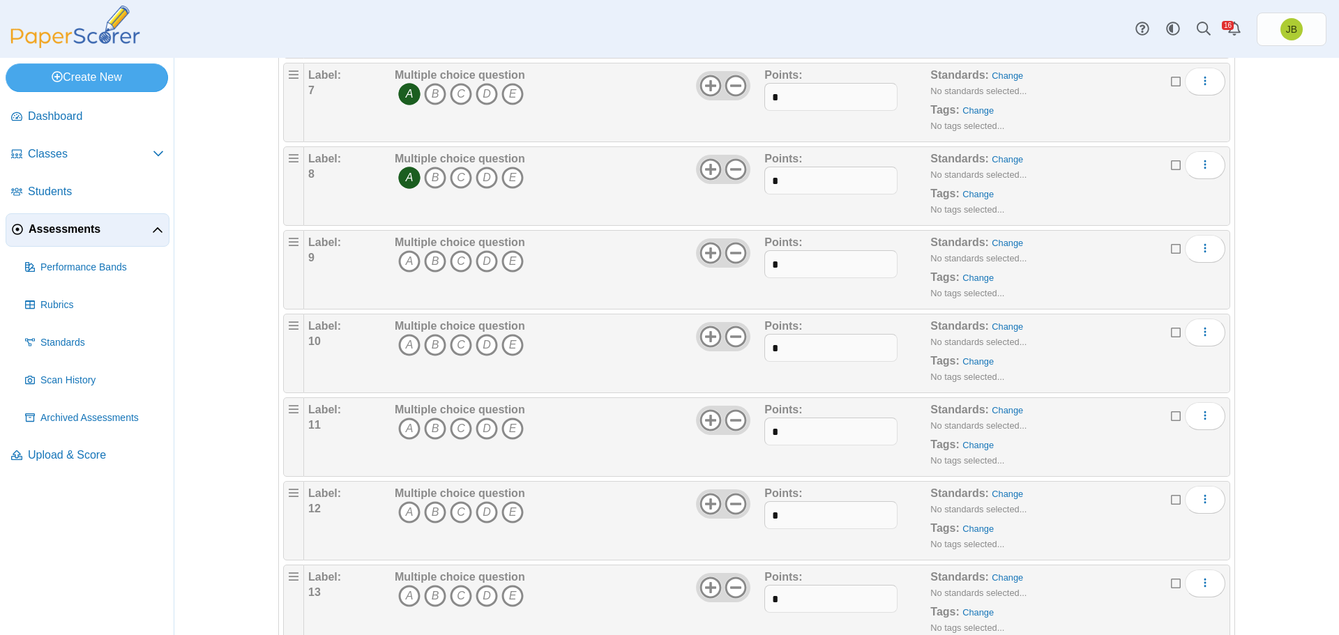
scroll to position [767, 0]
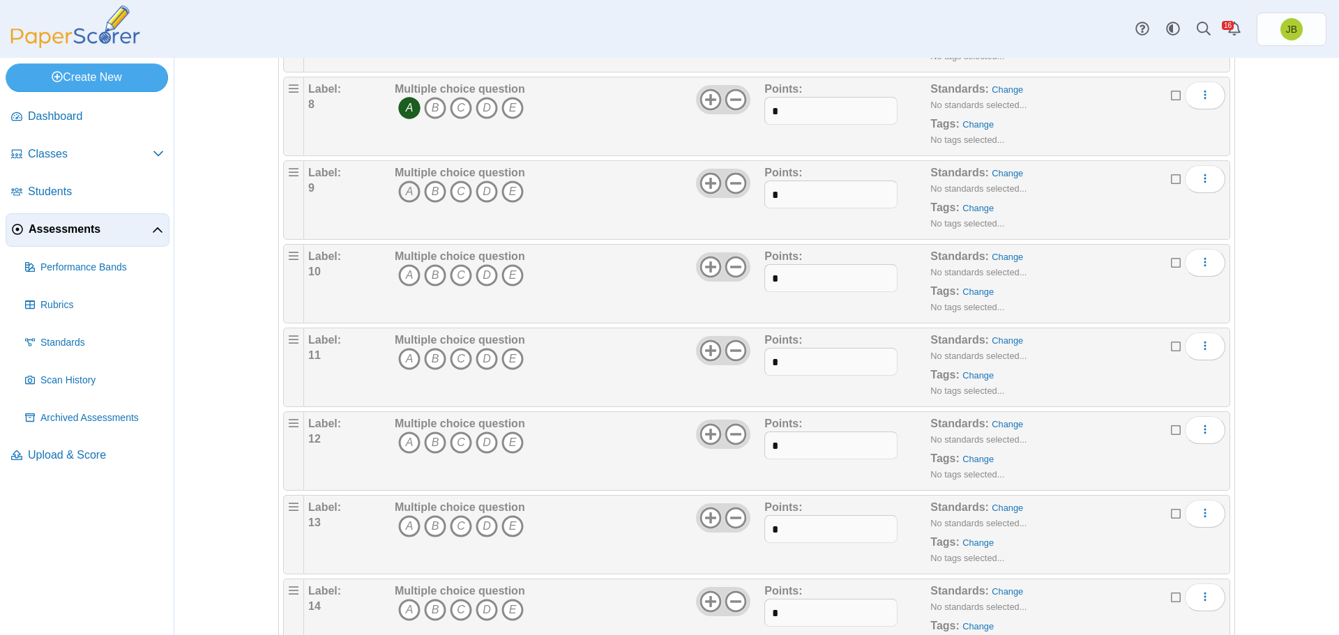
click at [404, 195] on icon "A" at bounding box center [409, 192] width 22 height 22
click at [430, 278] on icon "B" at bounding box center [435, 275] width 22 height 22
click at [400, 364] on icon "A" at bounding box center [409, 359] width 22 height 22
drag, startPoint x: 460, startPoint y: 440, endPoint x: 462, endPoint y: 430, distance: 10.7
click at [460, 441] on icon "C" at bounding box center [461, 443] width 22 height 22
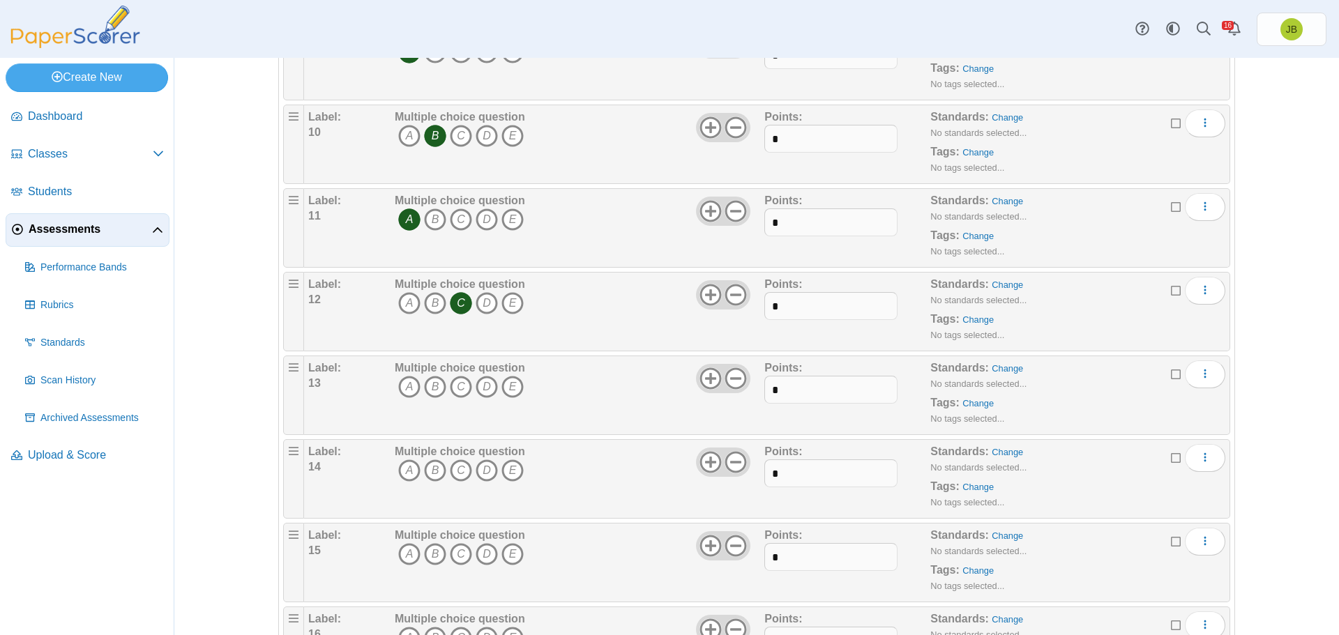
scroll to position [1046, 0]
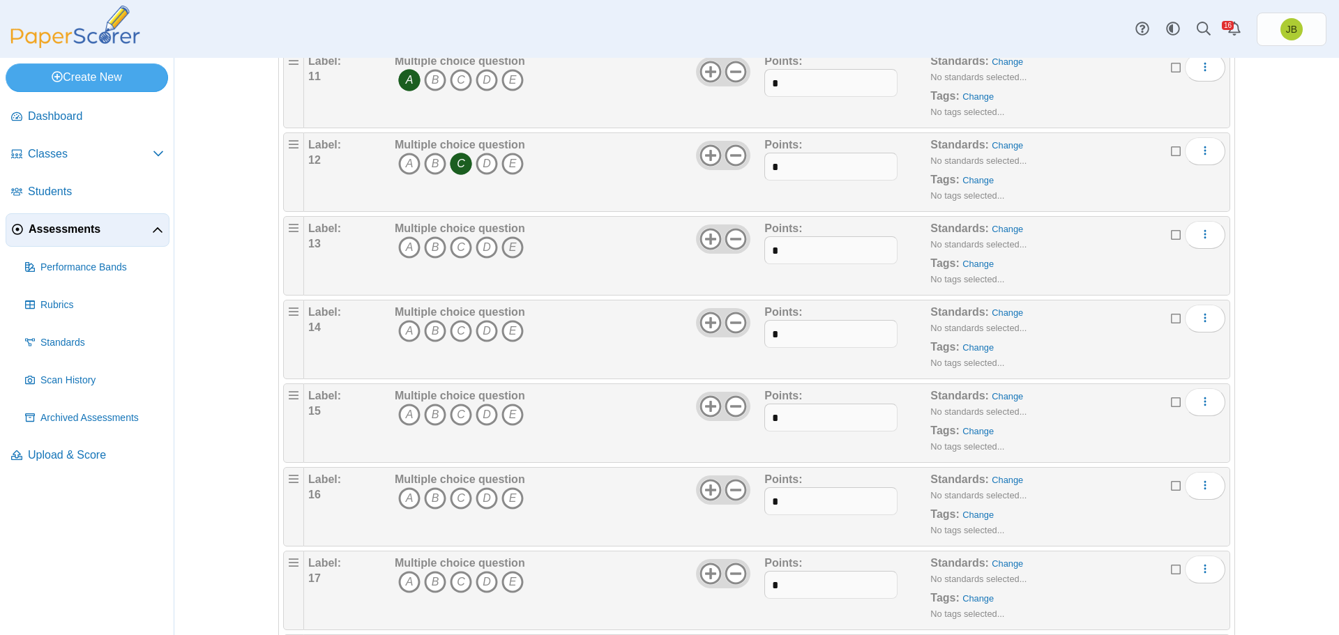
click at [506, 253] on icon "E" at bounding box center [512, 247] width 22 height 22
click at [407, 335] on icon "A" at bounding box center [409, 331] width 22 height 22
click at [481, 408] on icon "D" at bounding box center [487, 415] width 22 height 22
click at [433, 499] on icon "B" at bounding box center [435, 498] width 22 height 22
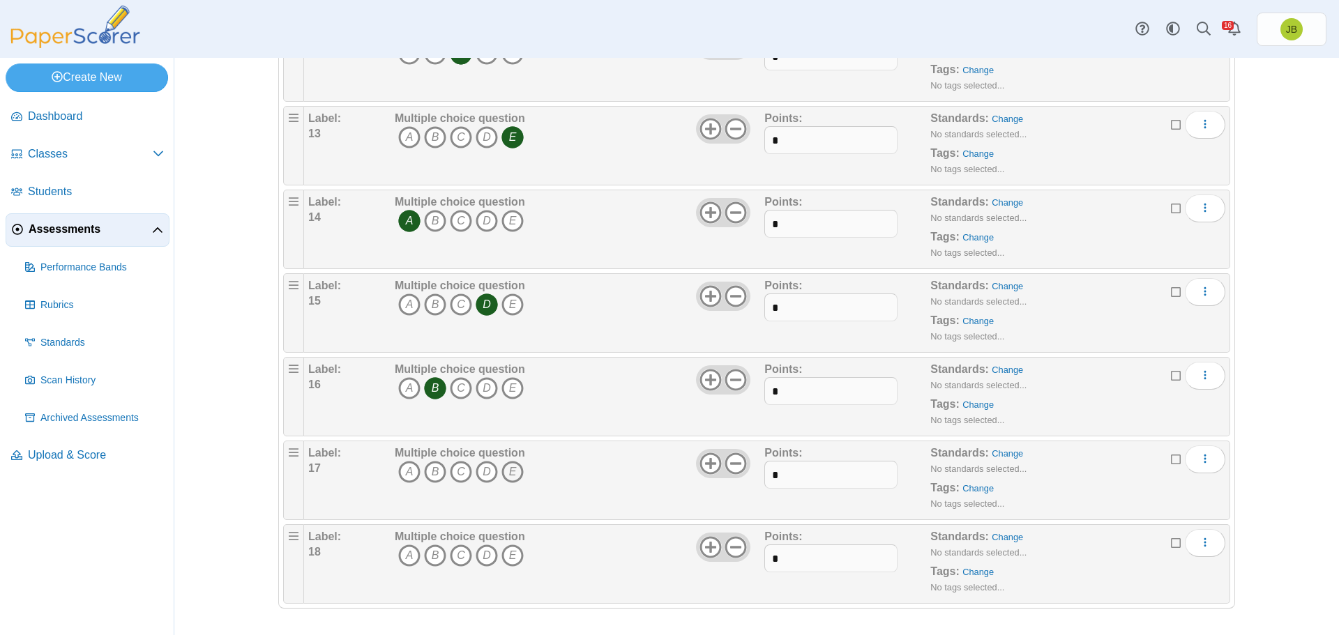
drag, startPoint x: 513, startPoint y: 472, endPoint x: 504, endPoint y: 481, distance: 12.3
click at [513, 471] on icon "E" at bounding box center [512, 472] width 22 height 22
click at [433, 557] on icon "B" at bounding box center [435, 556] width 22 height 22
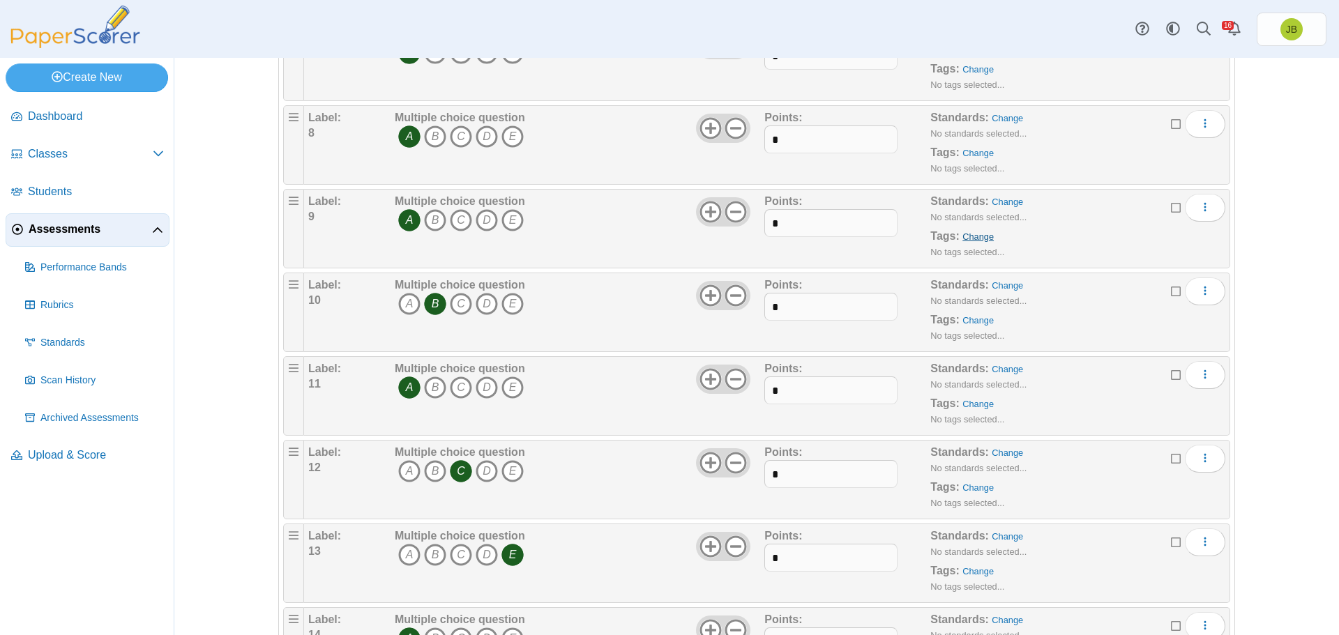
scroll to position [390, 0]
